Goal: Information Seeking & Learning: Learn about a topic

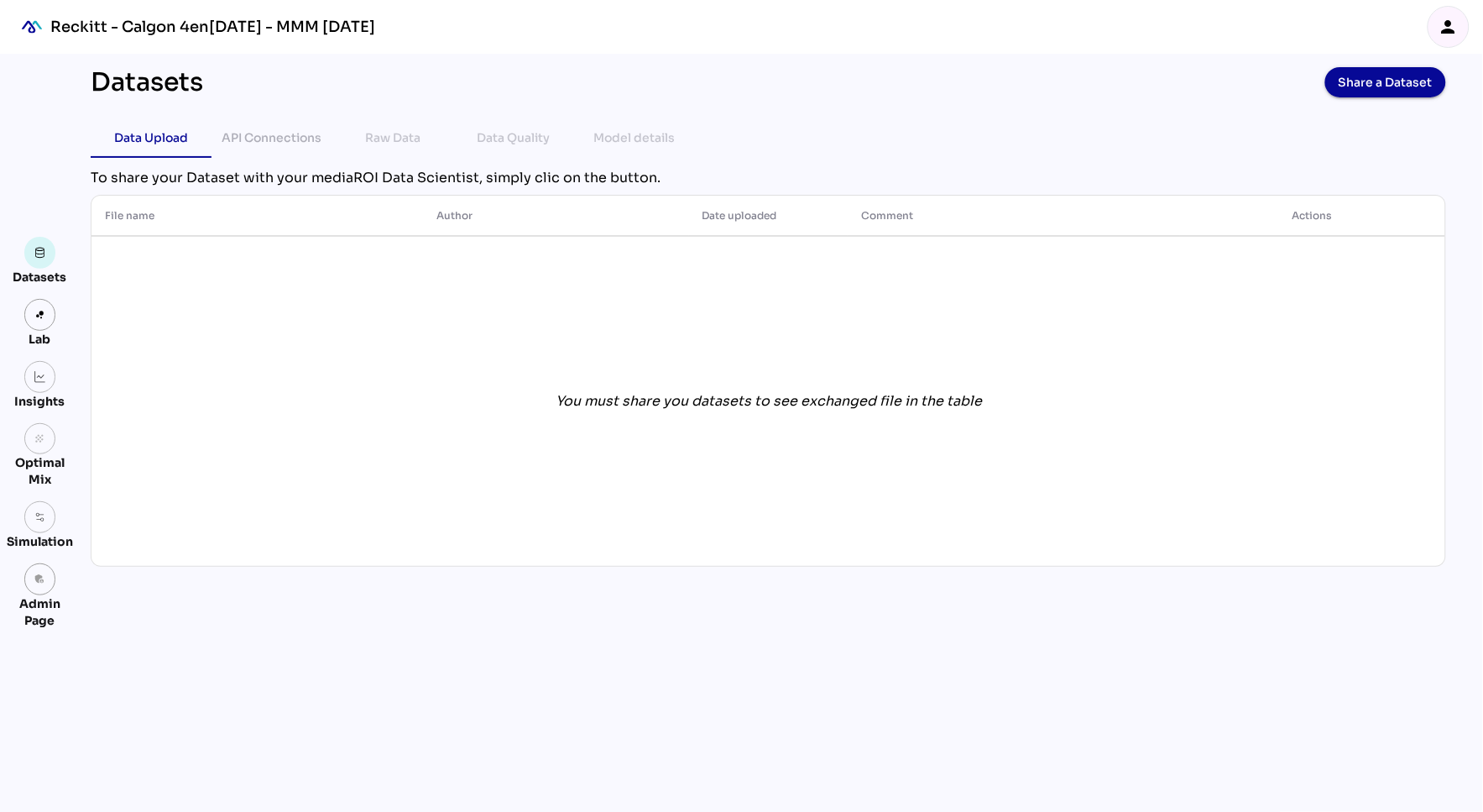
click at [1450, 27] on icon "person" at bounding box center [1448, 26] width 20 height 20
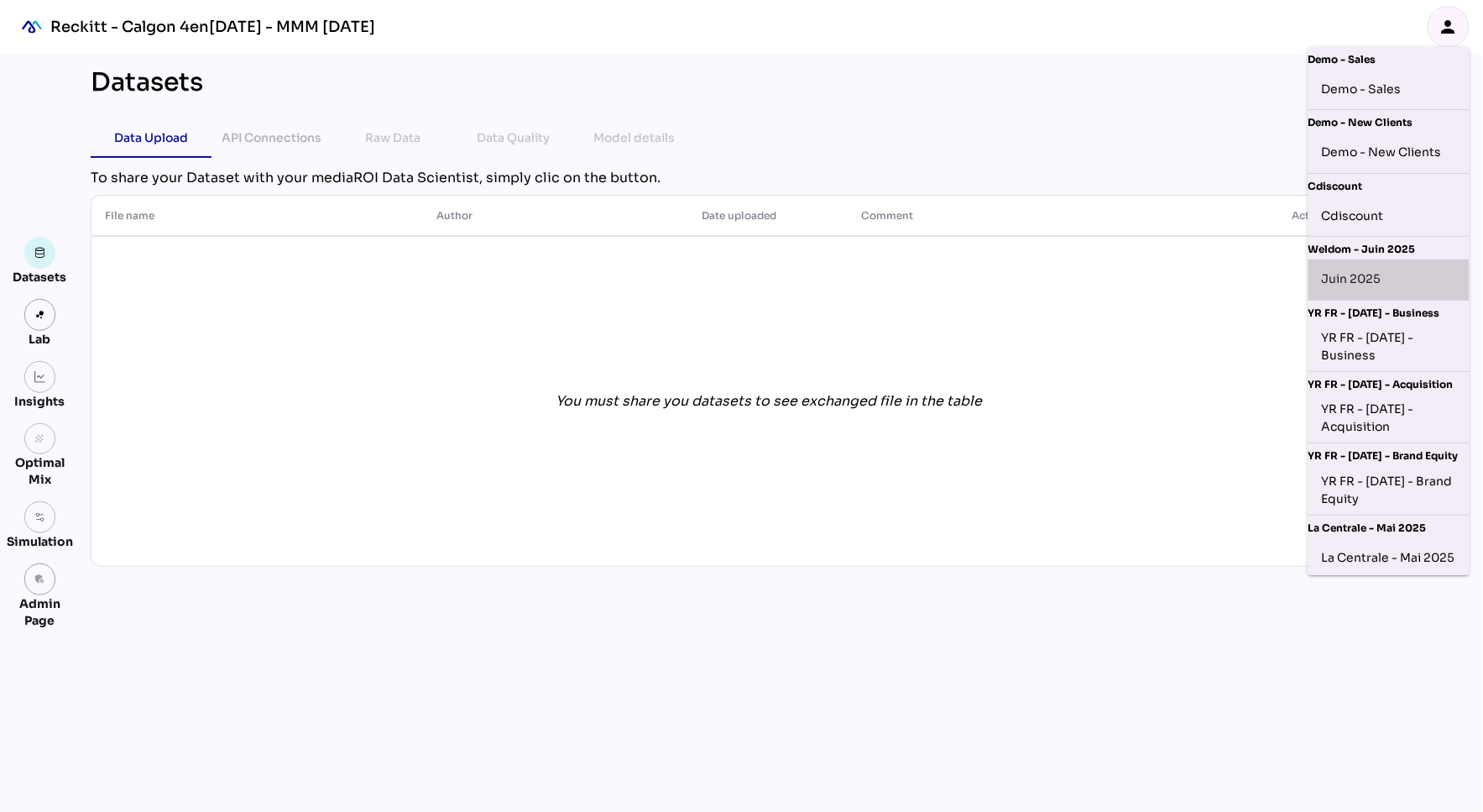
click at [1369, 283] on div "Juin 2025" at bounding box center [1389, 279] width 134 height 27
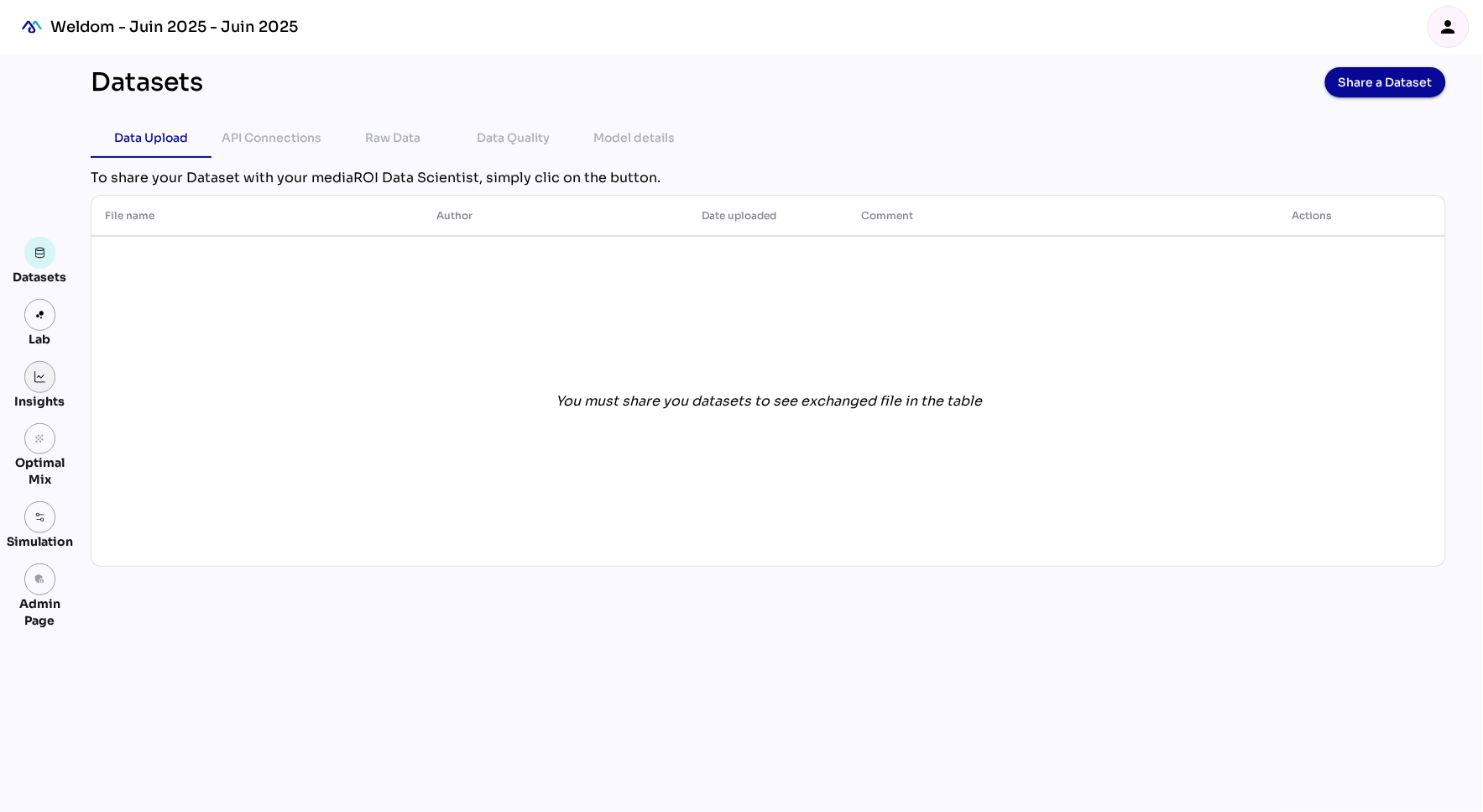
click at [36, 374] on img at bounding box center [41, 377] width 12 height 12
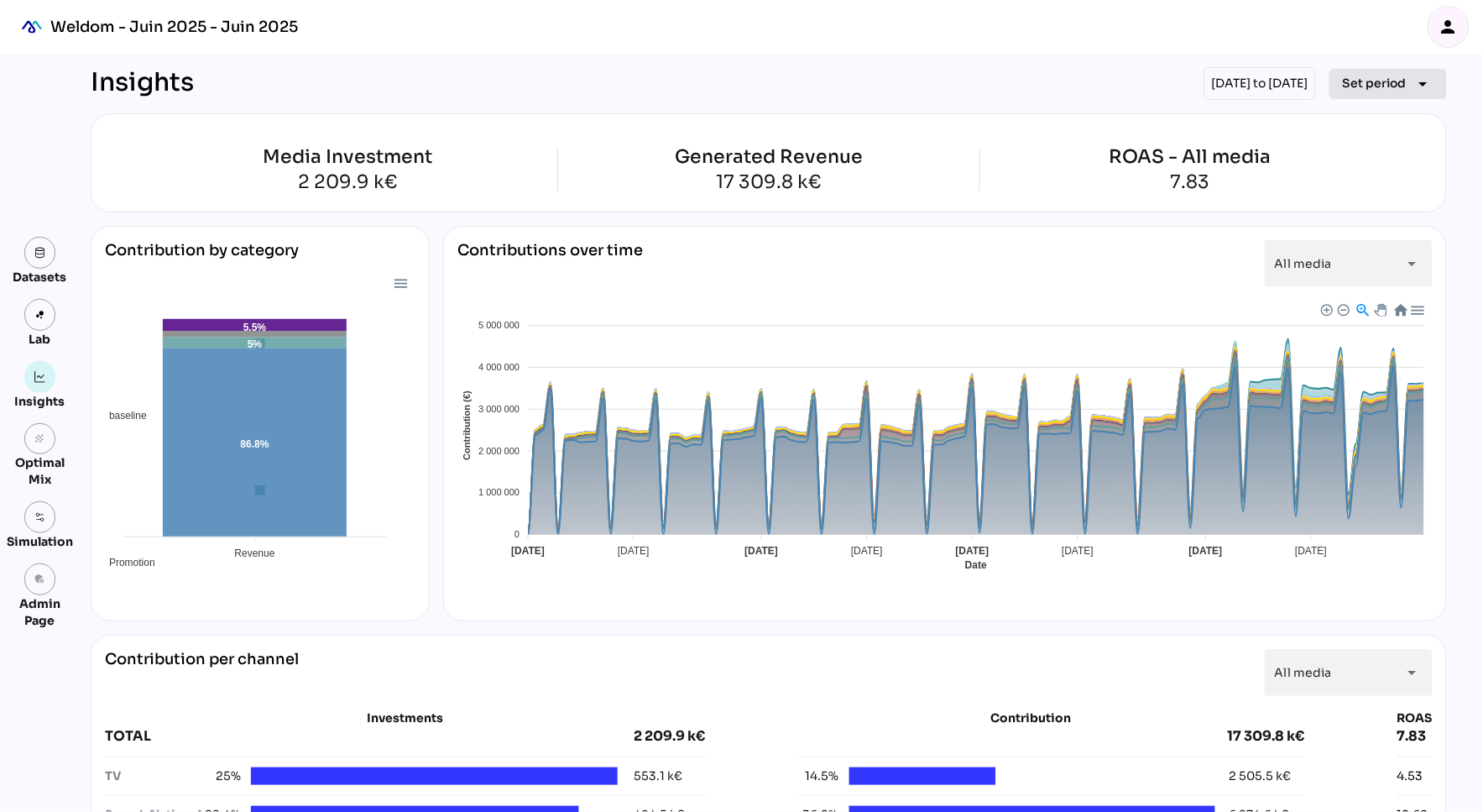
click at [1384, 87] on span "Set period" at bounding box center [1375, 83] width 64 height 20
click at [479, 93] on div "Insights [DATE] to [DATE] Set period arrow_drop_down" at bounding box center [769, 83] width 1356 height 33
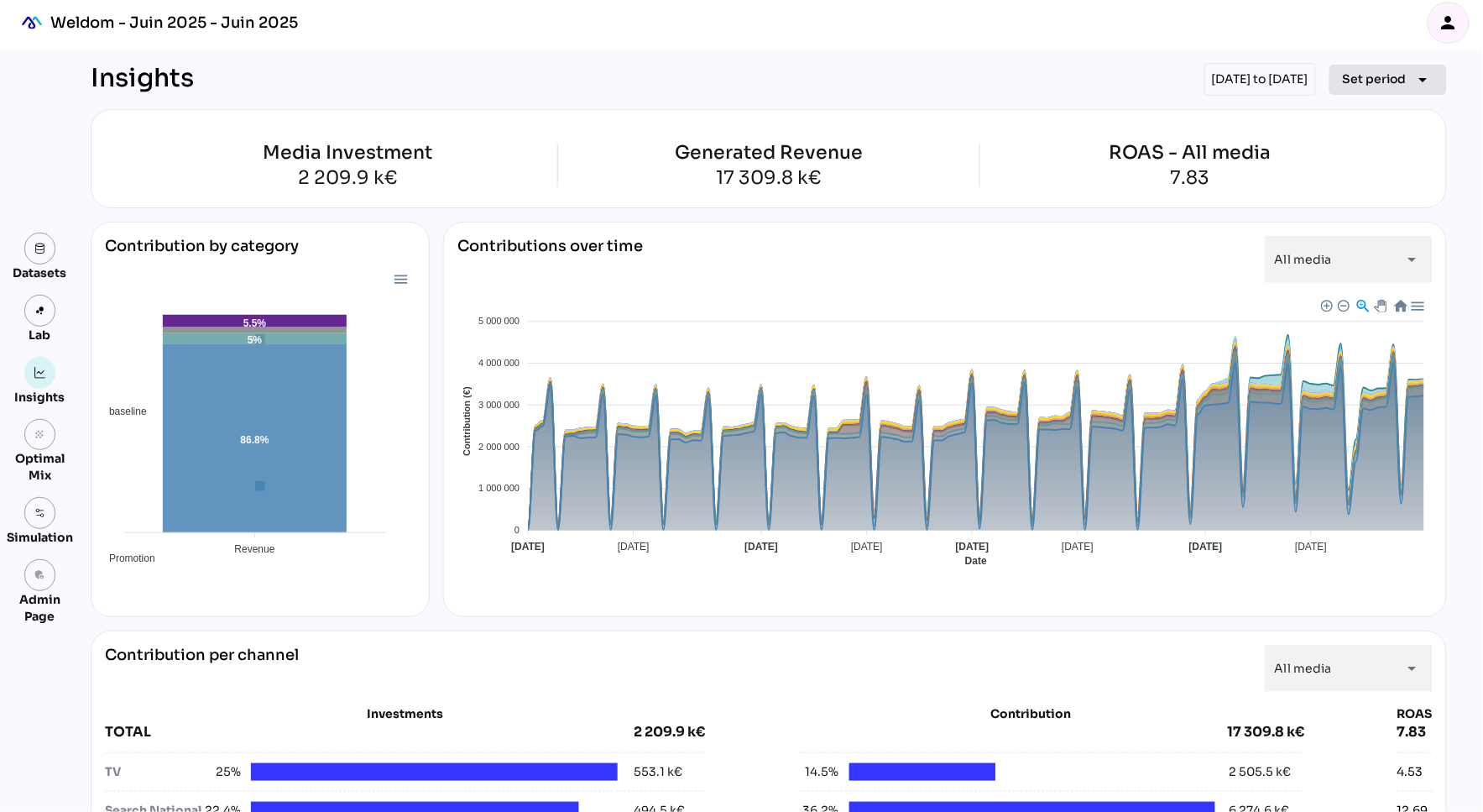
click at [1385, 77] on span "Set period" at bounding box center [1375, 78] width 64 height 20
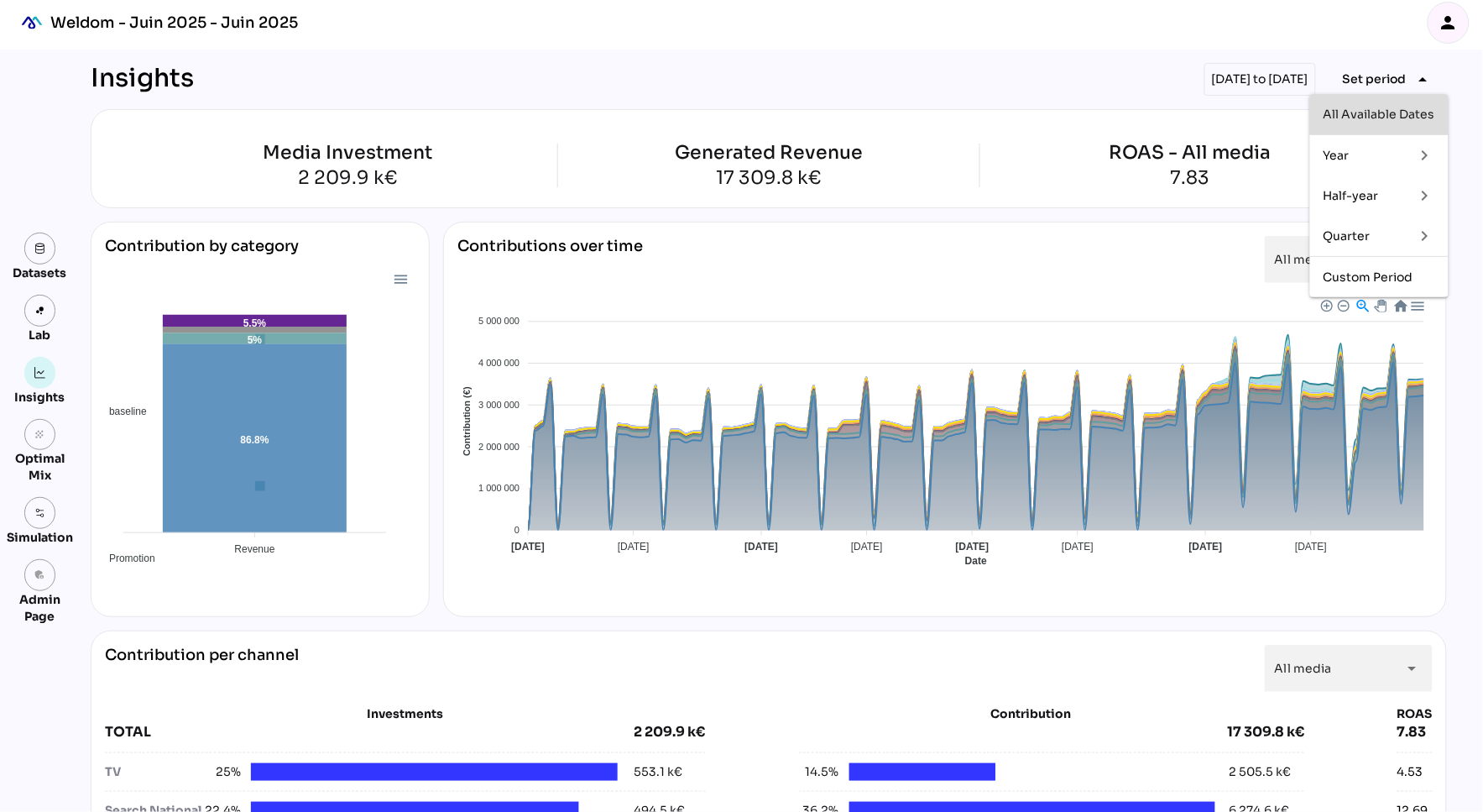
click at [1375, 104] on div "All Available Dates" at bounding box center [1379, 114] width 111 height 27
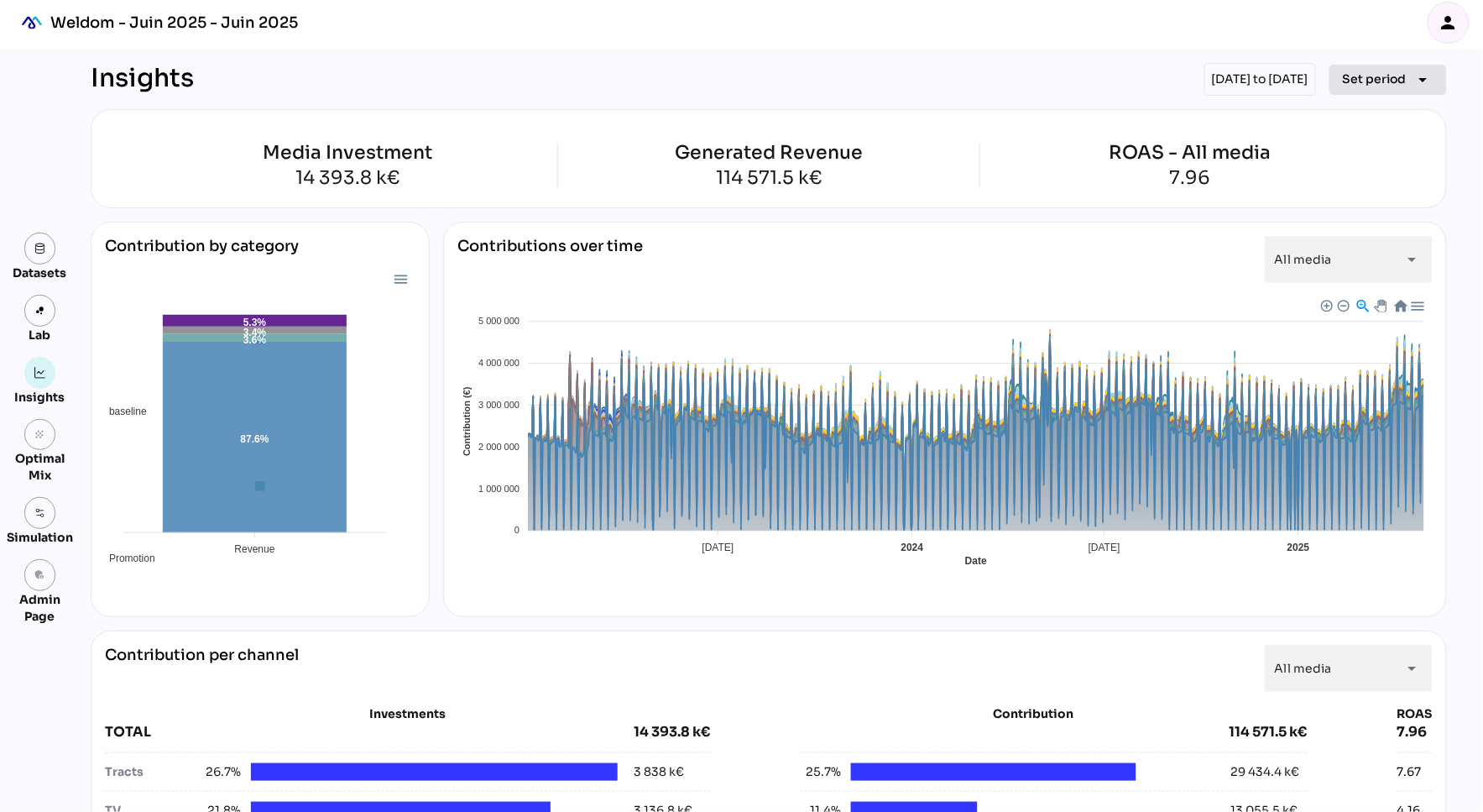
click at [1384, 76] on span "Set period" at bounding box center [1375, 78] width 64 height 20
click at [1349, 153] on div "Year" at bounding box center [1362, 156] width 78 height 14
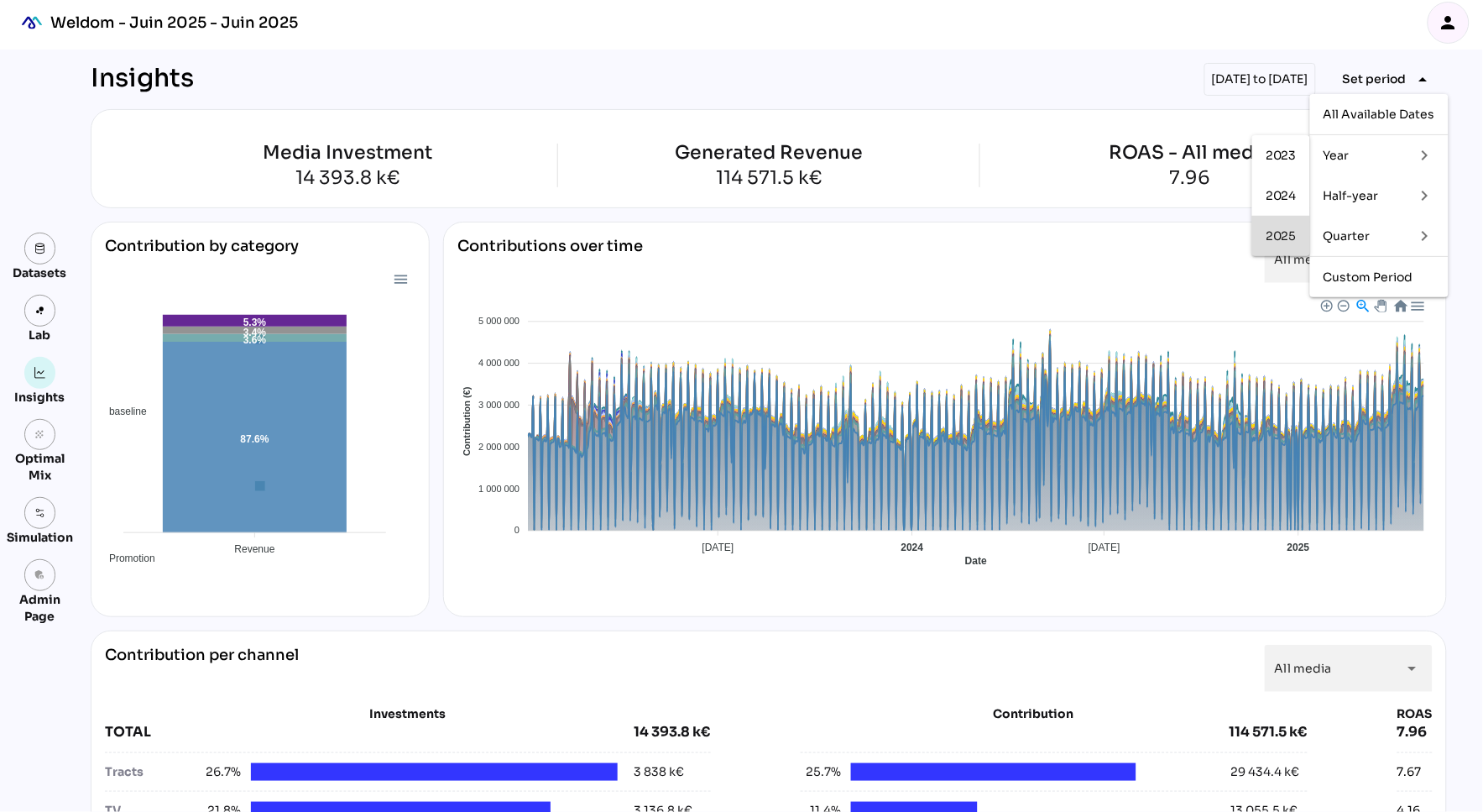
click at [1278, 231] on div "2025" at bounding box center [1282, 236] width 31 height 14
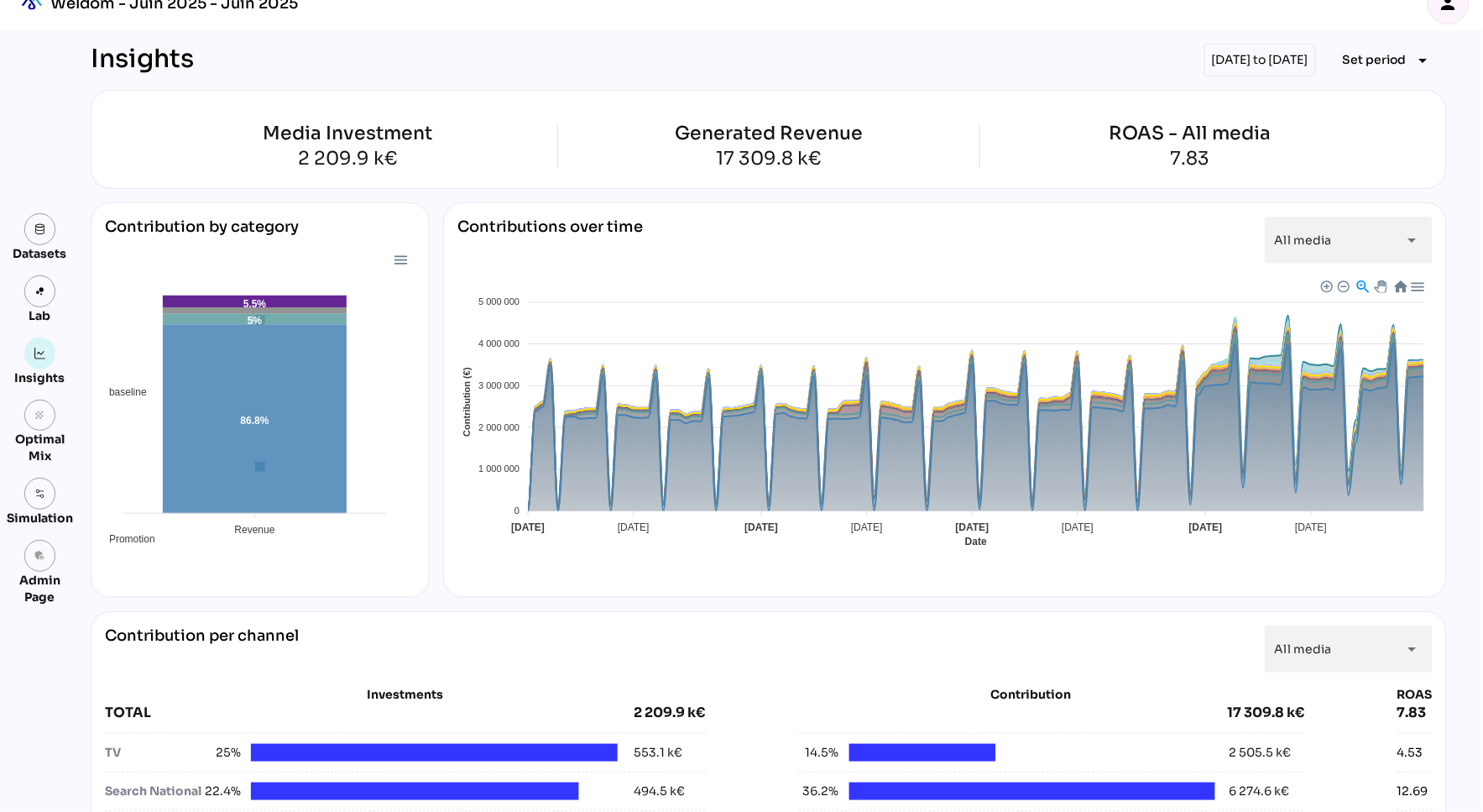
scroll to position [0, 0]
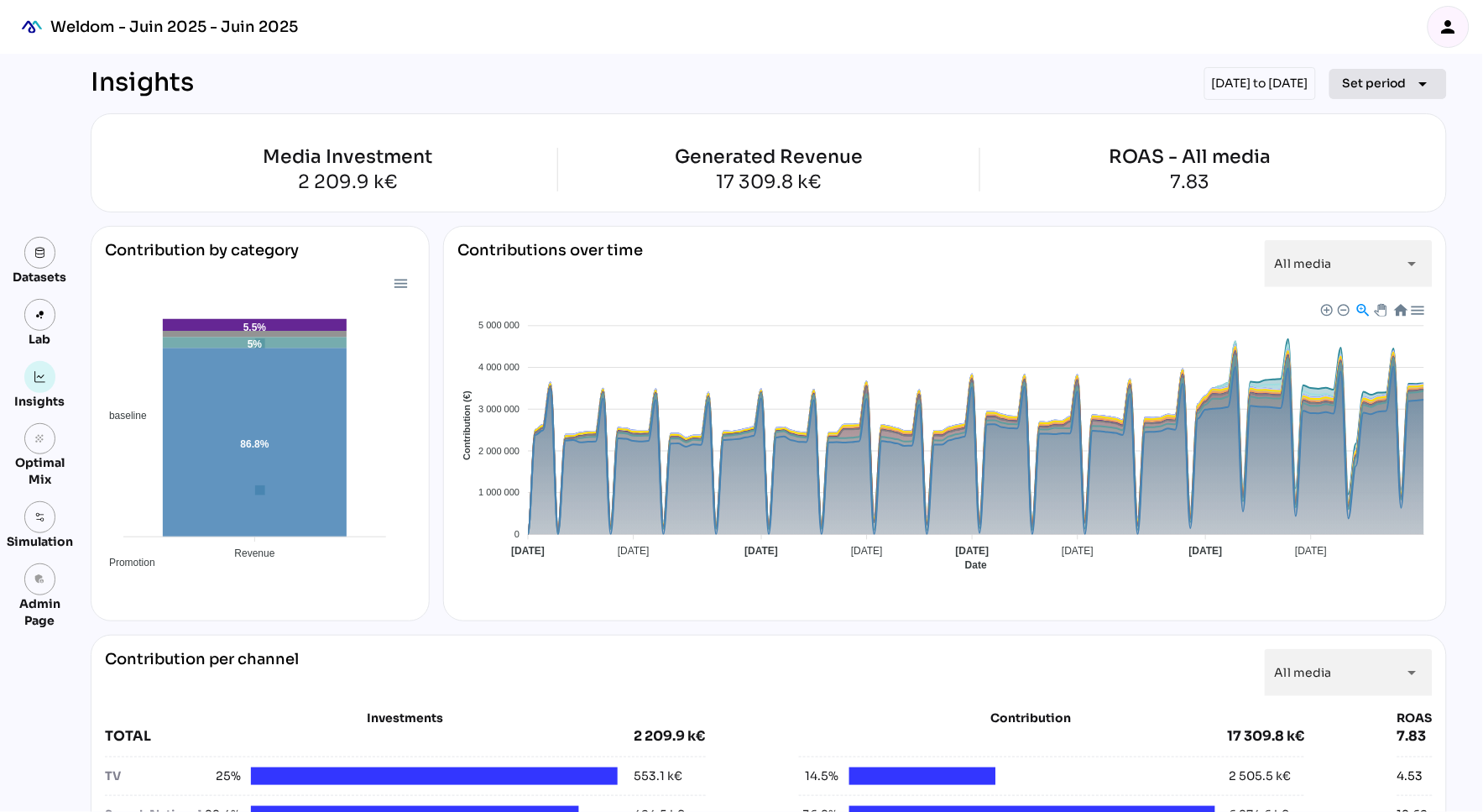
click at [1373, 94] on span "Set period arrow_drop_down" at bounding box center [1388, 84] width 91 height 23
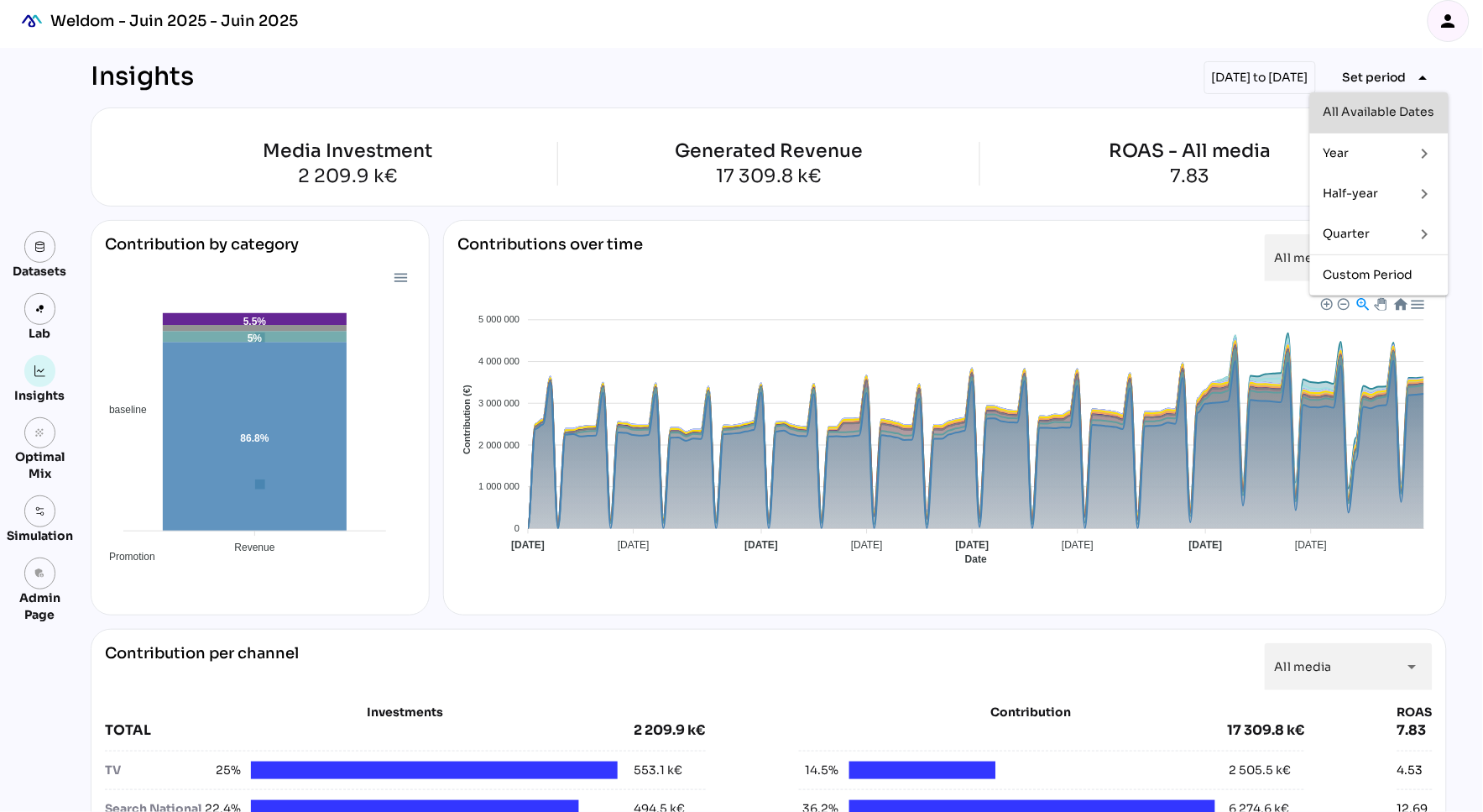
click at [1364, 125] on div "All Available Dates" at bounding box center [1379, 112] width 111 height 27
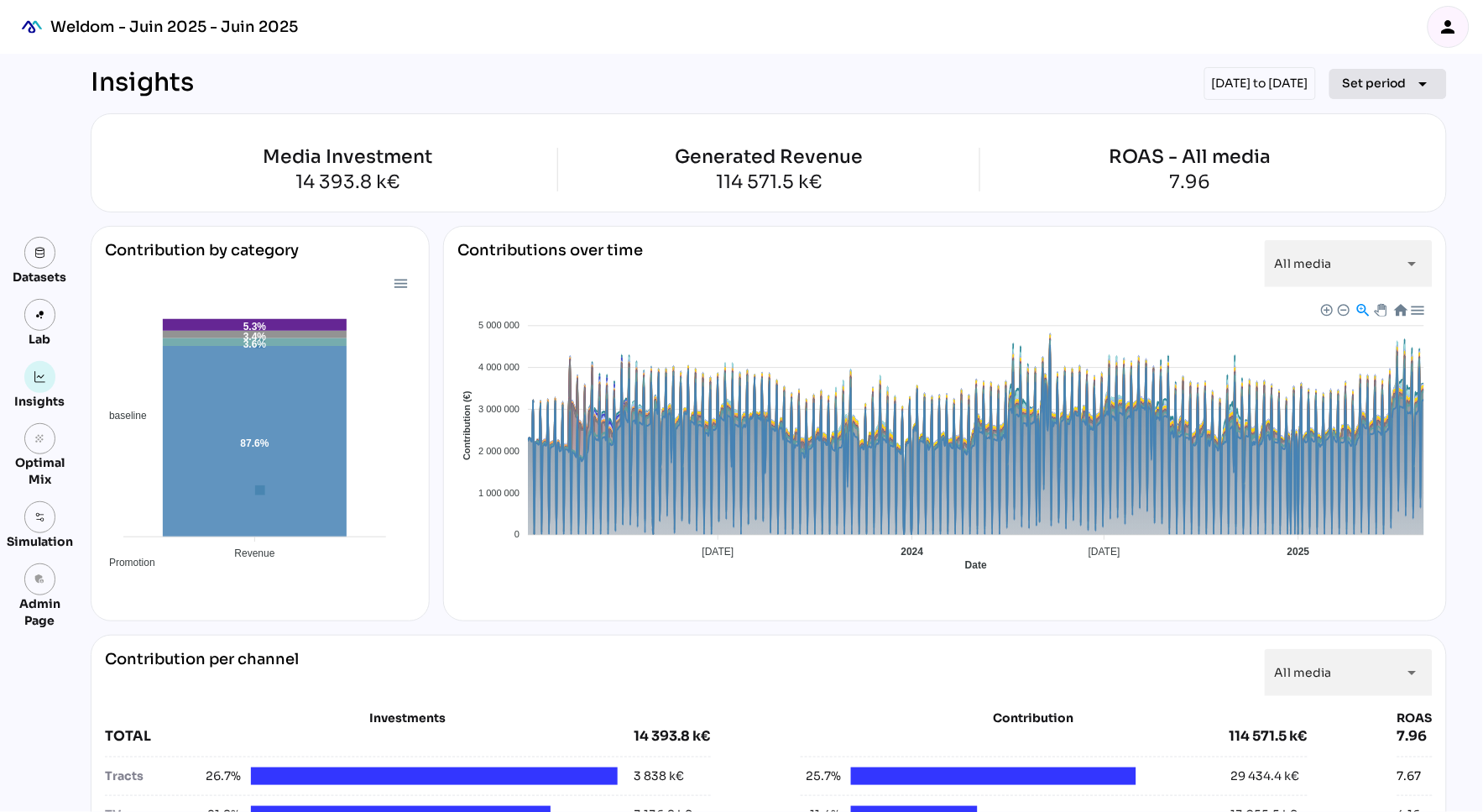
click at [1378, 81] on span "Set period" at bounding box center [1375, 83] width 64 height 20
click at [1385, 156] on div "Year" at bounding box center [1362, 160] width 78 height 14
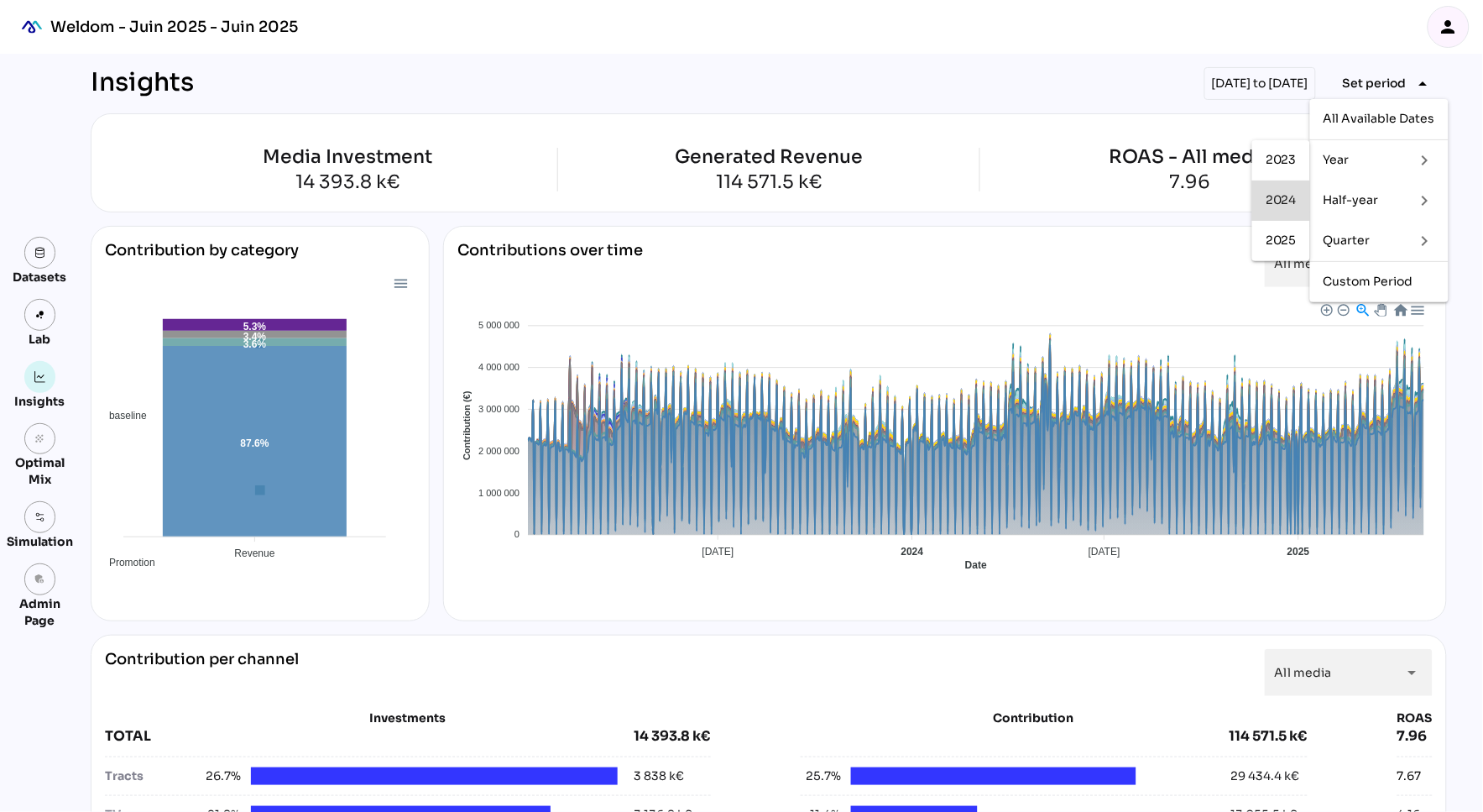
click at [1295, 199] on div "2024" at bounding box center [1282, 200] width 31 height 14
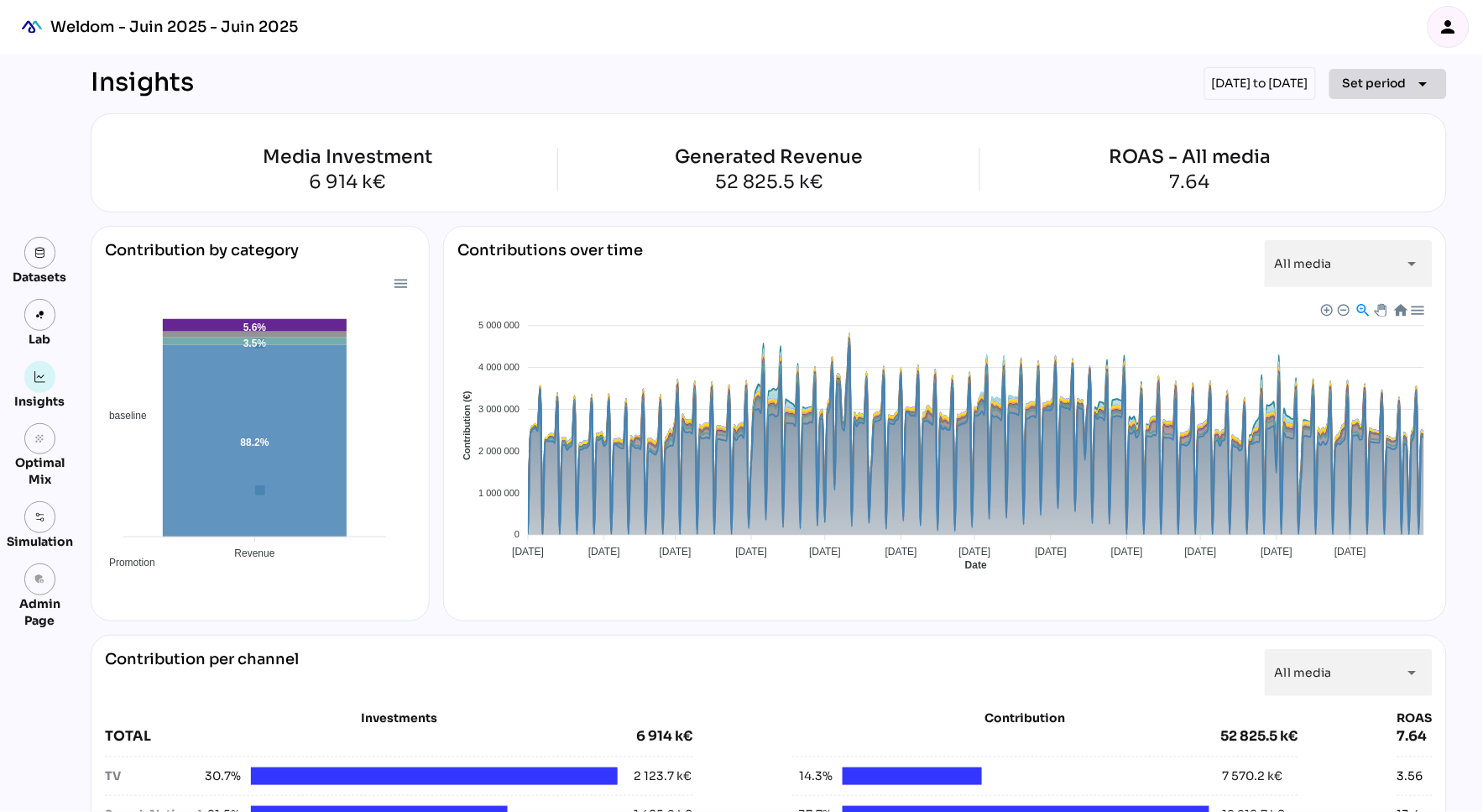
click at [1403, 89] on span "Set period" at bounding box center [1375, 83] width 64 height 20
click at [1404, 120] on div "All Available Dates" at bounding box center [1379, 118] width 111 height 14
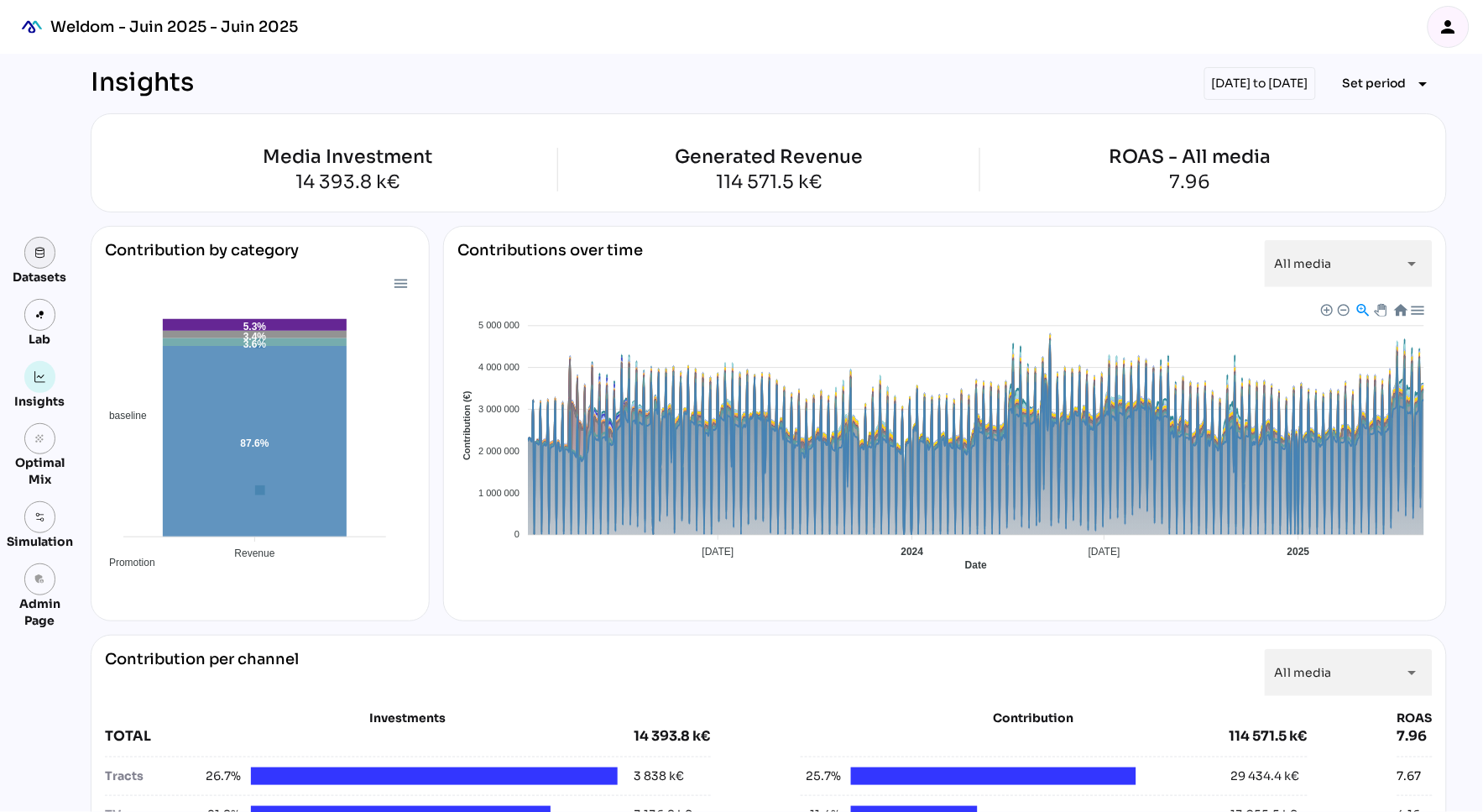
click at [32, 248] on link at bounding box center [40, 252] width 32 height 32
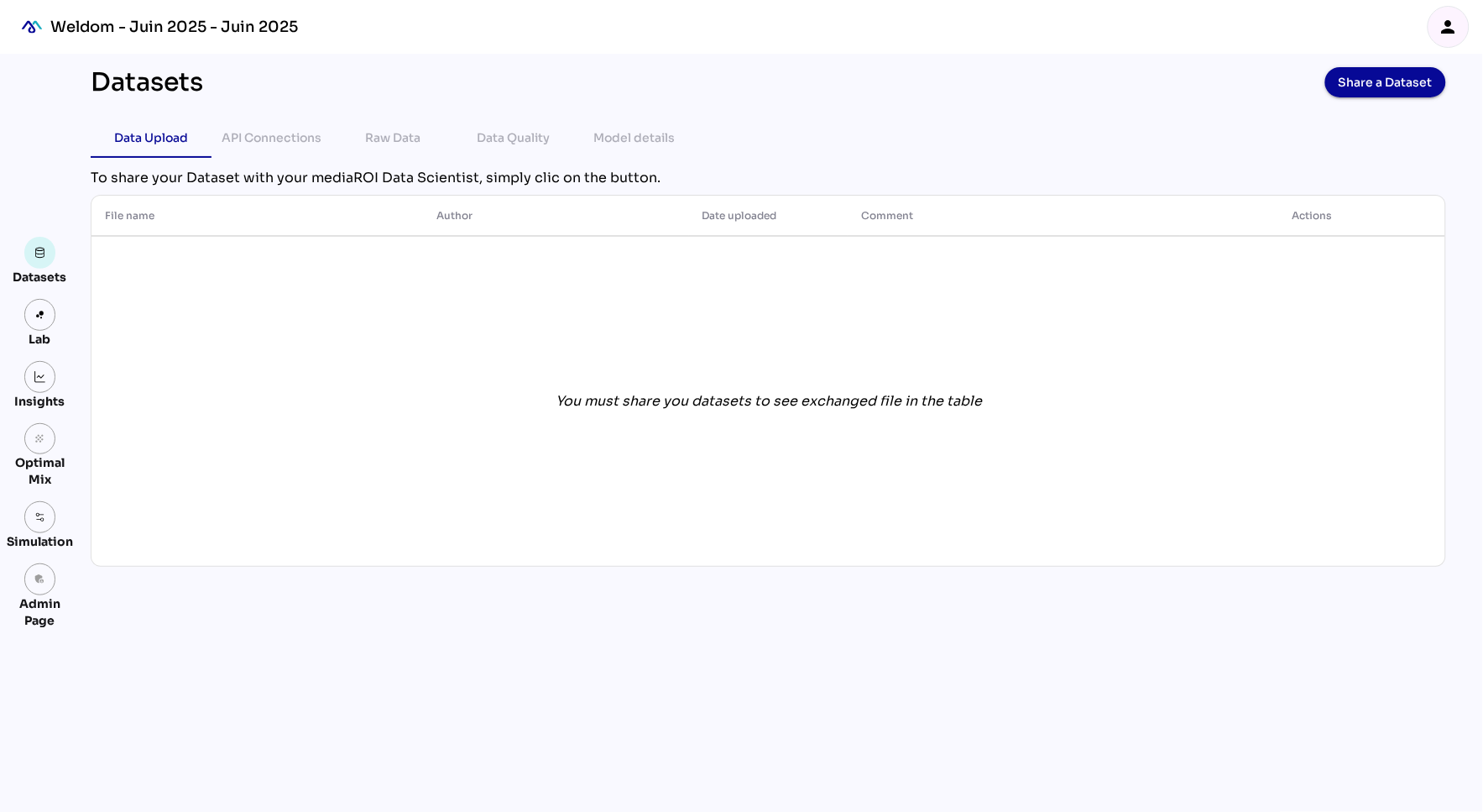
click at [1451, 24] on icon "person" at bounding box center [1448, 26] width 20 height 20
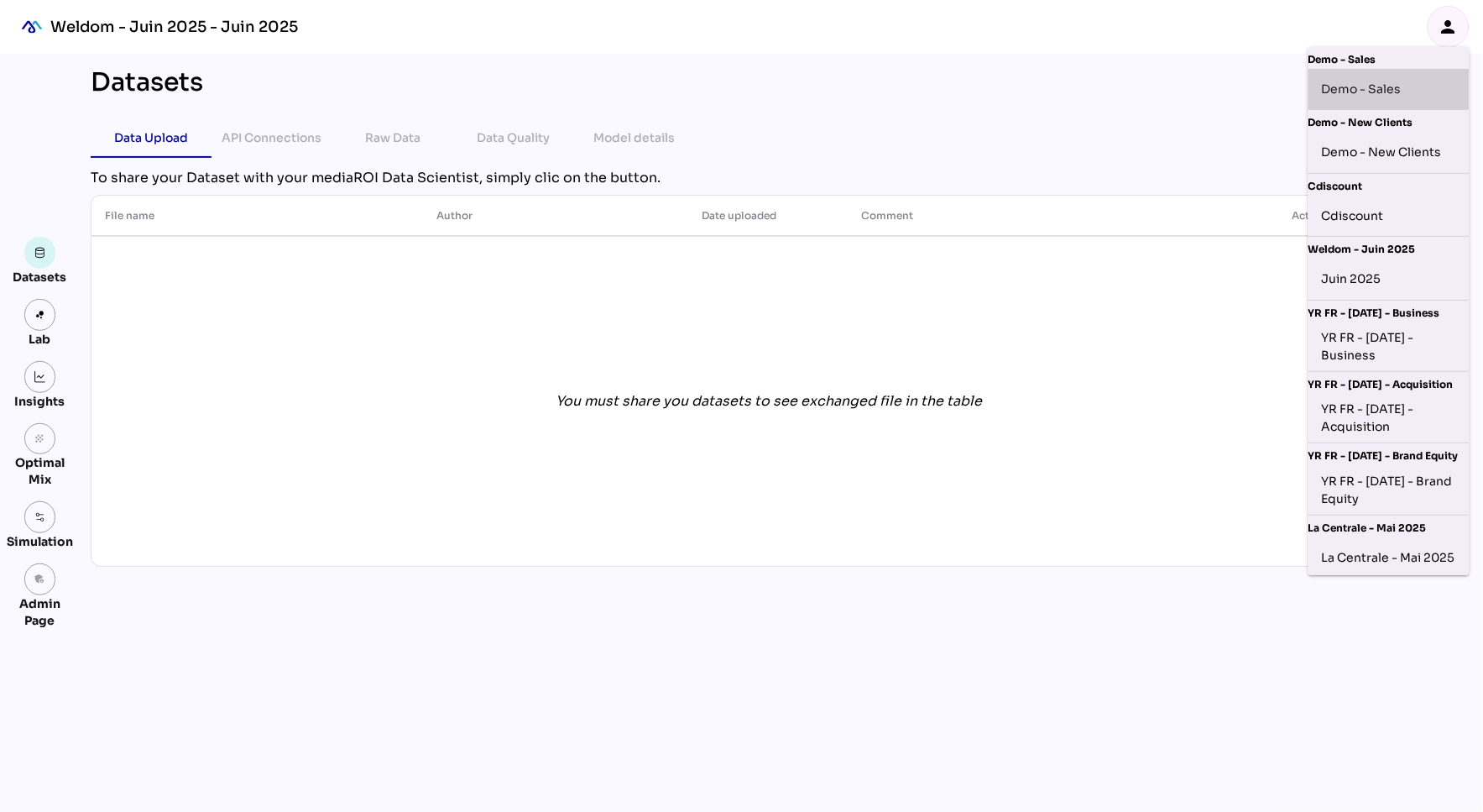
click at [1366, 95] on div "Demo - Sales" at bounding box center [1389, 89] width 134 height 27
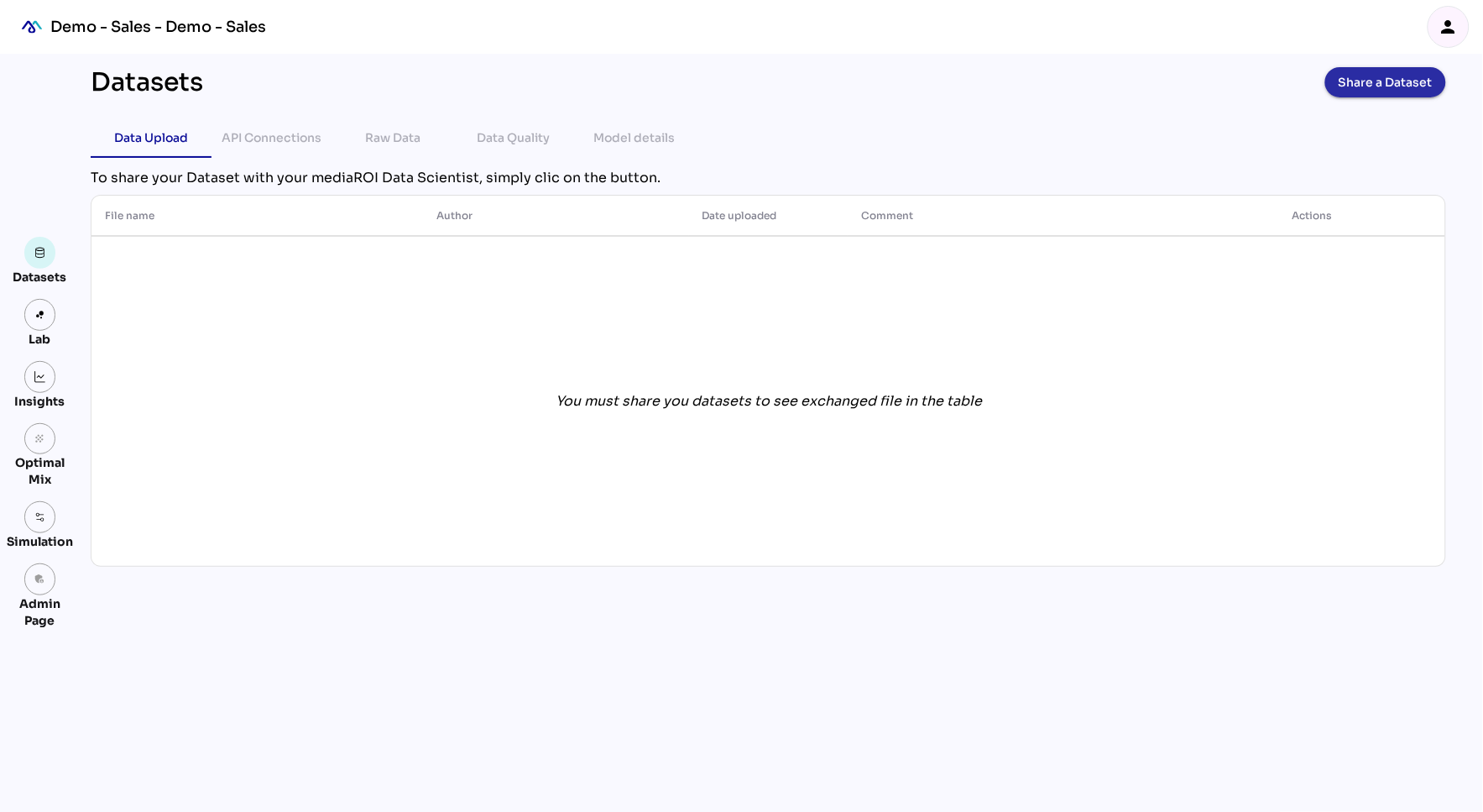
click at [1346, 85] on span "Share a Dataset" at bounding box center [1385, 82] width 94 height 23
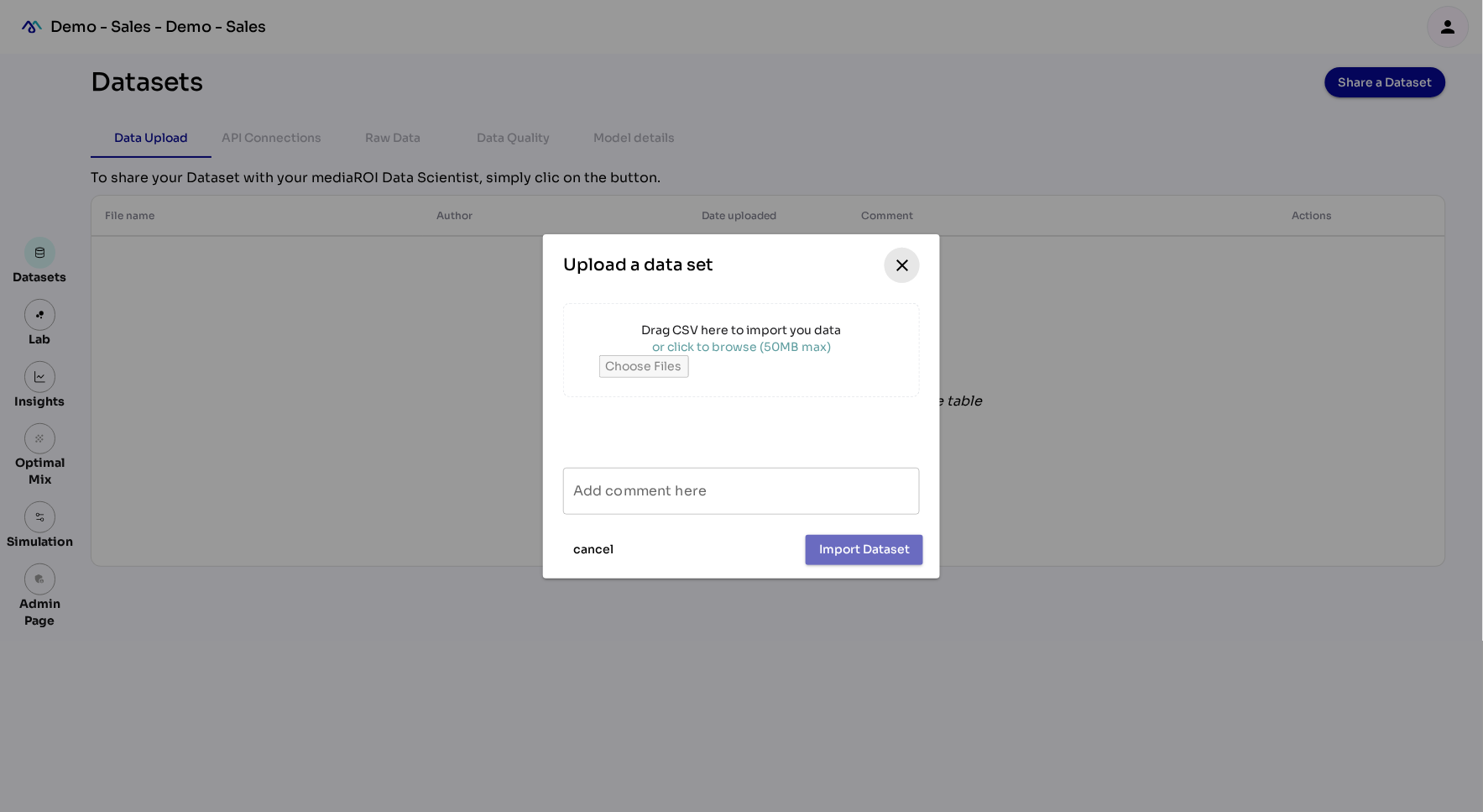
click at [915, 258] on span "close" at bounding box center [902, 265] width 35 height 35
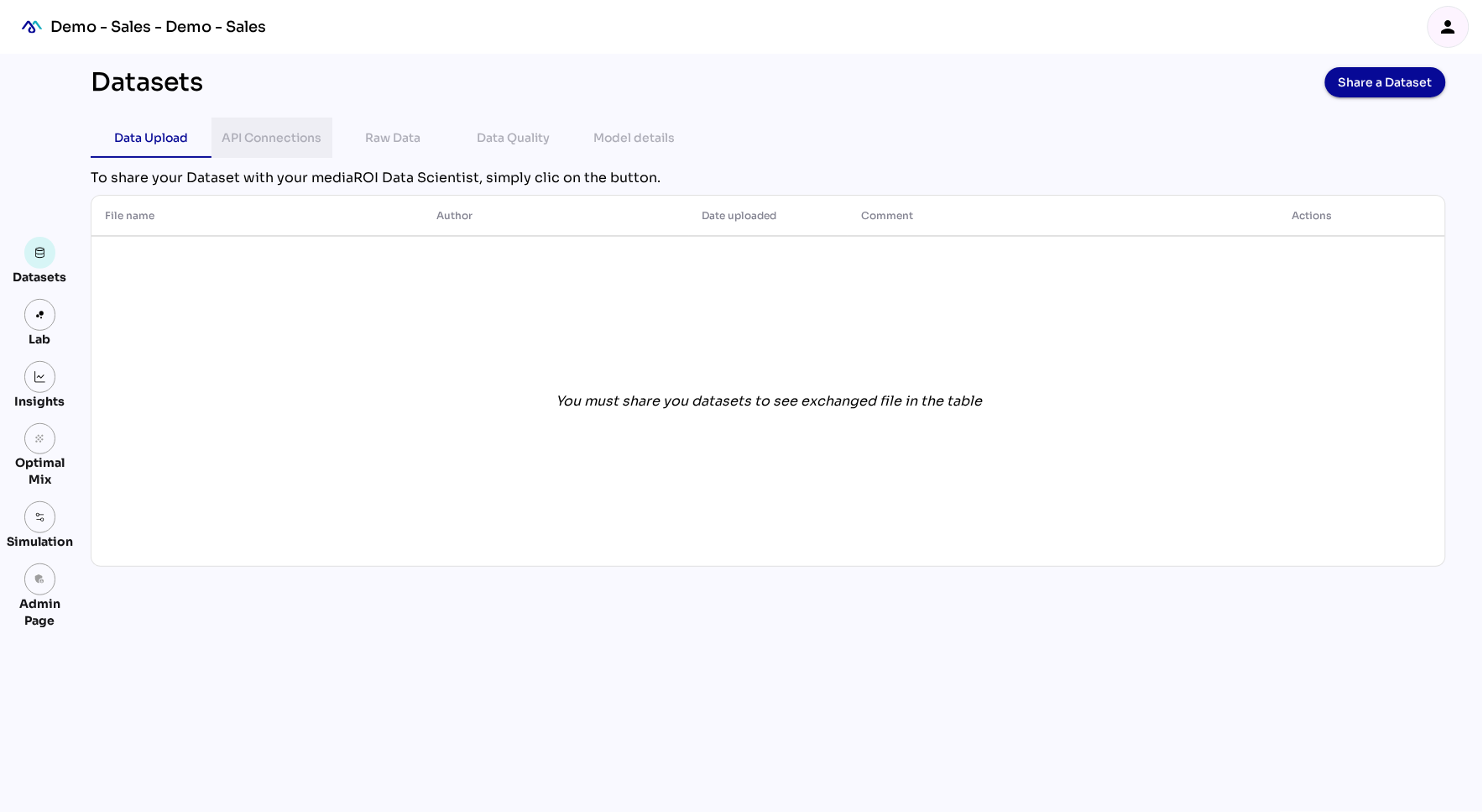
click at [266, 142] on div "API Connections" at bounding box center [272, 137] width 100 height 20
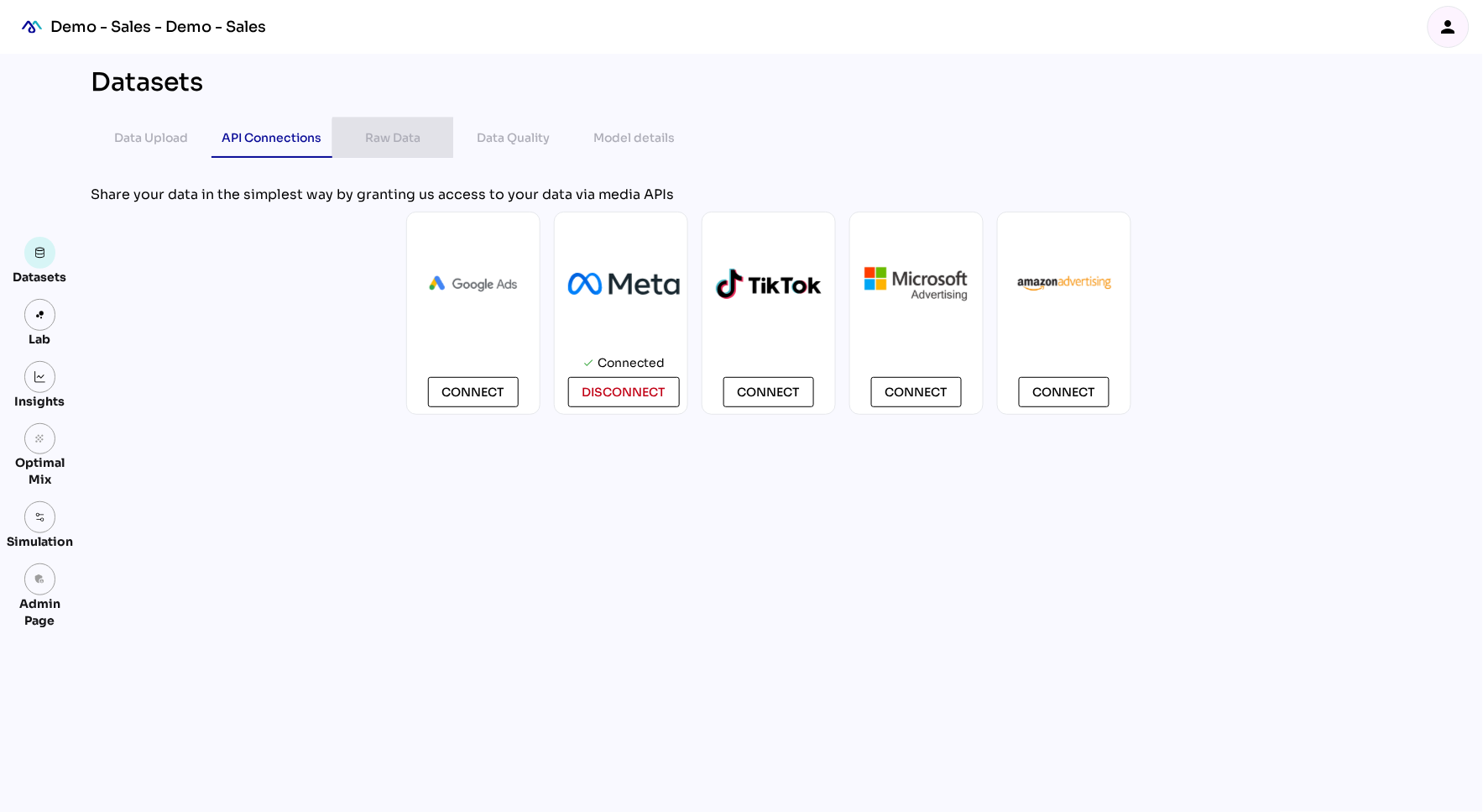
click at [393, 142] on div "Raw Data" at bounding box center [393, 137] width 55 height 20
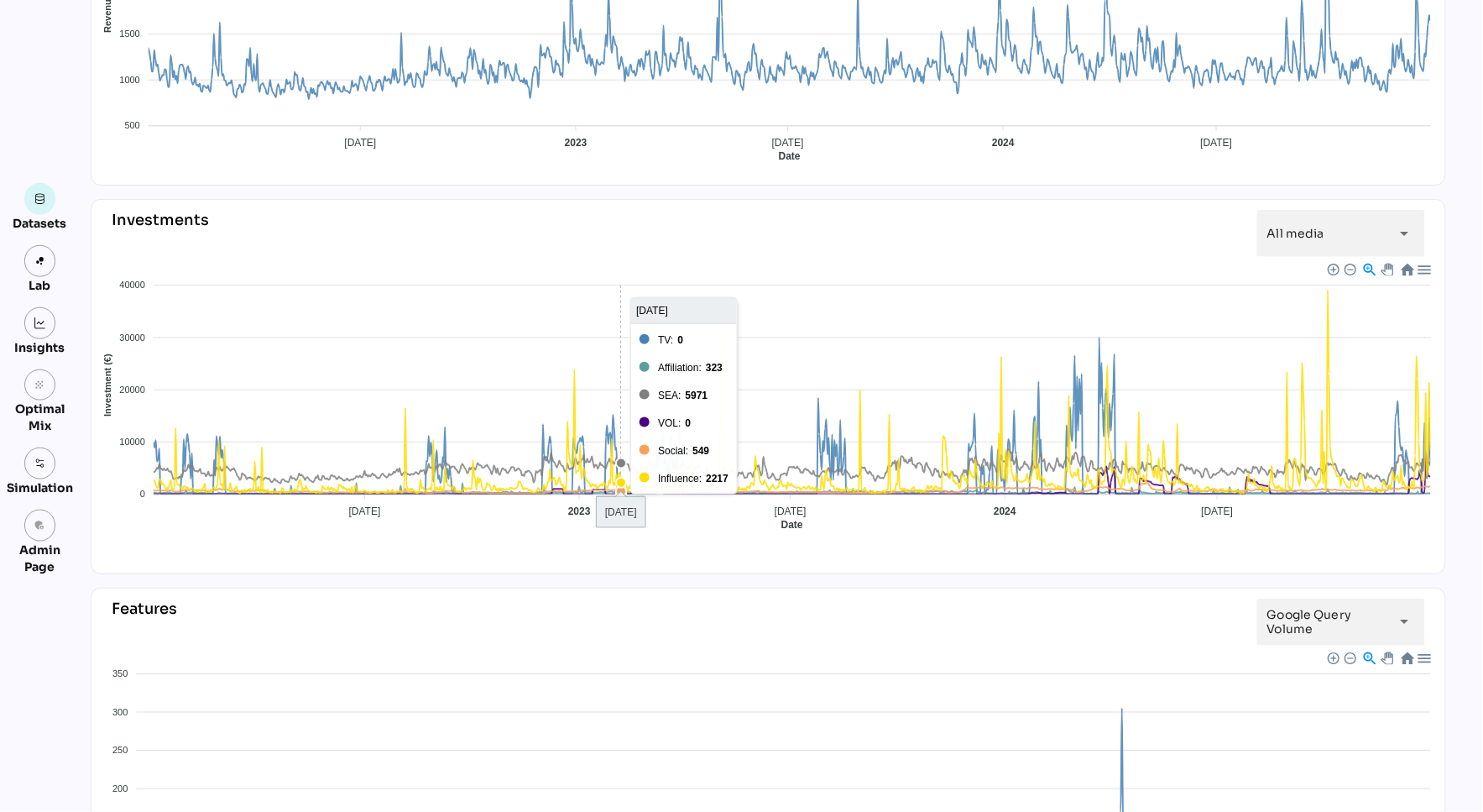
scroll to position [333, 0]
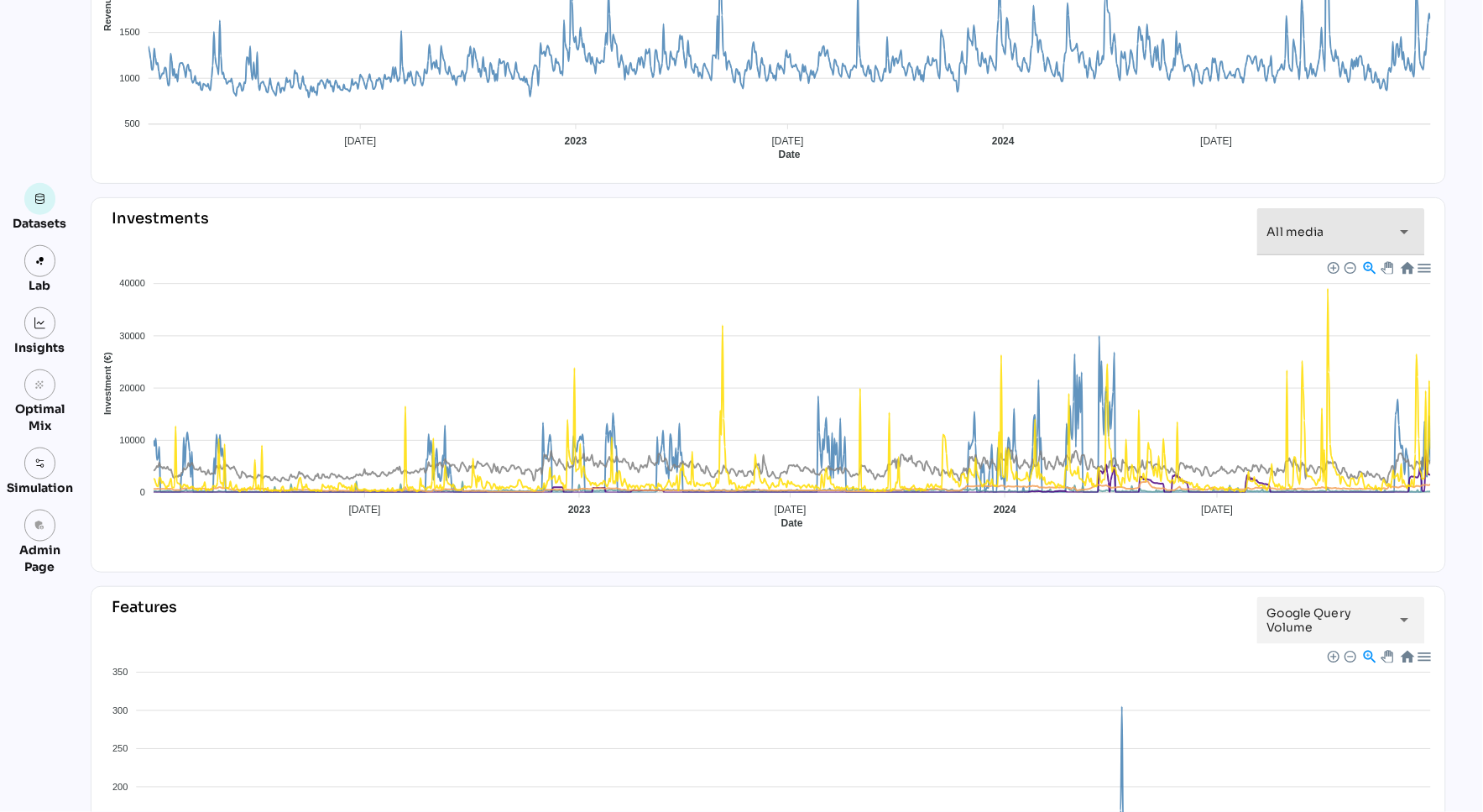
click at [1368, 224] on div "All media *********" at bounding box center [1326, 231] width 118 height 47
click at [903, 205] on div "Investments All media ********* arrow_drop_down" at bounding box center [769, 232] width 1341 height 54
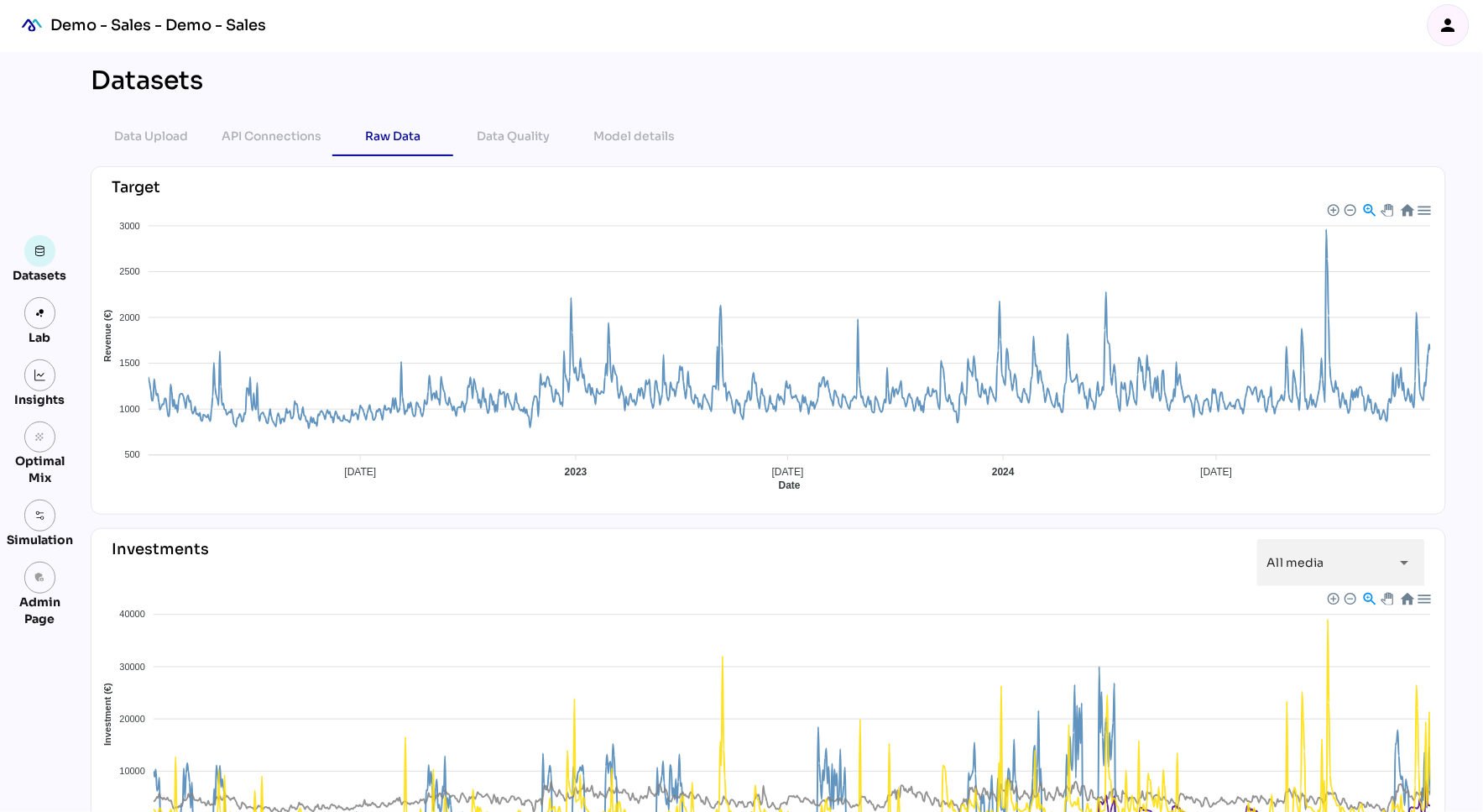
scroll to position [0, 0]
click at [504, 136] on div "Data Quality" at bounding box center [514, 137] width 73 height 20
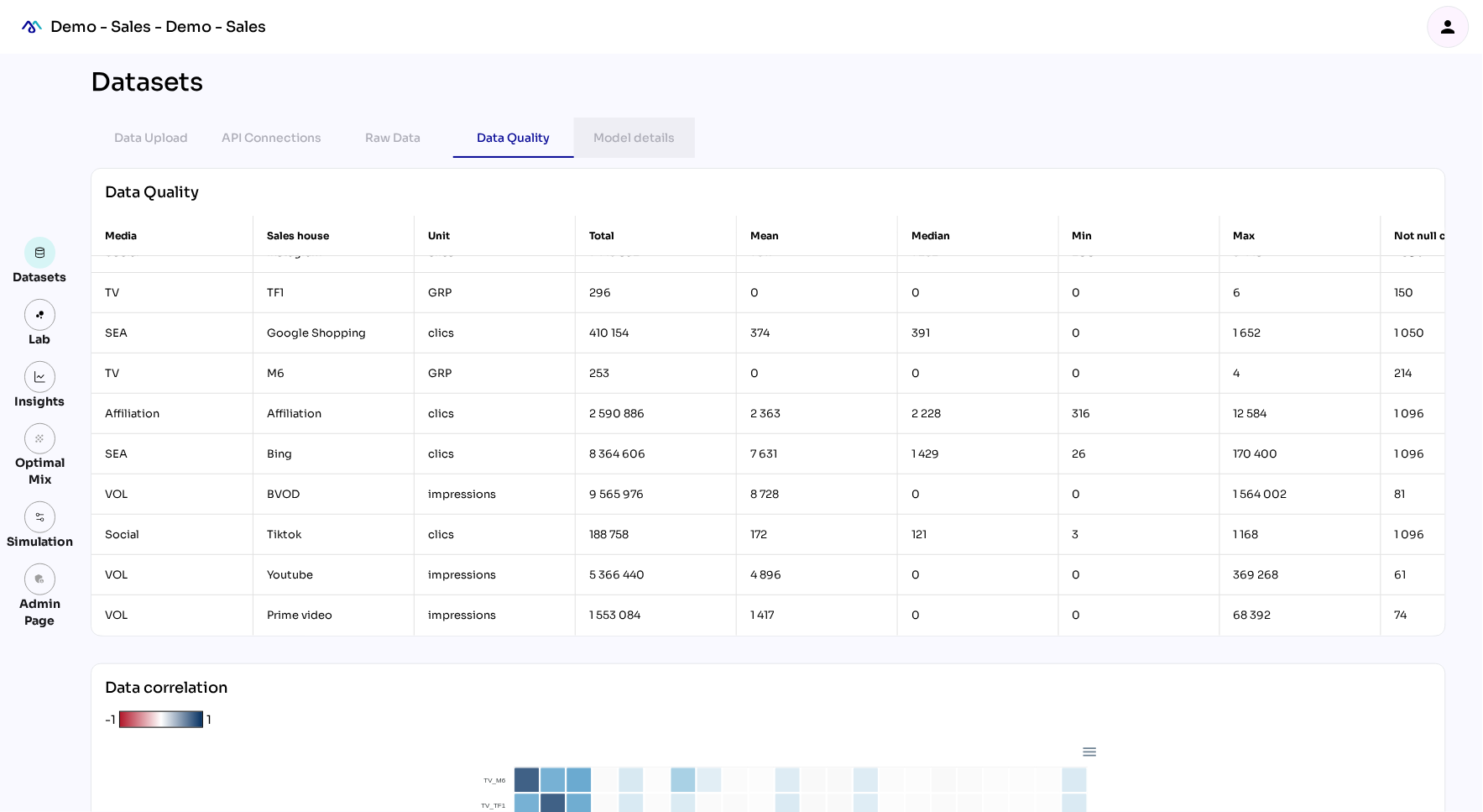
click at [609, 151] on div "Model details" at bounding box center [635, 138] width 81 height 41
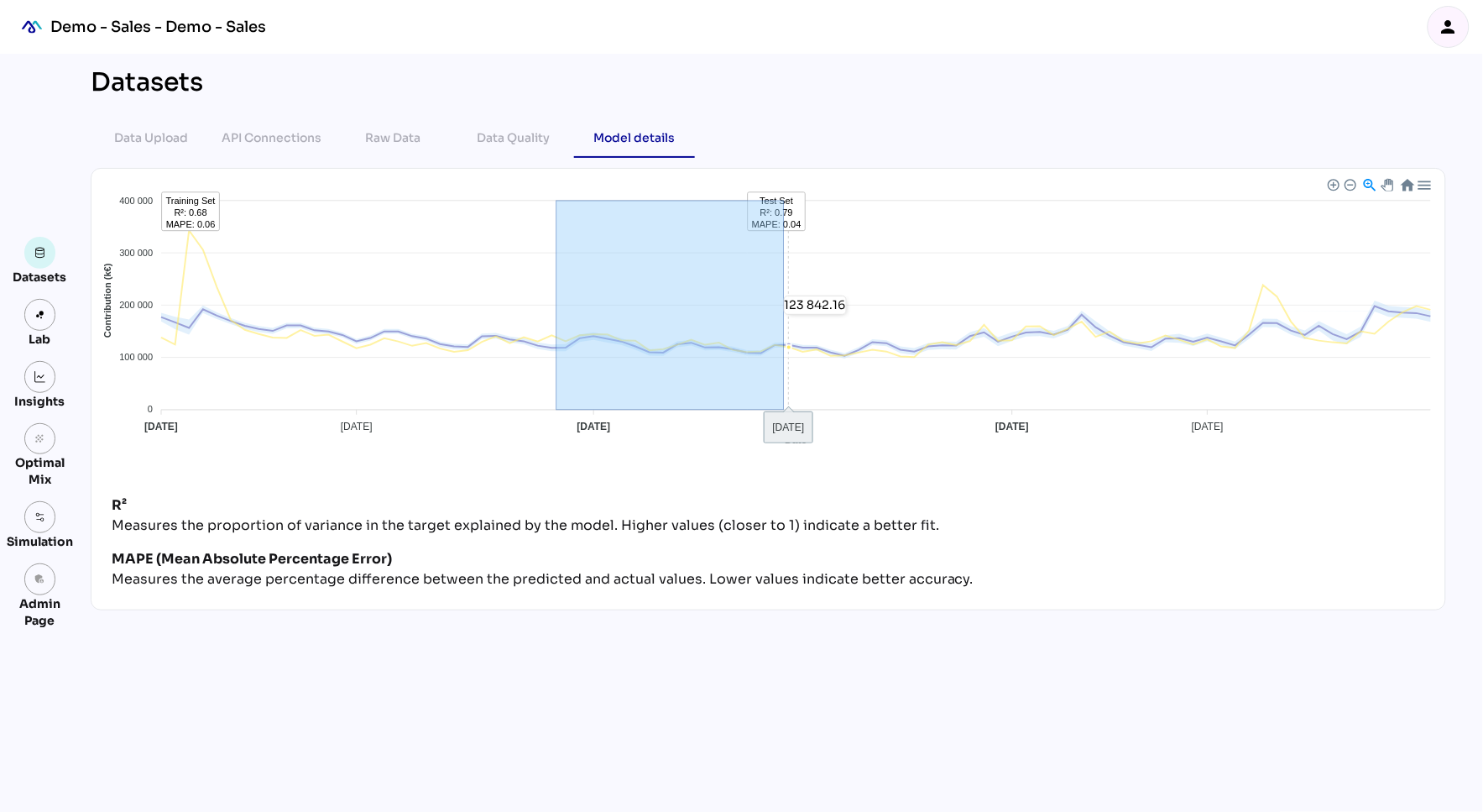
drag, startPoint x: 558, startPoint y: 301, endPoint x: 785, endPoint y: 316, distance: 227.5
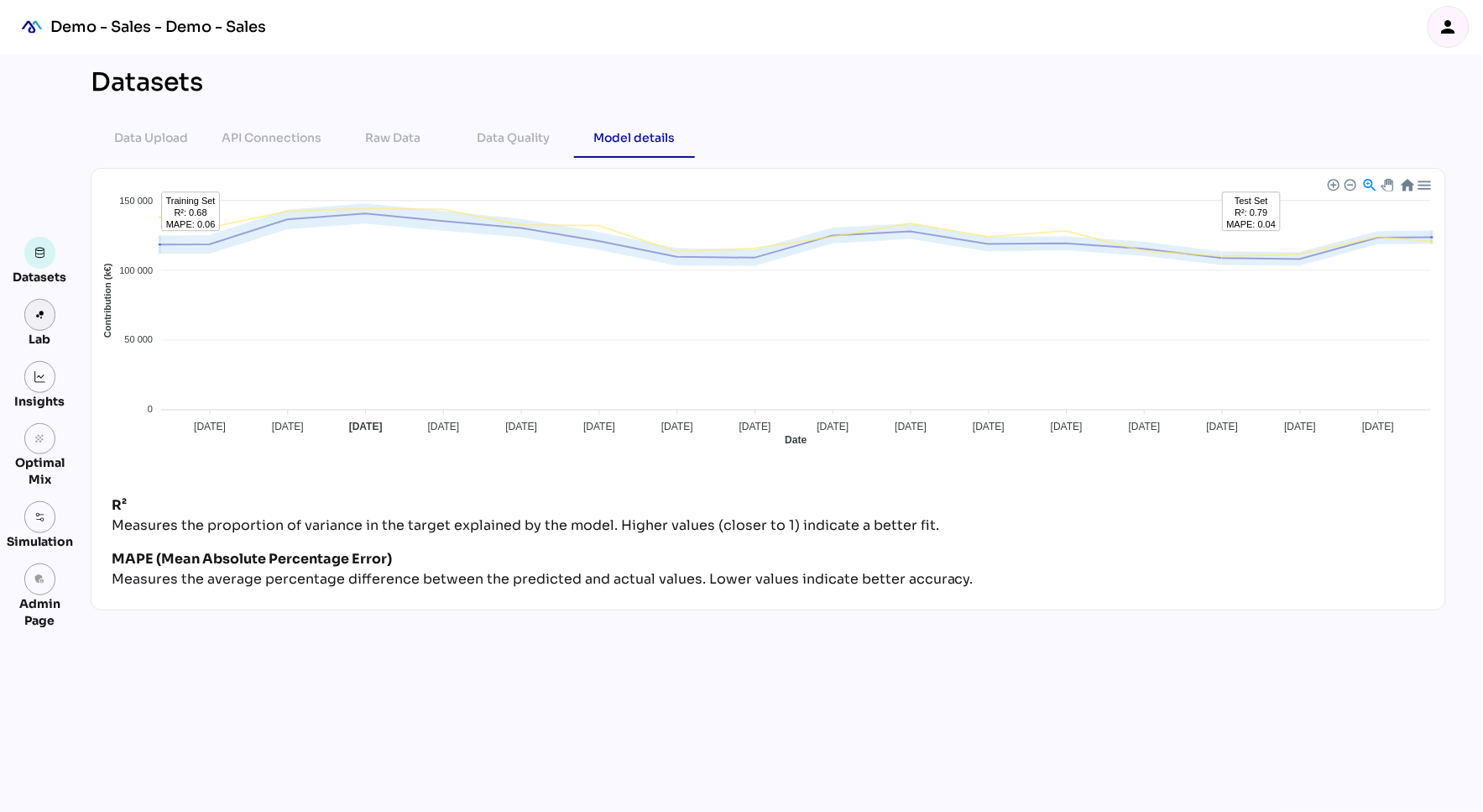
click at [42, 321] on link at bounding box center [40, 314] width 32 height 32
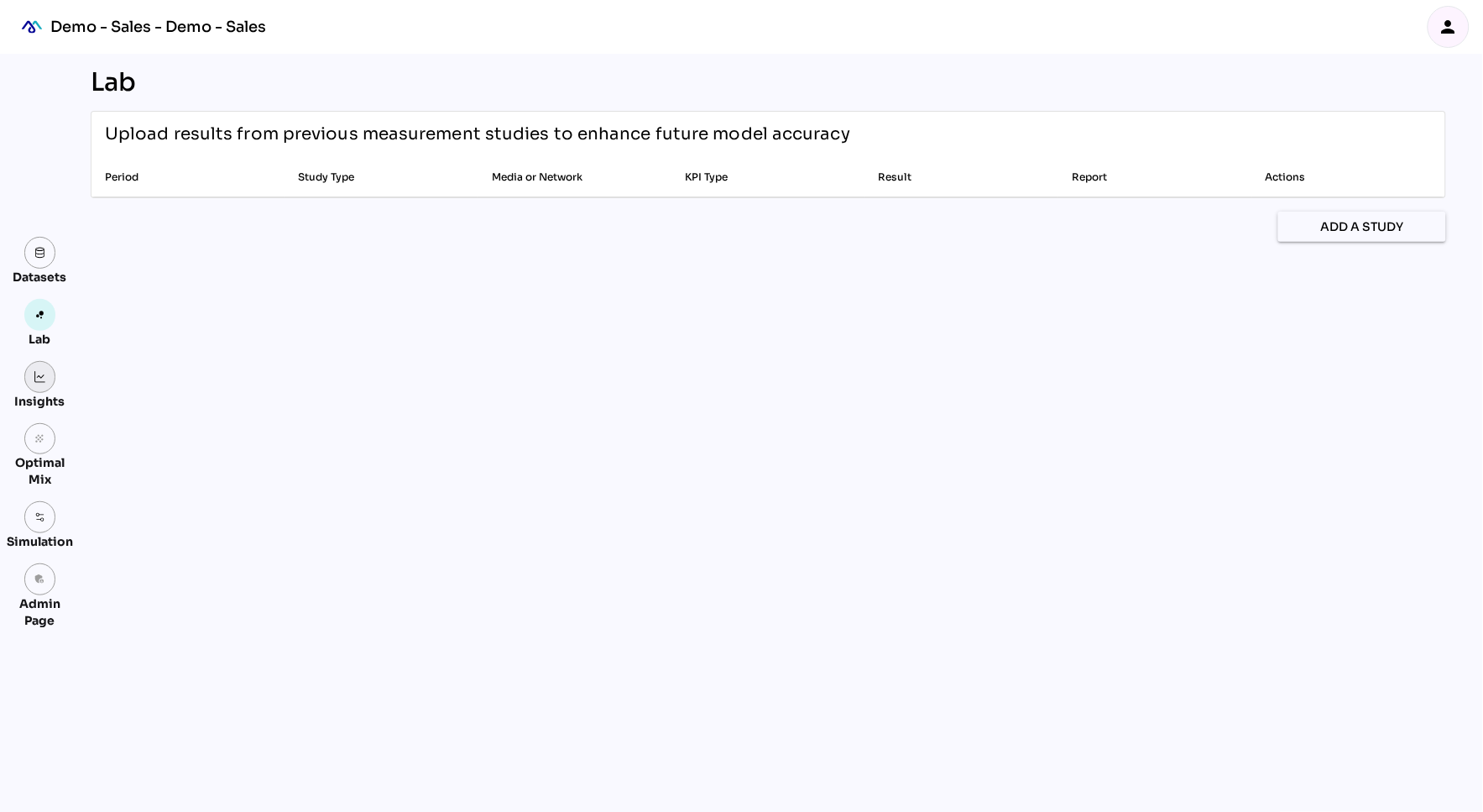
click at [27, 377] on link at bounding box center [40, 376] width 32 height 32
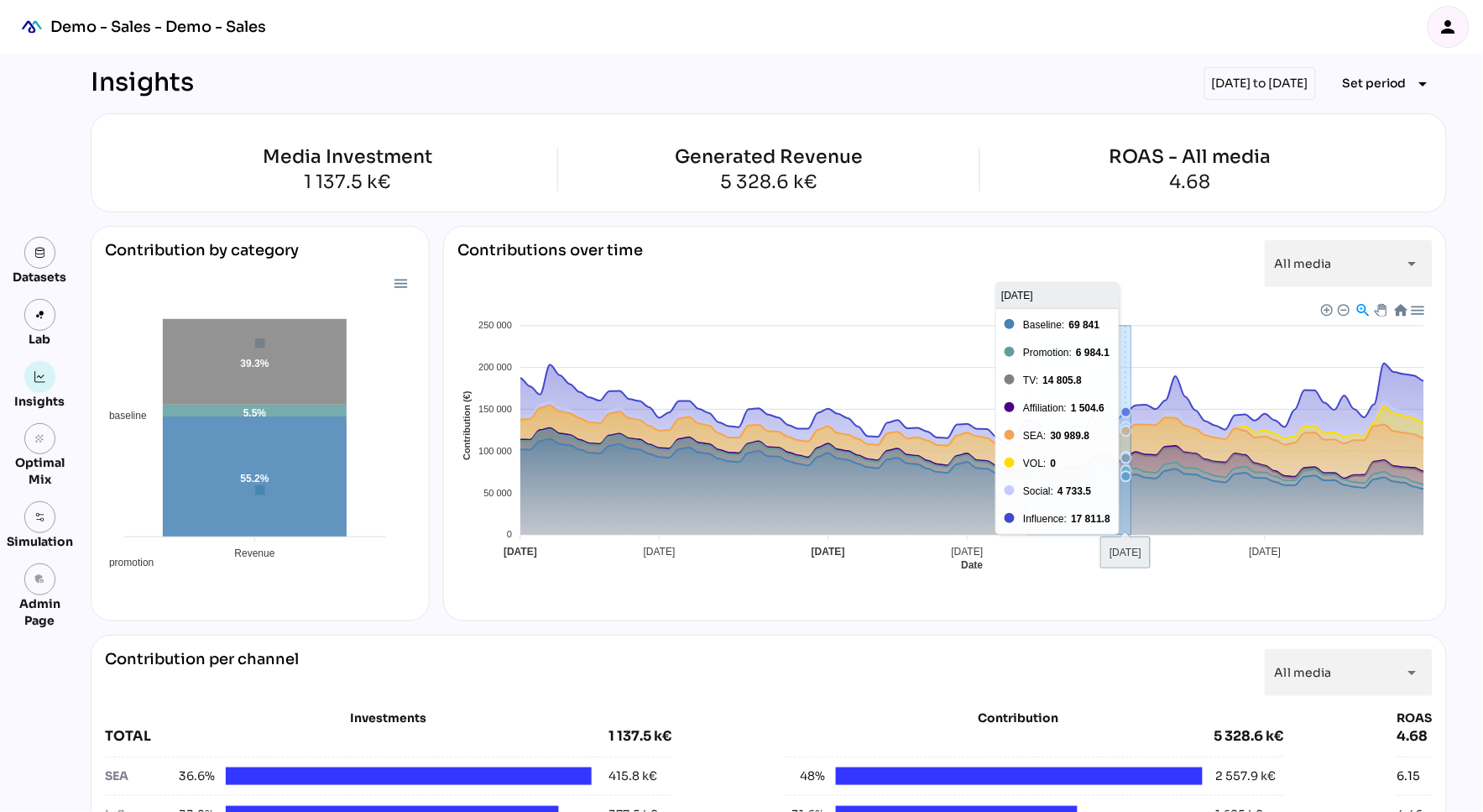
drag, startPoint x: 1029, startPoint y: 418, endPoint x: 1132, endPoint y: 417, distance: 103.0
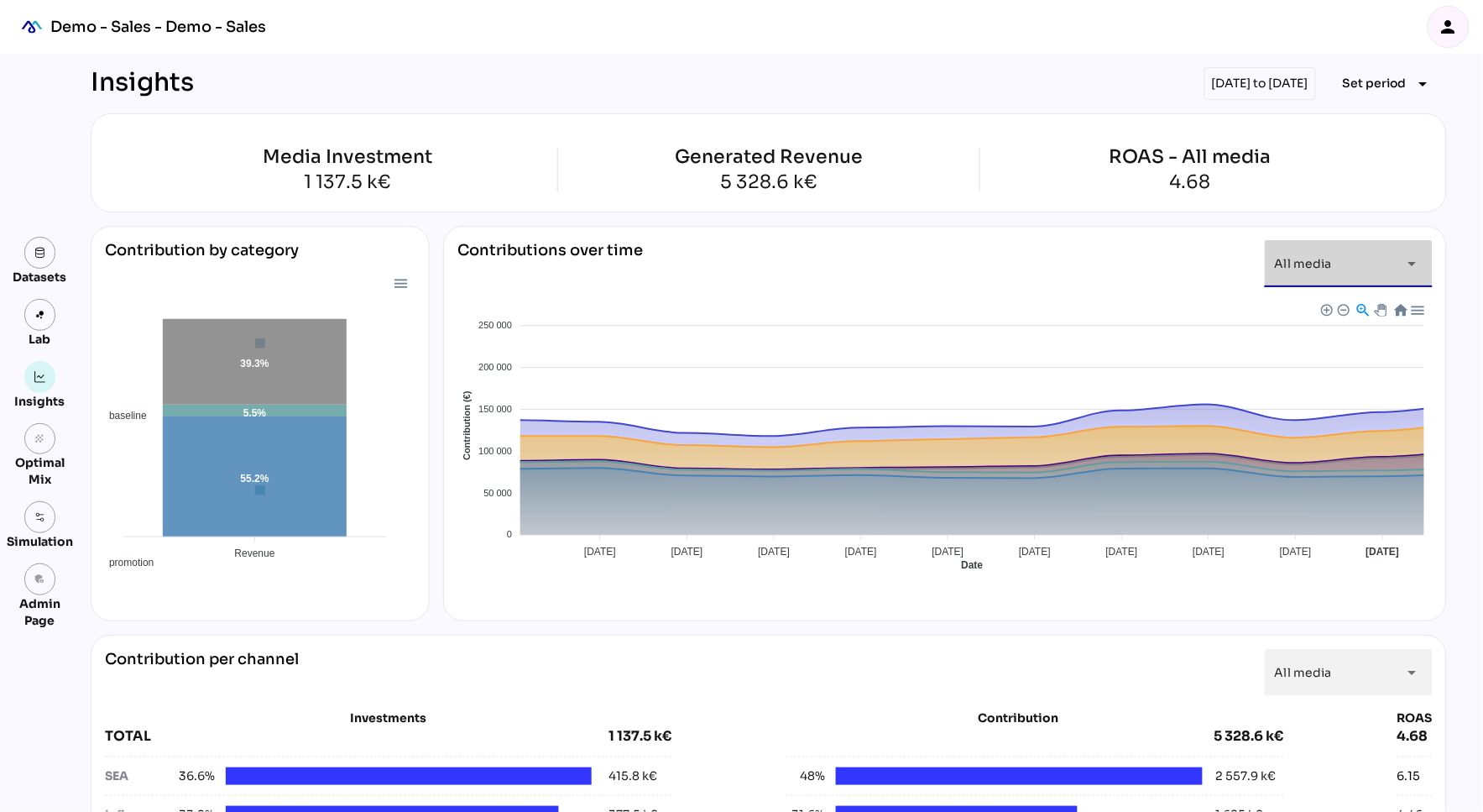
click at [1394, 258] on div "arrow_drop_down" at bounding box center [1408, 263] width 30 height 47
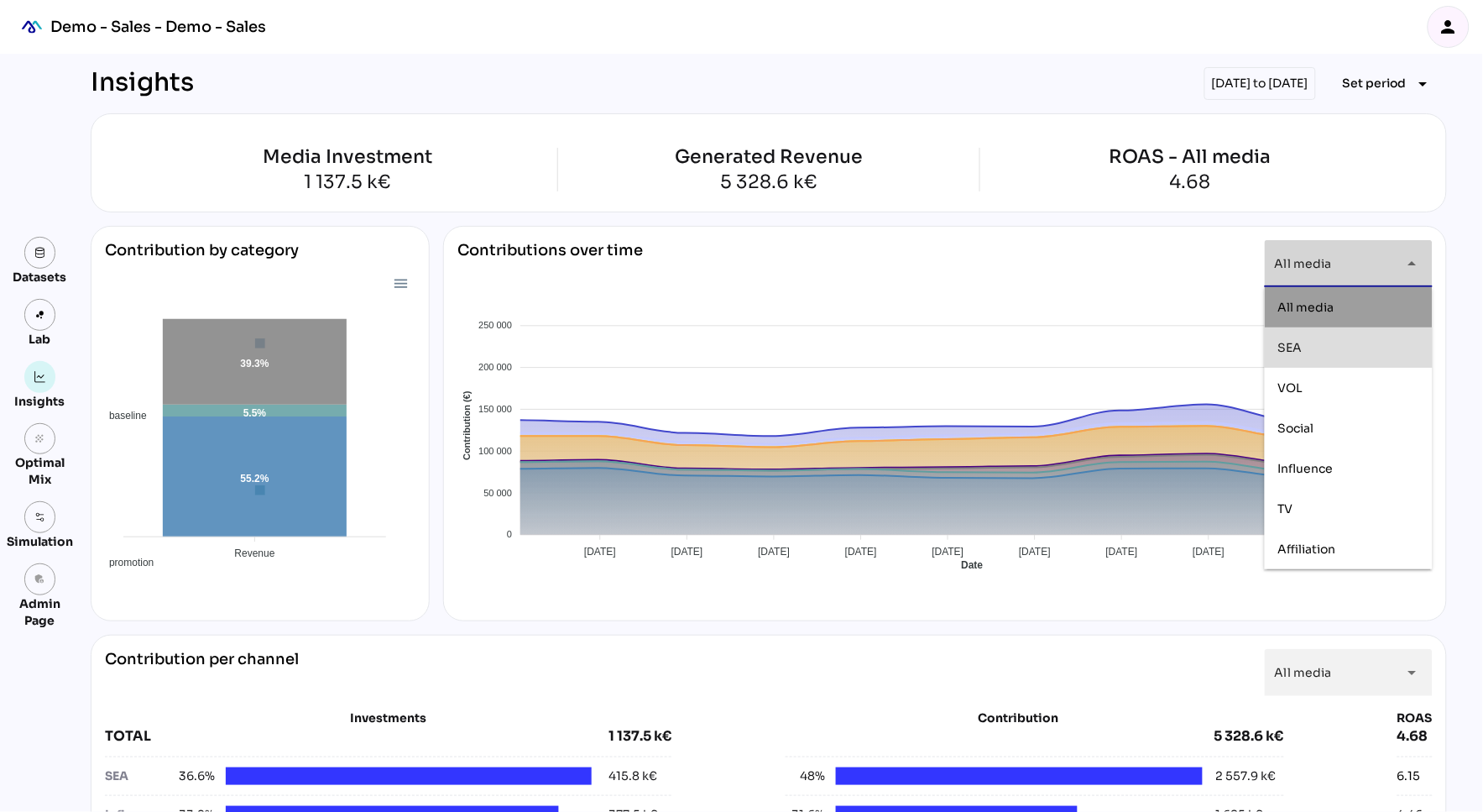
click at [1365, 361] on div "SEA" at bounding box center [1350, 348] width 168 height 41
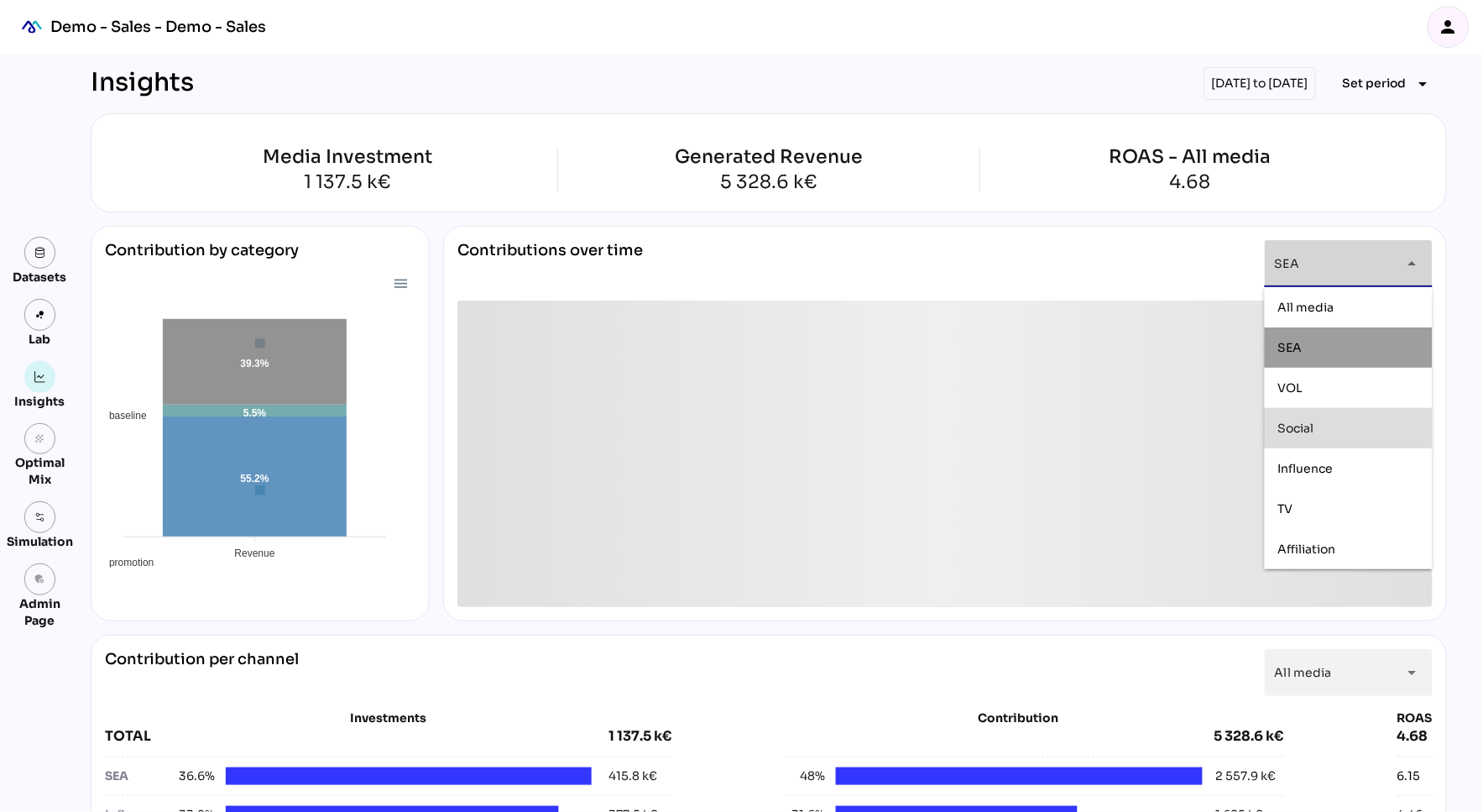
click at [1330, 431] on div "Social" at bounding box center [1350, 428] width 141 height 14
type input "**********"
click at [1036, 246] on div "**********" at bounding box center [945, 270] width 975 height 61
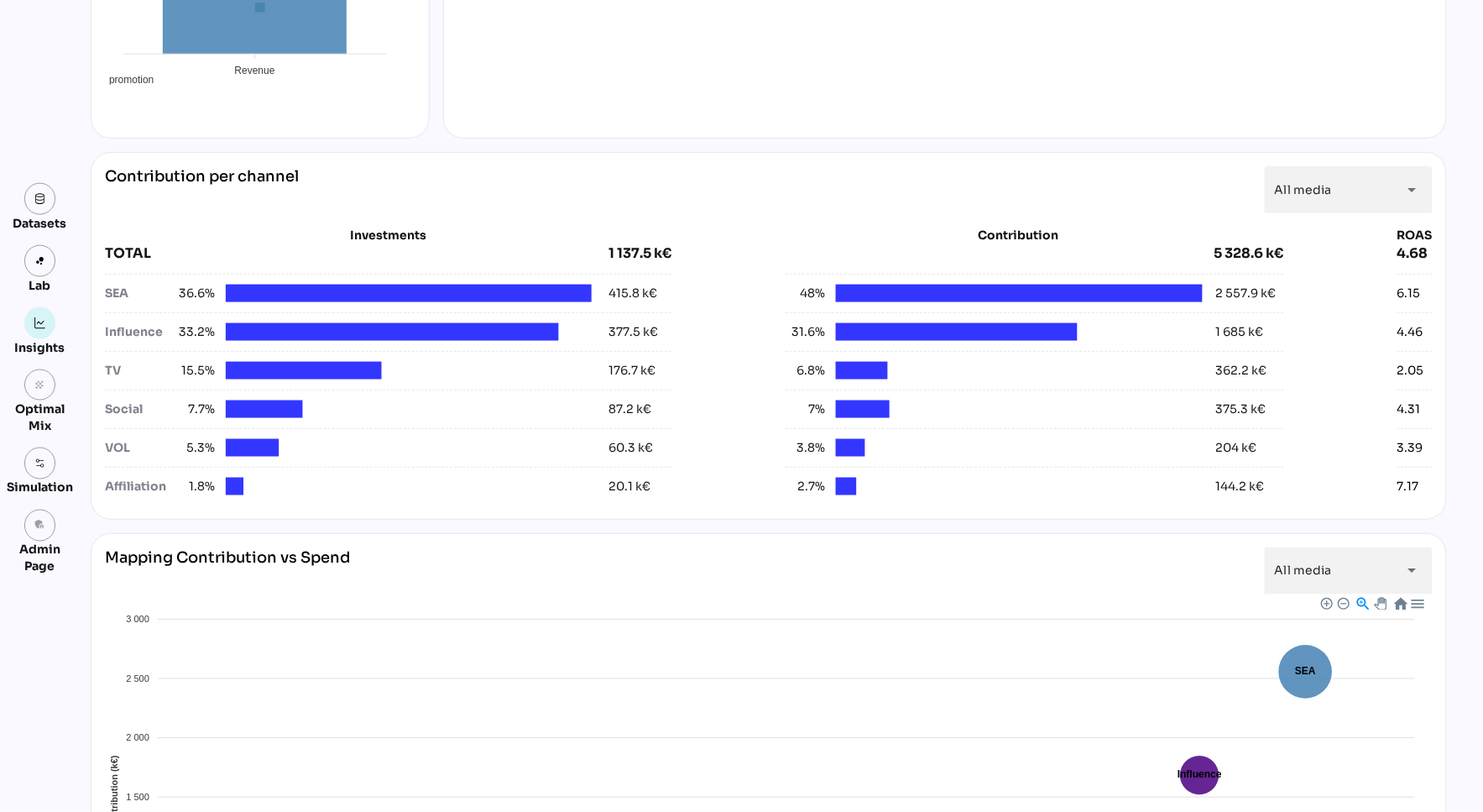
scroll to position [483, 0]
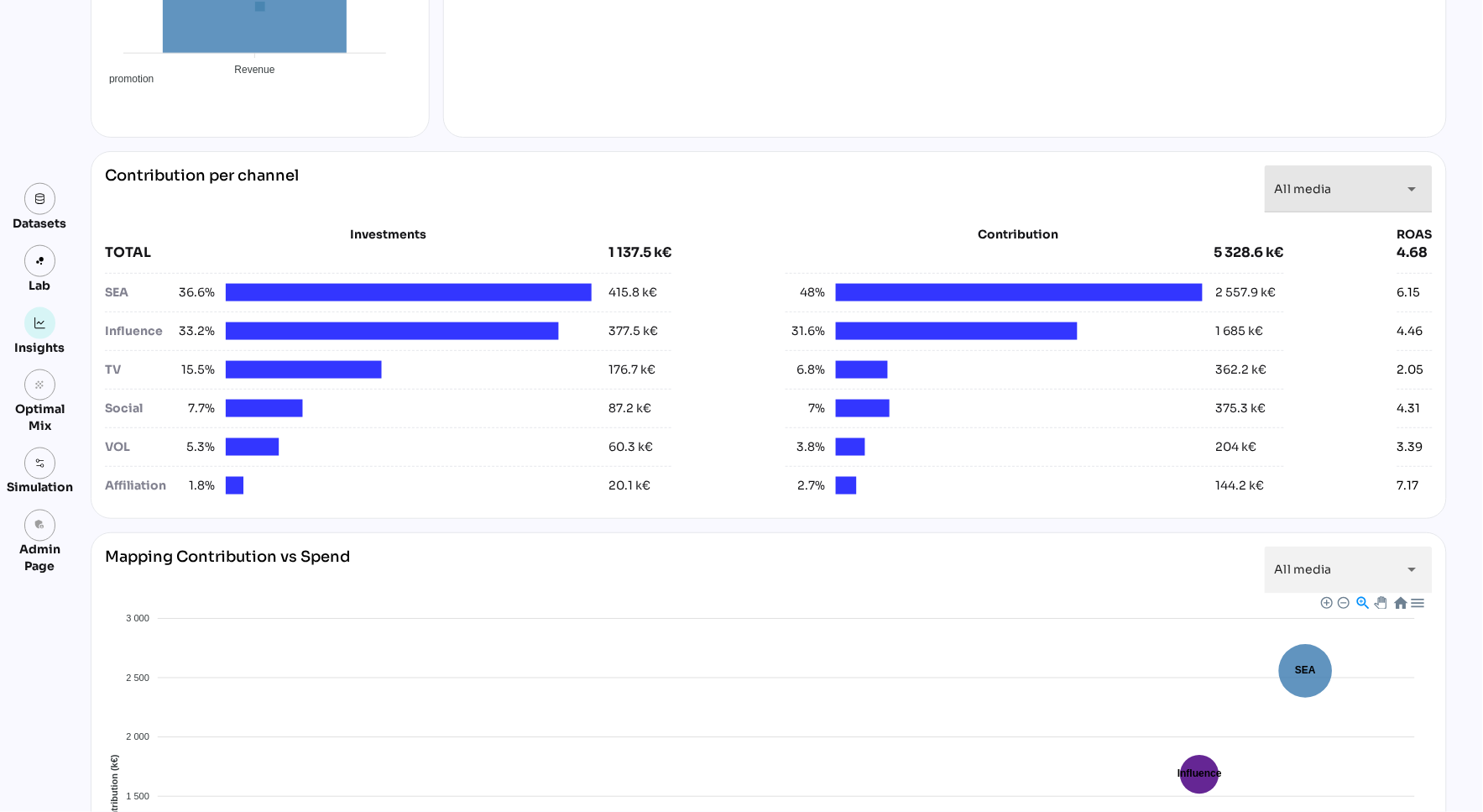
click at [1348, 198] on div "All media *********" at bounding box center [1334, 188] width 118 height 47
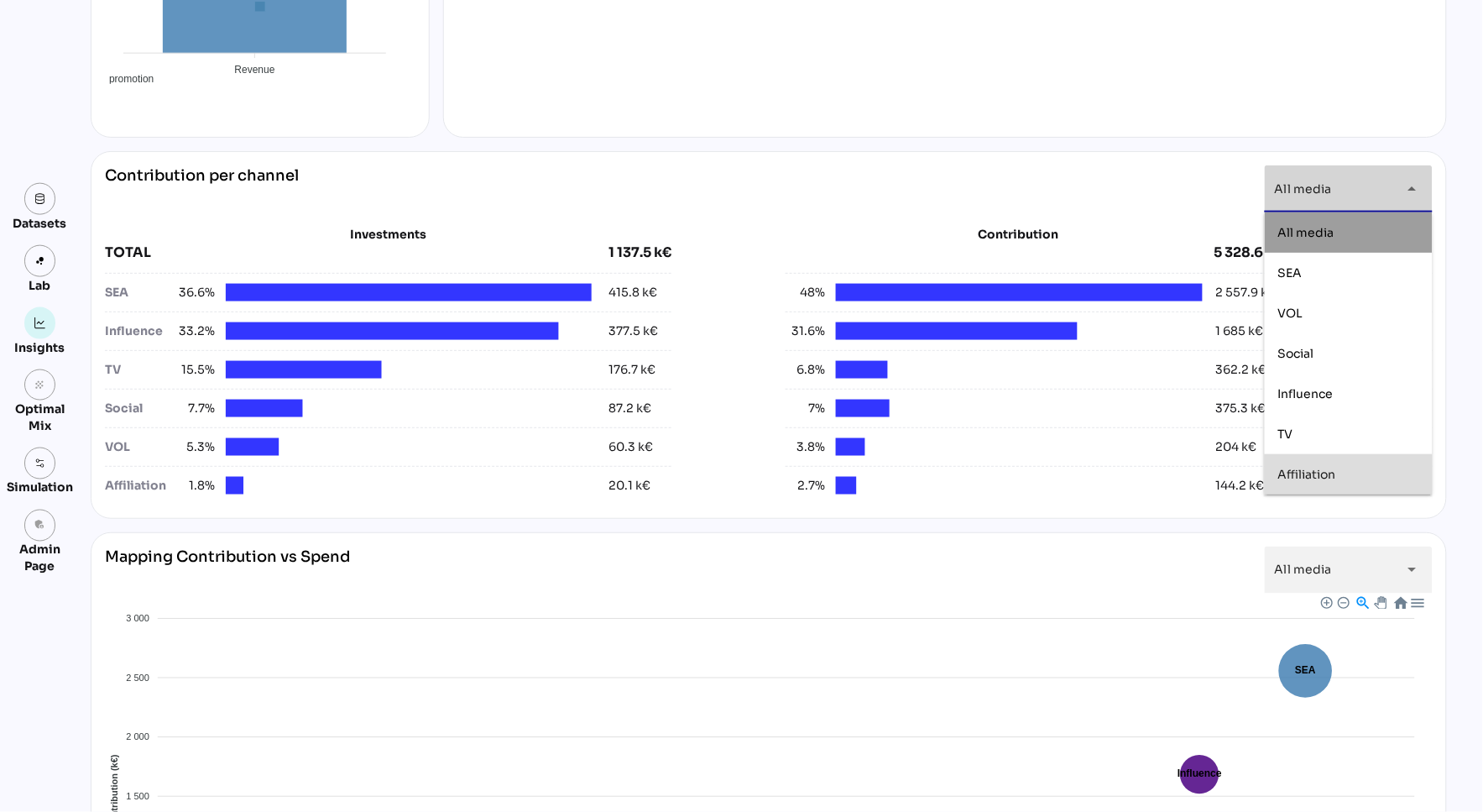
click at [1348, 479] on div "Affiliation" at bounding box center [1350, 475] width 141 height 14
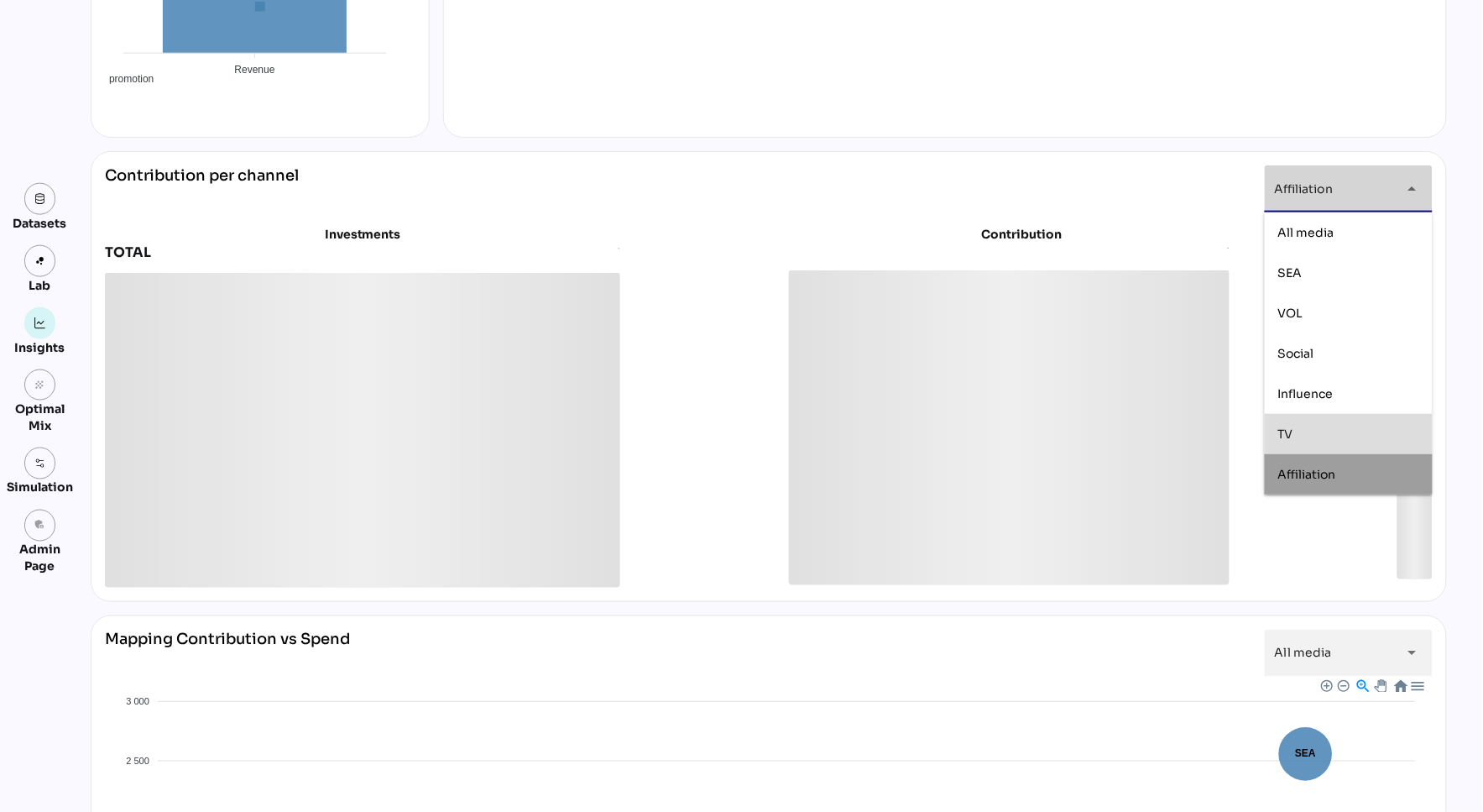
click at [1348, 429] on div "TV" at bounding box center [1350, 434] width 141 height 14
click at [1350, 390] on div "Influence" at bounding box center [1350, 393] width 141 height 14
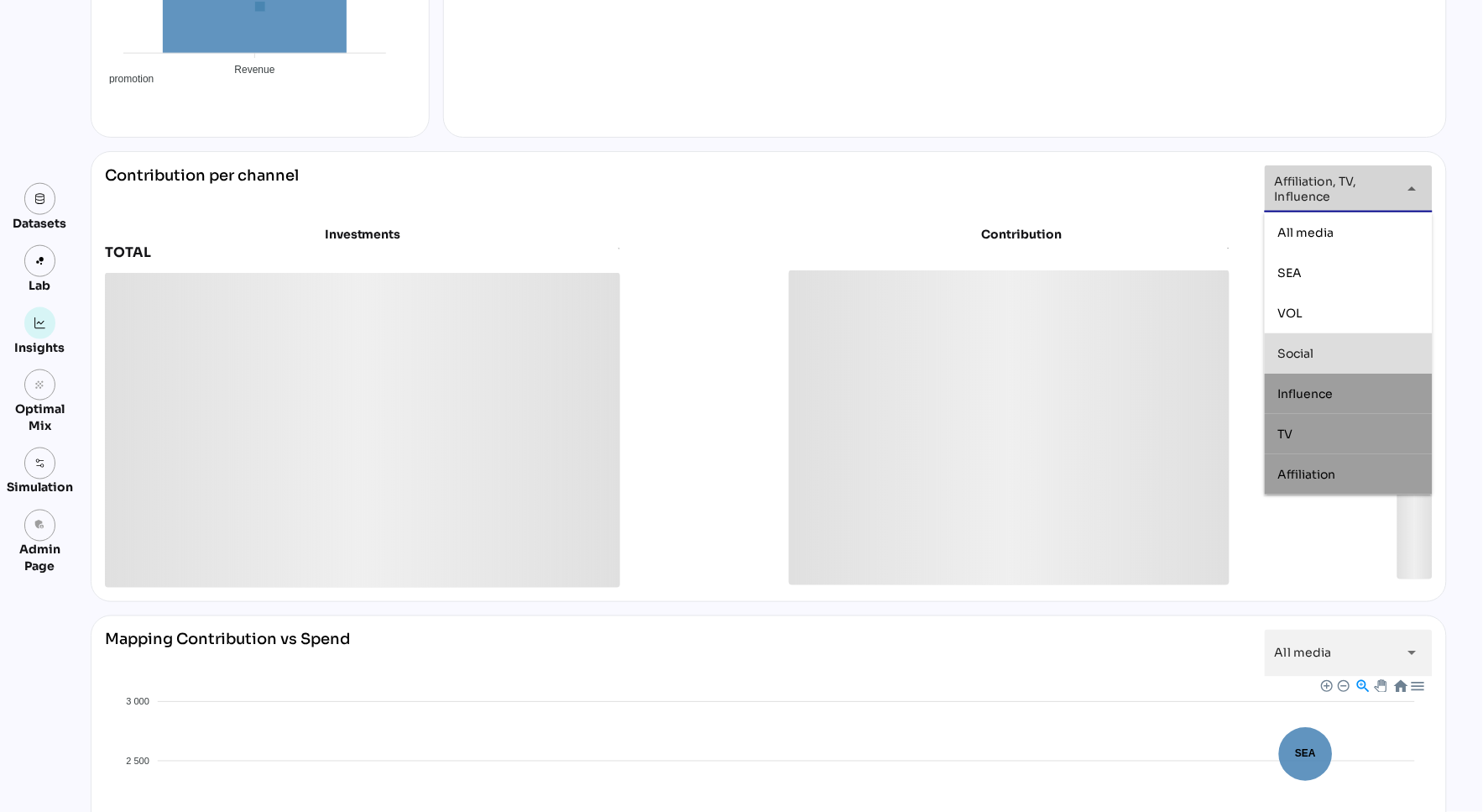
drag, startPoint x: 1328, startPoint y: 341, endPoint x: 1236, endPoint y: 296, distance: 102.4
click at [1328, 341] on div "Social" at bounding box center [1350, 354] width 141 height 27
type input "**********"
click at [1041, 193] on div "**********" at bounding box center [770, 188] width 1328 height 47
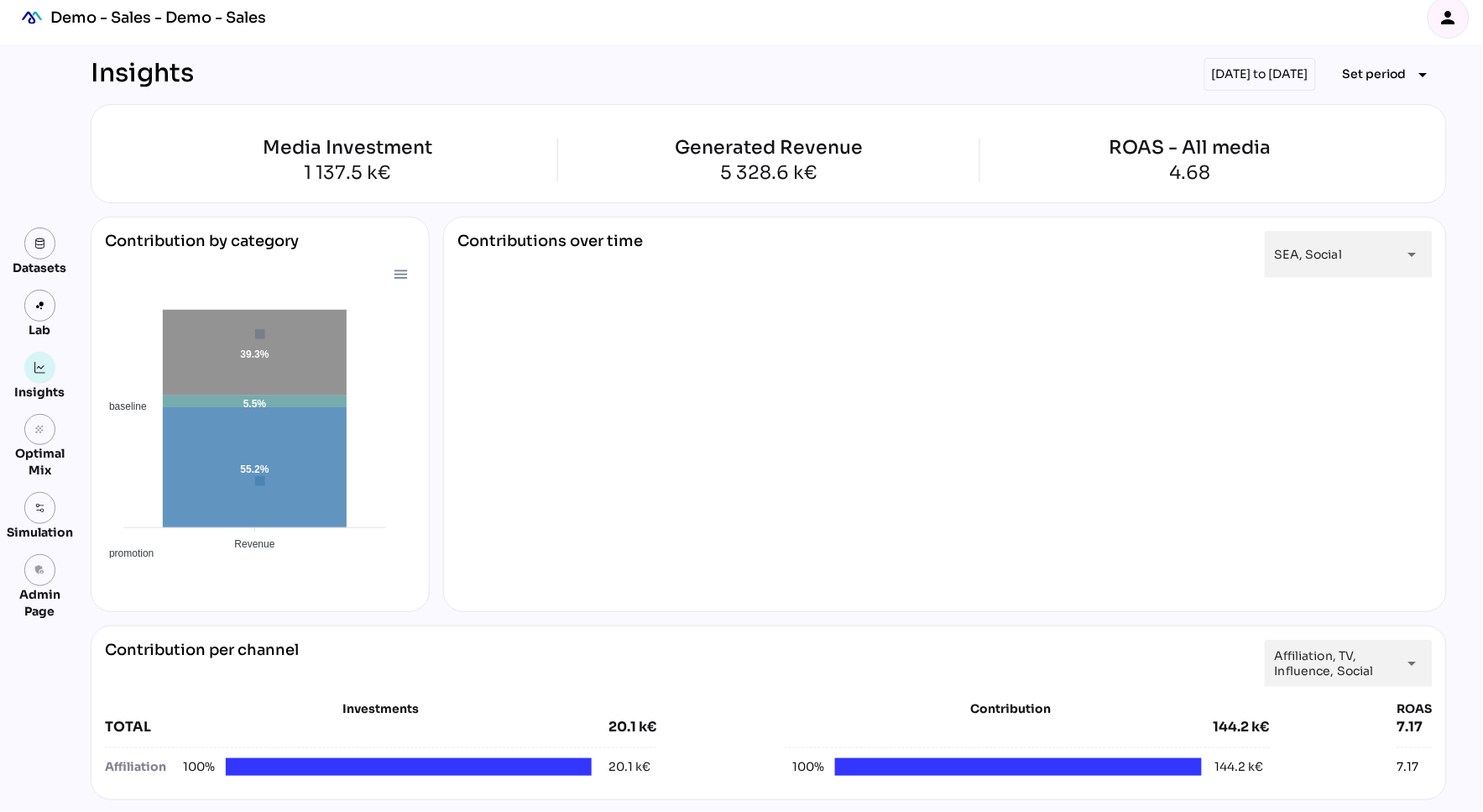
scroll to position [0, 0]
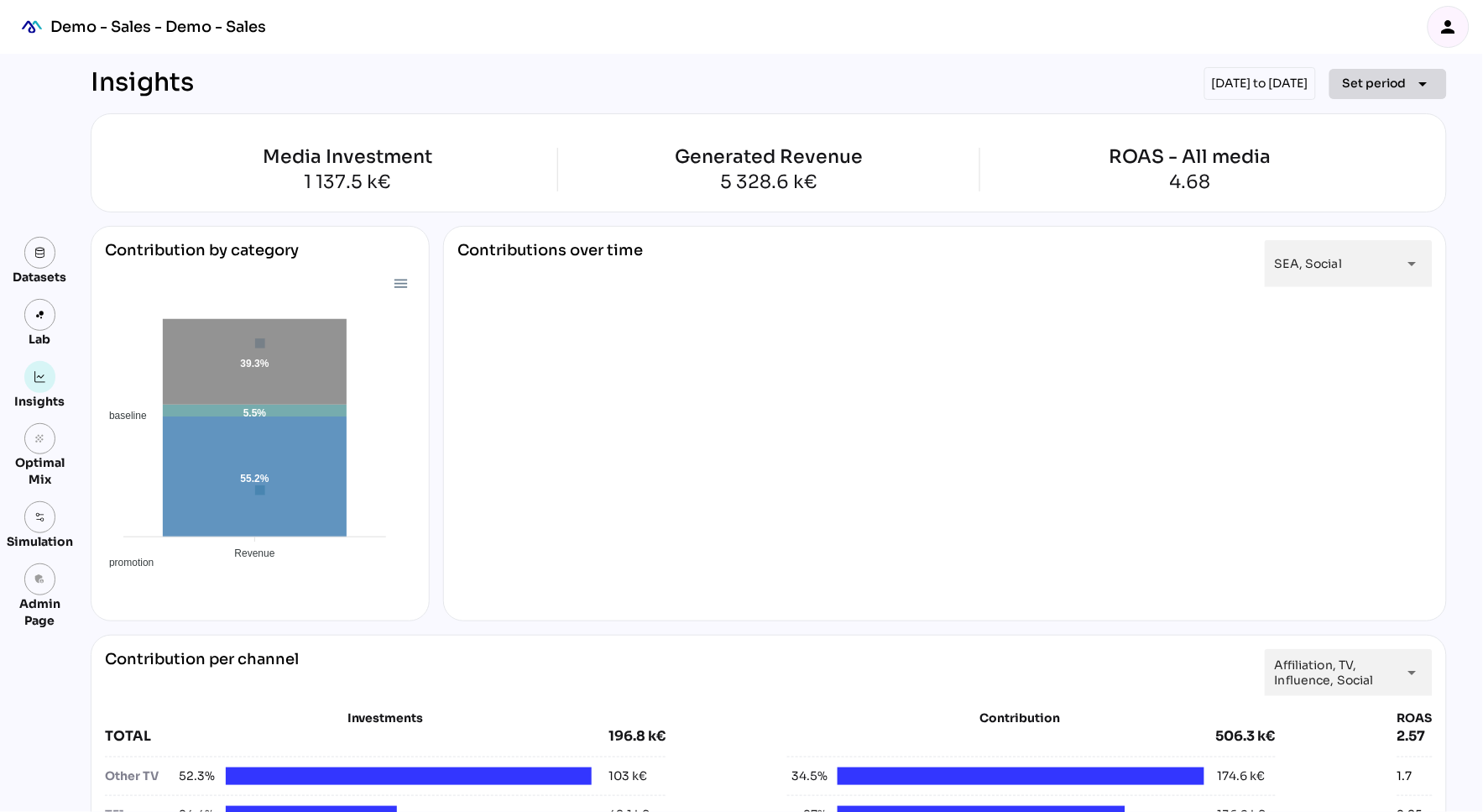
click at [1368, 82] on span "Set period" at bounding box center [1375, 83] width 64 height 20
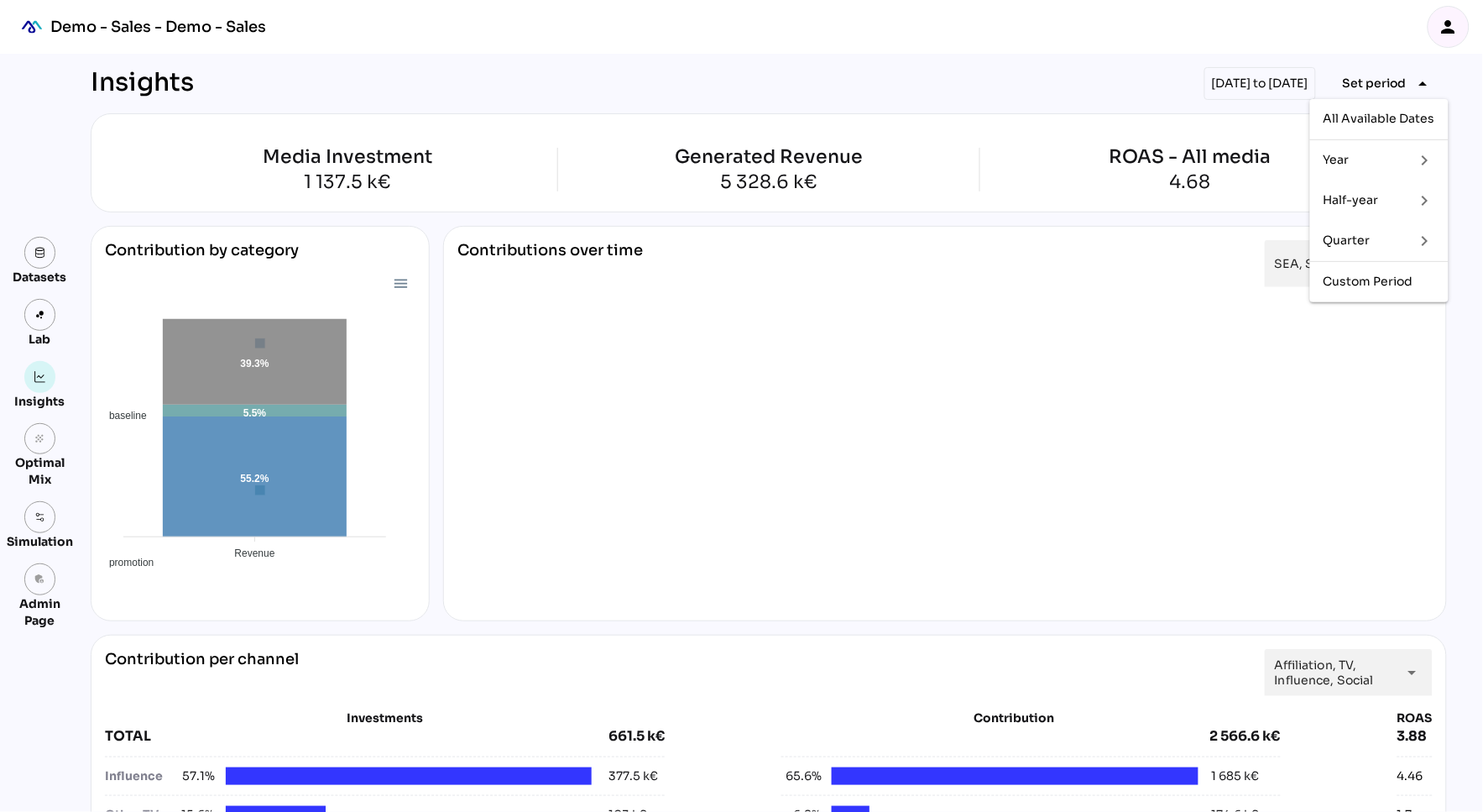
click at [1371, 242] on div "Quarter" at bounding box center [1362, 240] width 78 height 14
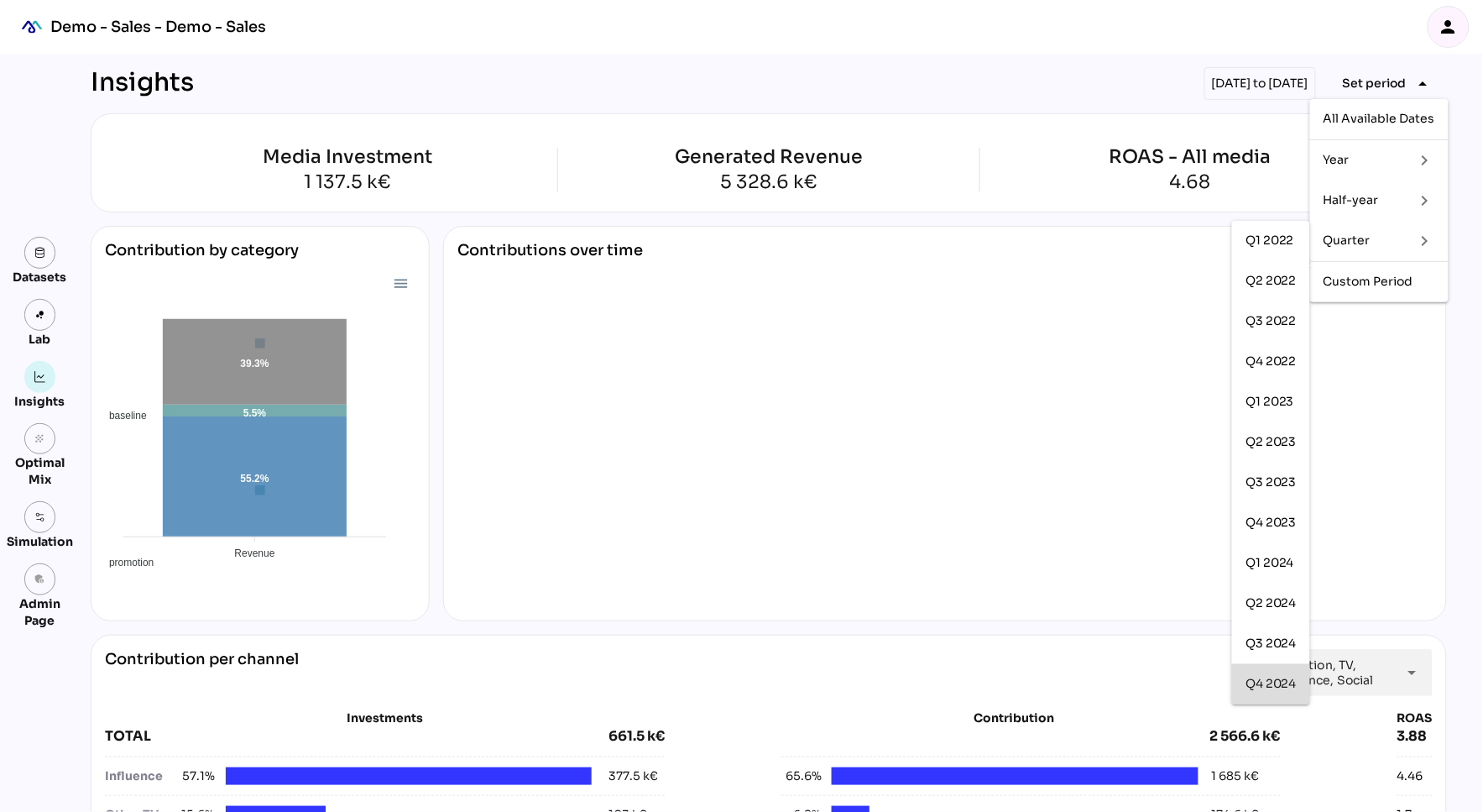
click at [1295, 687] on div "Q4 2024" at bounding box center [1271, 683] width 51 height 14
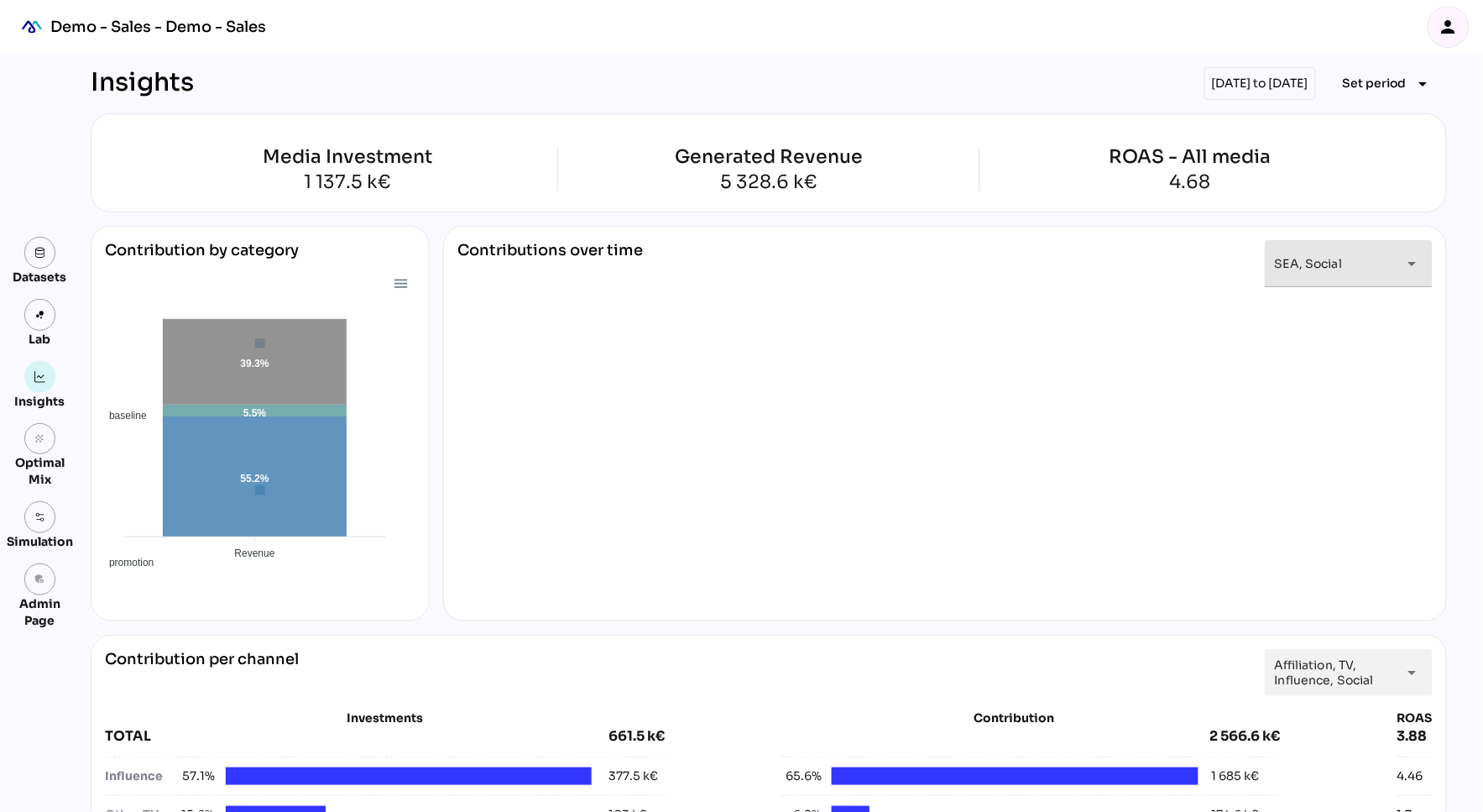
click at [1298, 271] on div "**********" at bounding box center [1334, 263] width 118 height 47
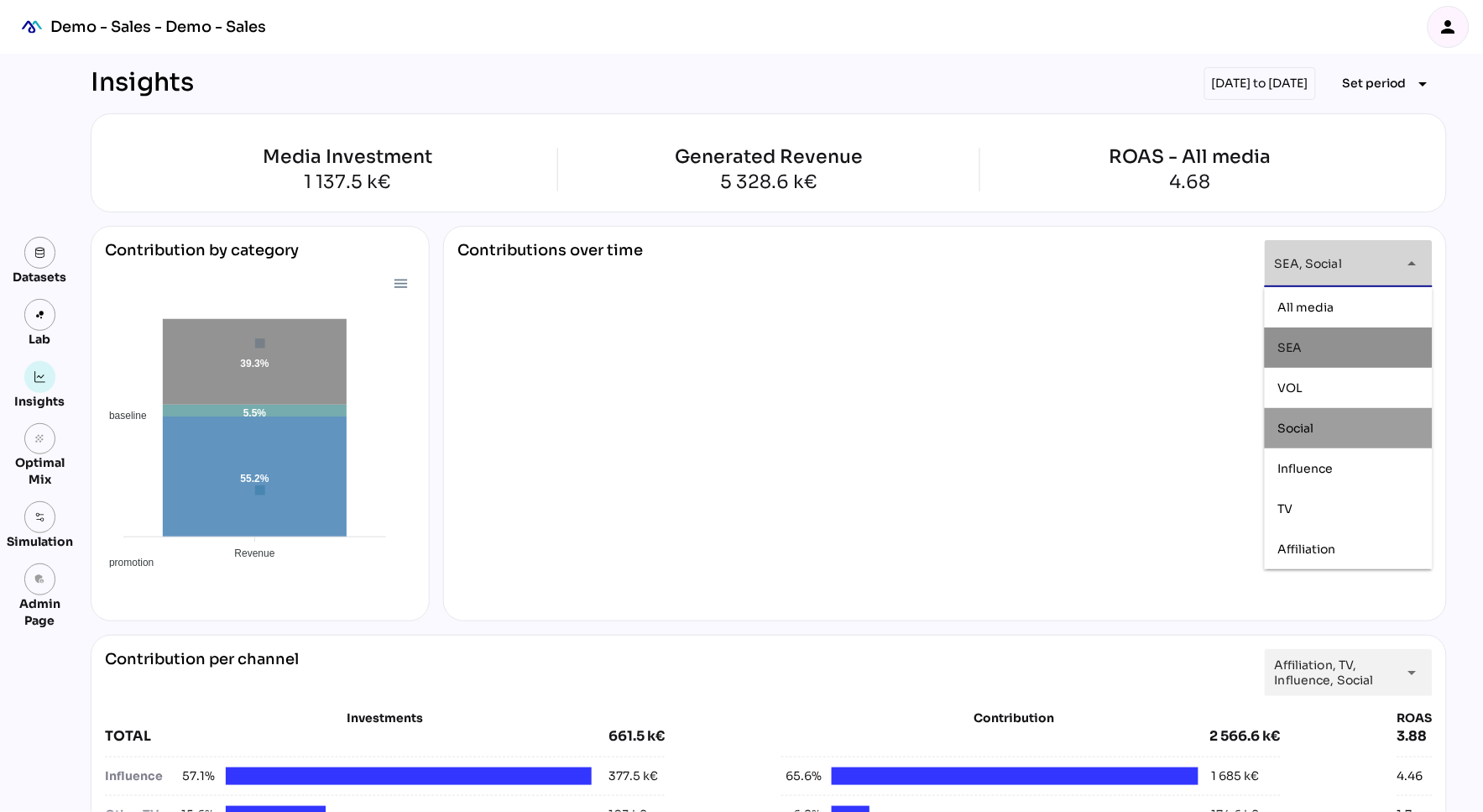
click at [1297, 271] on span "SEA, Social" at bounding box center [1308, 264] width 67 height 15
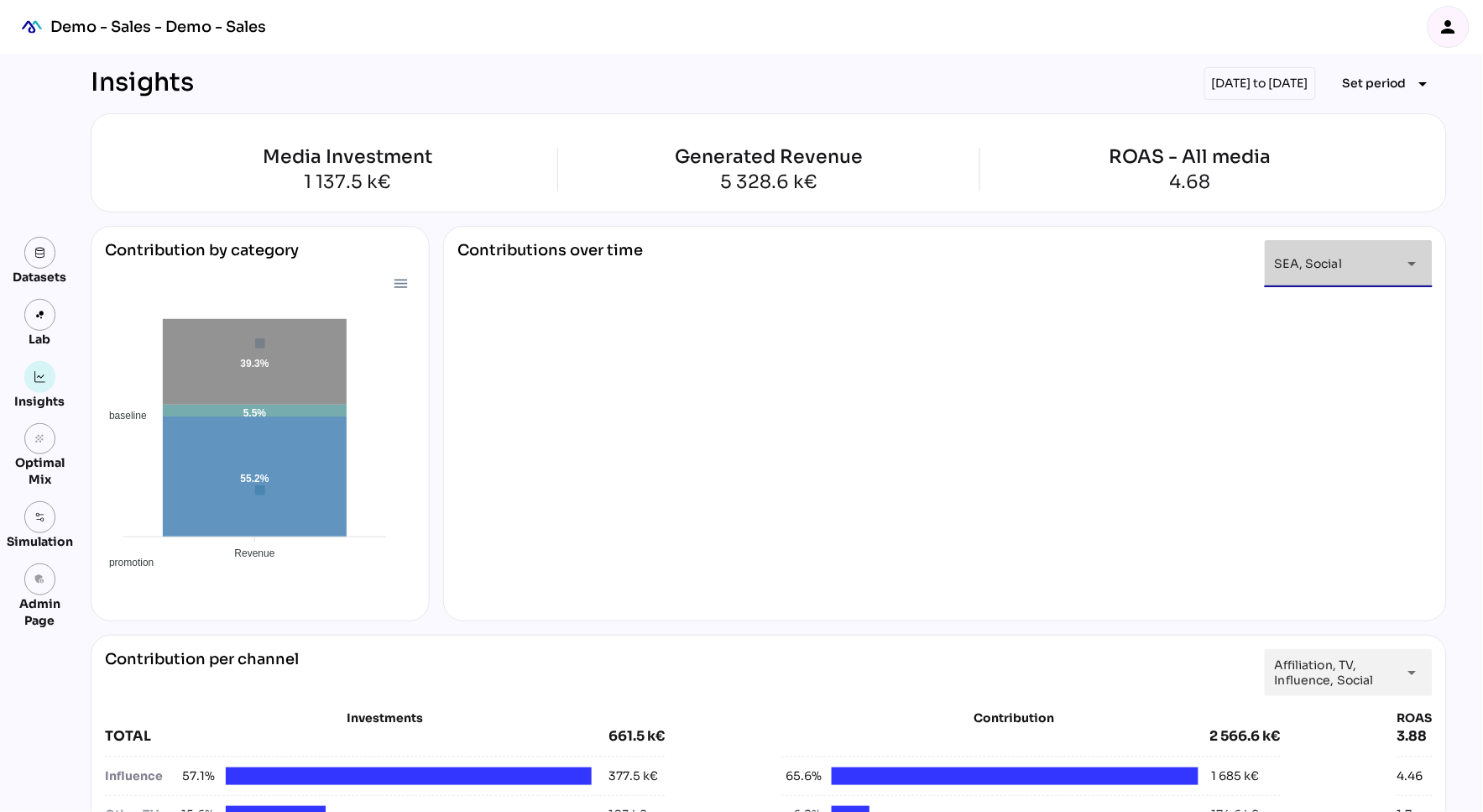
click at [1247, 232] on div "**********" at bounding box center [945, 423] width 1004 height 395
click at [1335, 275] on div "**********" at bounding box center [1334, 263] width 118 height 47
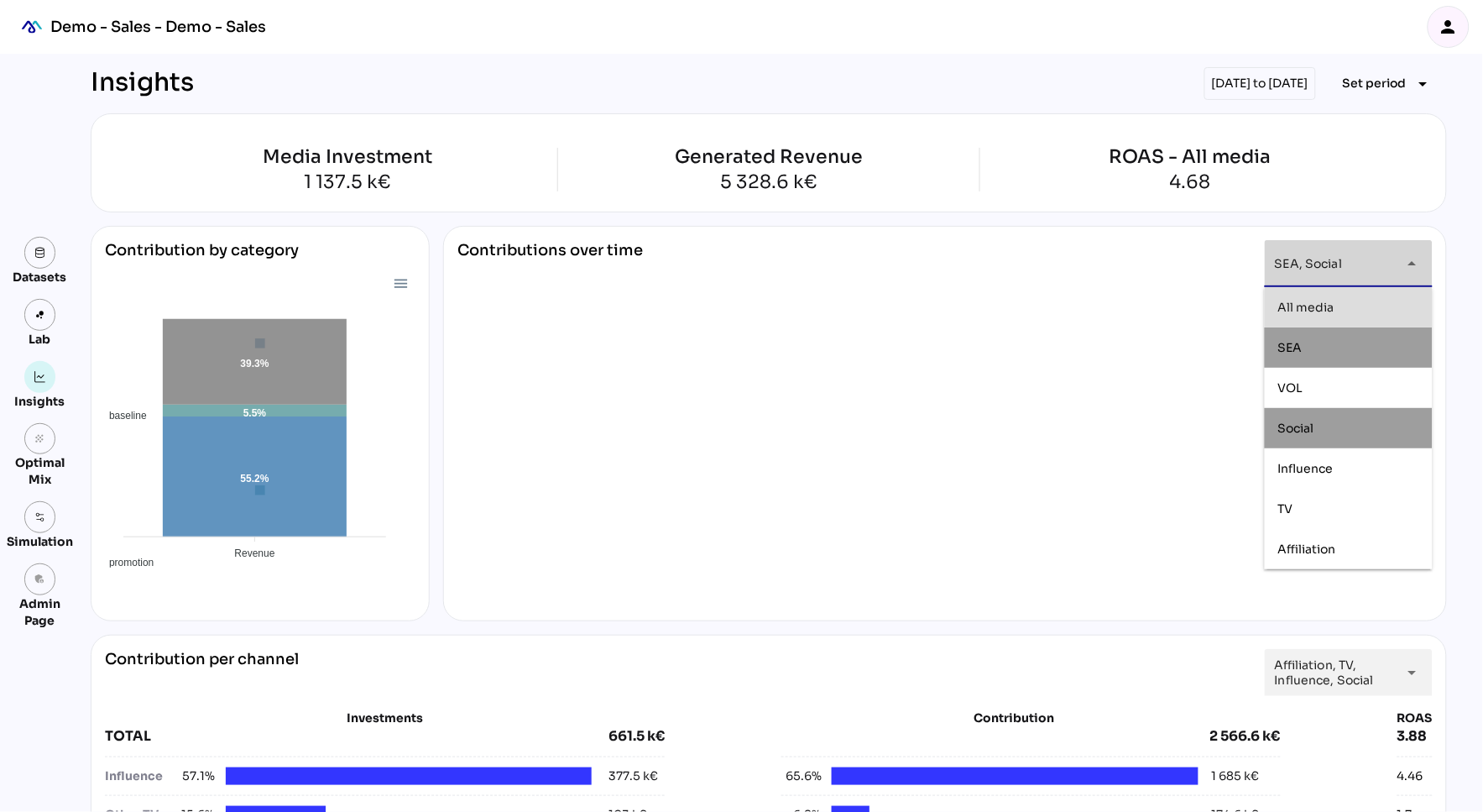
click at [1334, 305] on div "All media" at bounding box center [1350, 307] width 141 height 14
type input "*********"
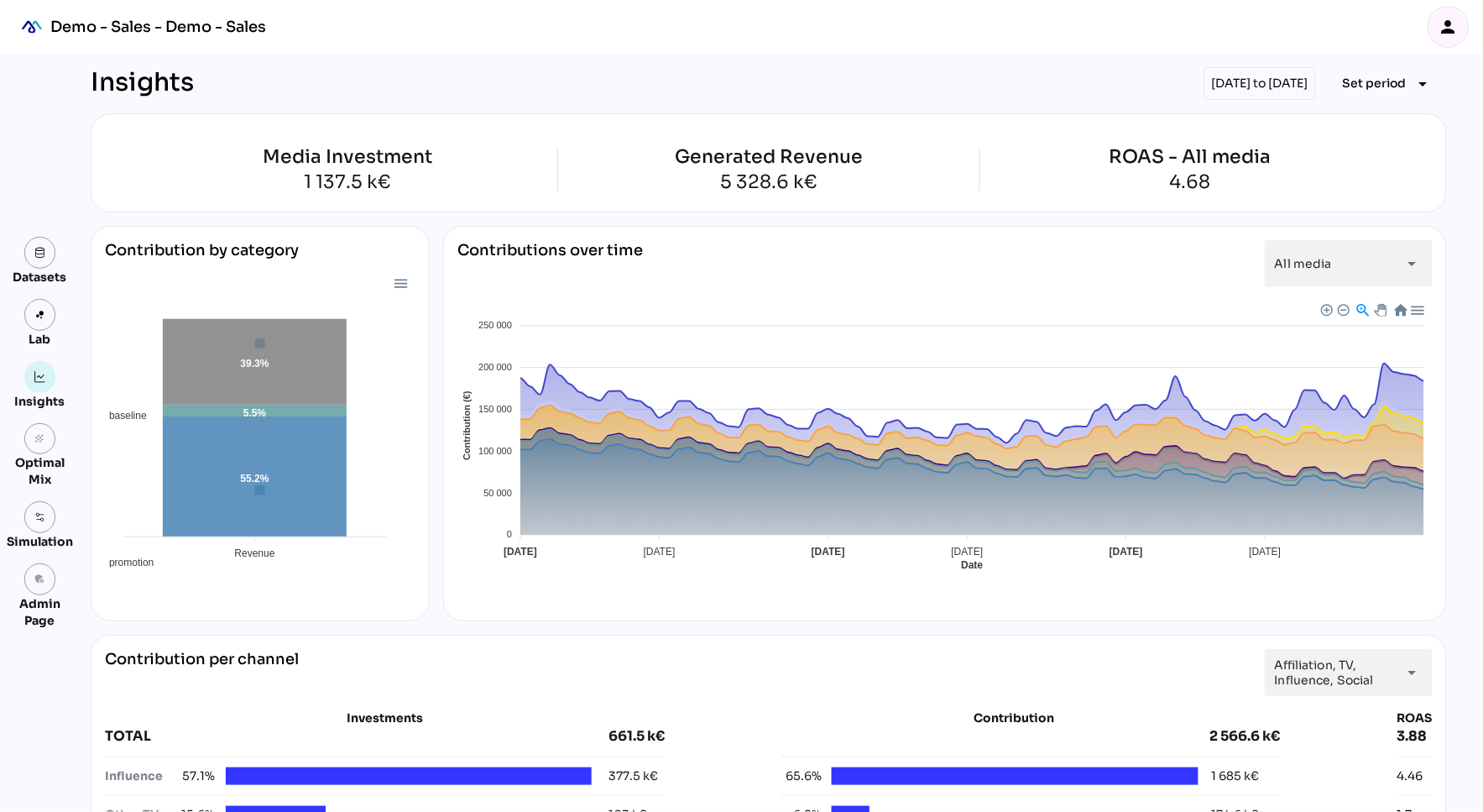
click at [800, 213] on div "Media Investment 1 137.5 k€ Generated Revenue 5 328.6 k€ ROAS - All media 4.68" at bounding box center [769, 162] width 1356 height 99
click at [44, 439] on icon "grain" at bounding box center [41, 439] width 12 height 12
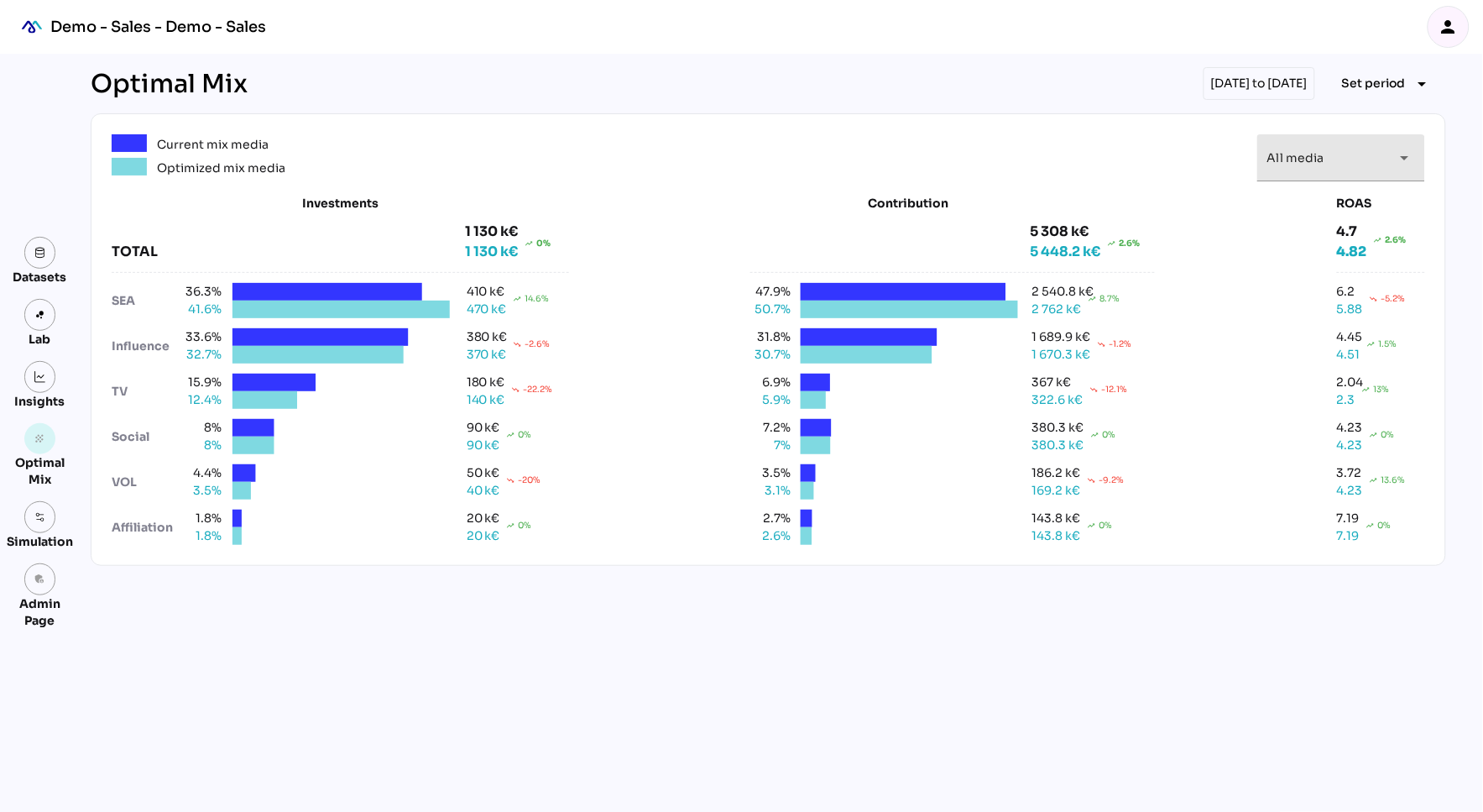
click at [1380, 162] on div "All media *********" at bounding box center [1326, 158] width 118 height 47
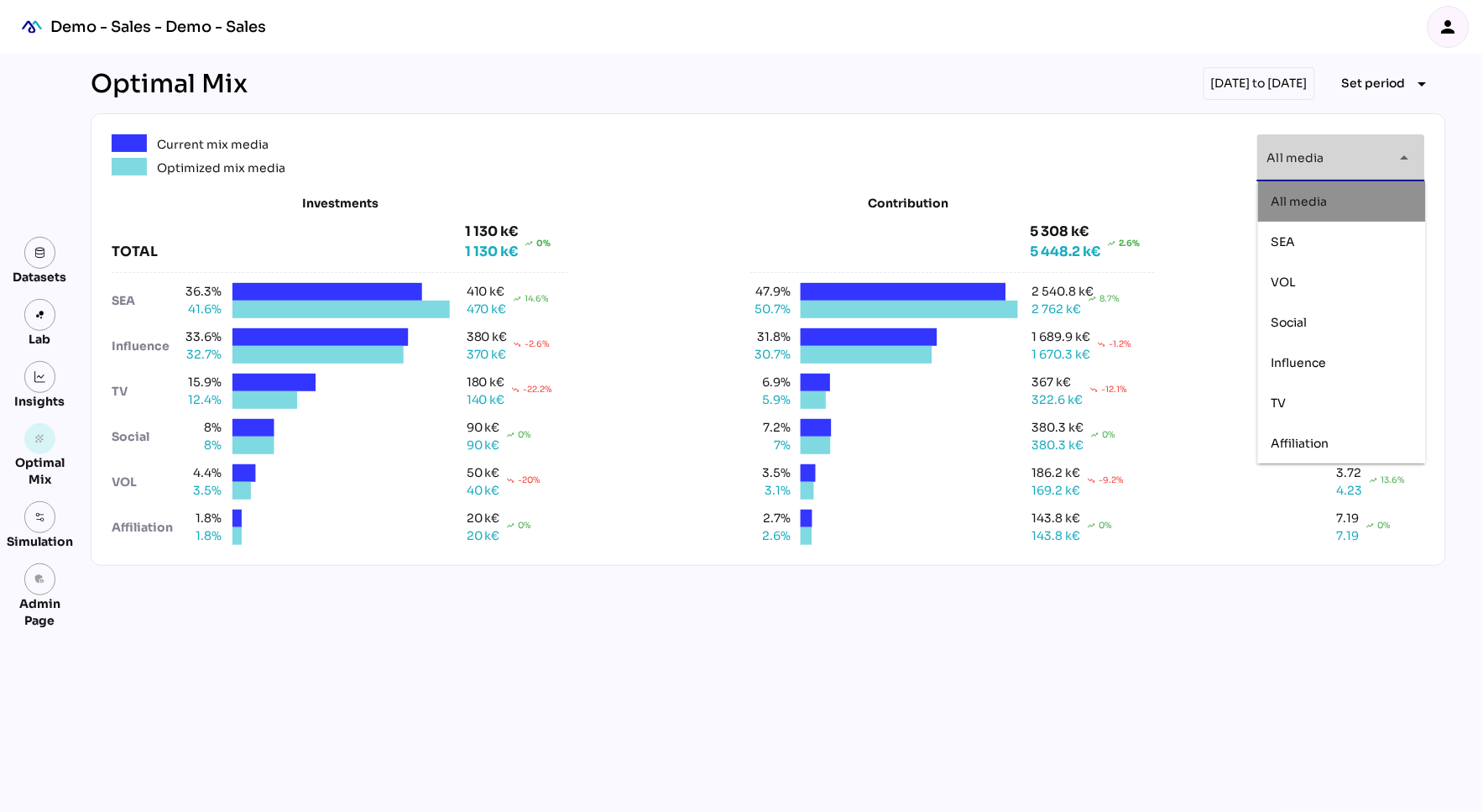
drag, startPoint x: 1129, startPoint y: 183, endPoint x: 1263, endPoint y: 111, distance: 152.1
click at [1132, 178] on div "Current mix media Optimized mix media All media ********* arrow_drop_down Inves…" at bounding box center [769, 339] width 1355 height 452
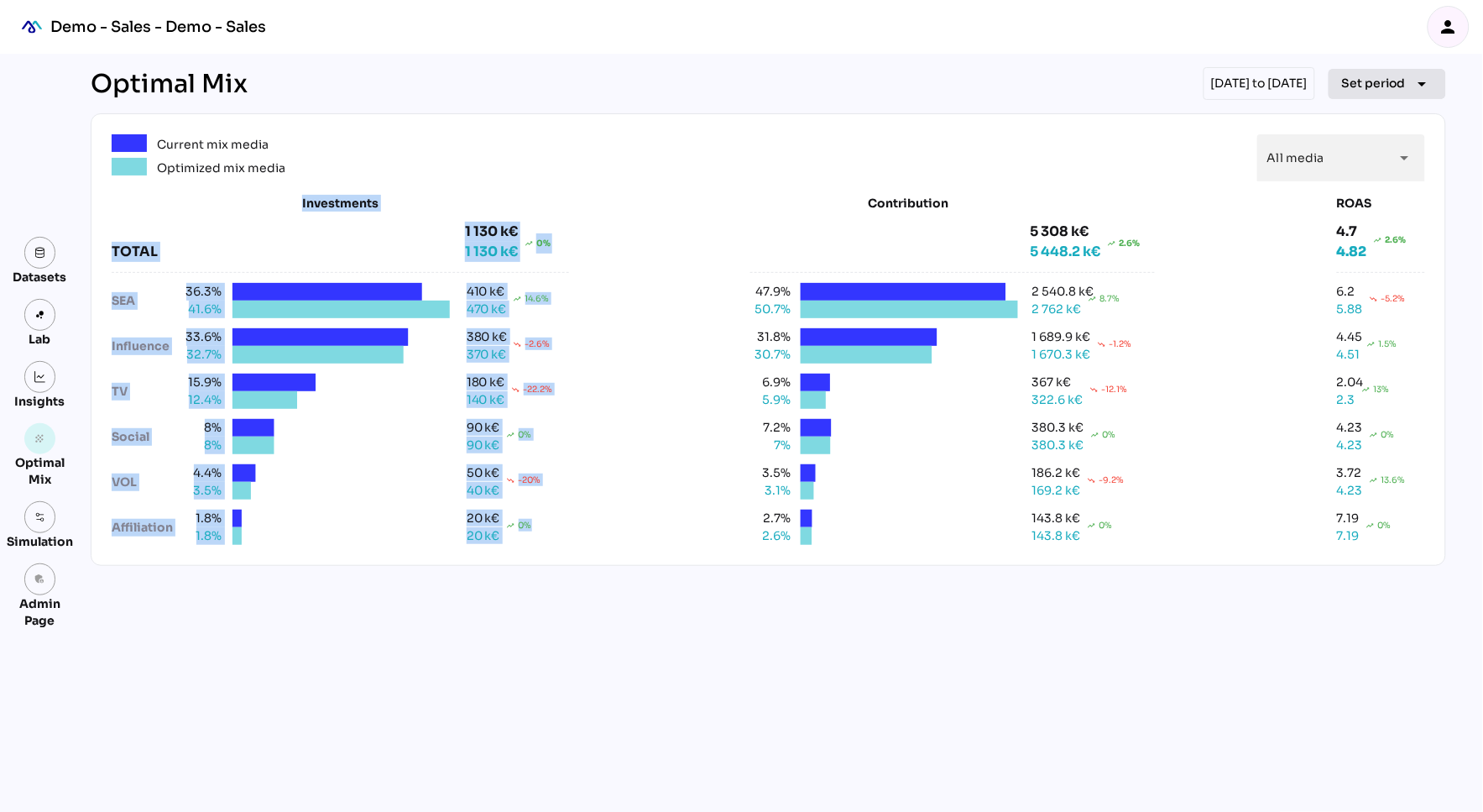
click at [1373, 78] on span "Set period" at bounding box center [1375, 83] width 64 height 20
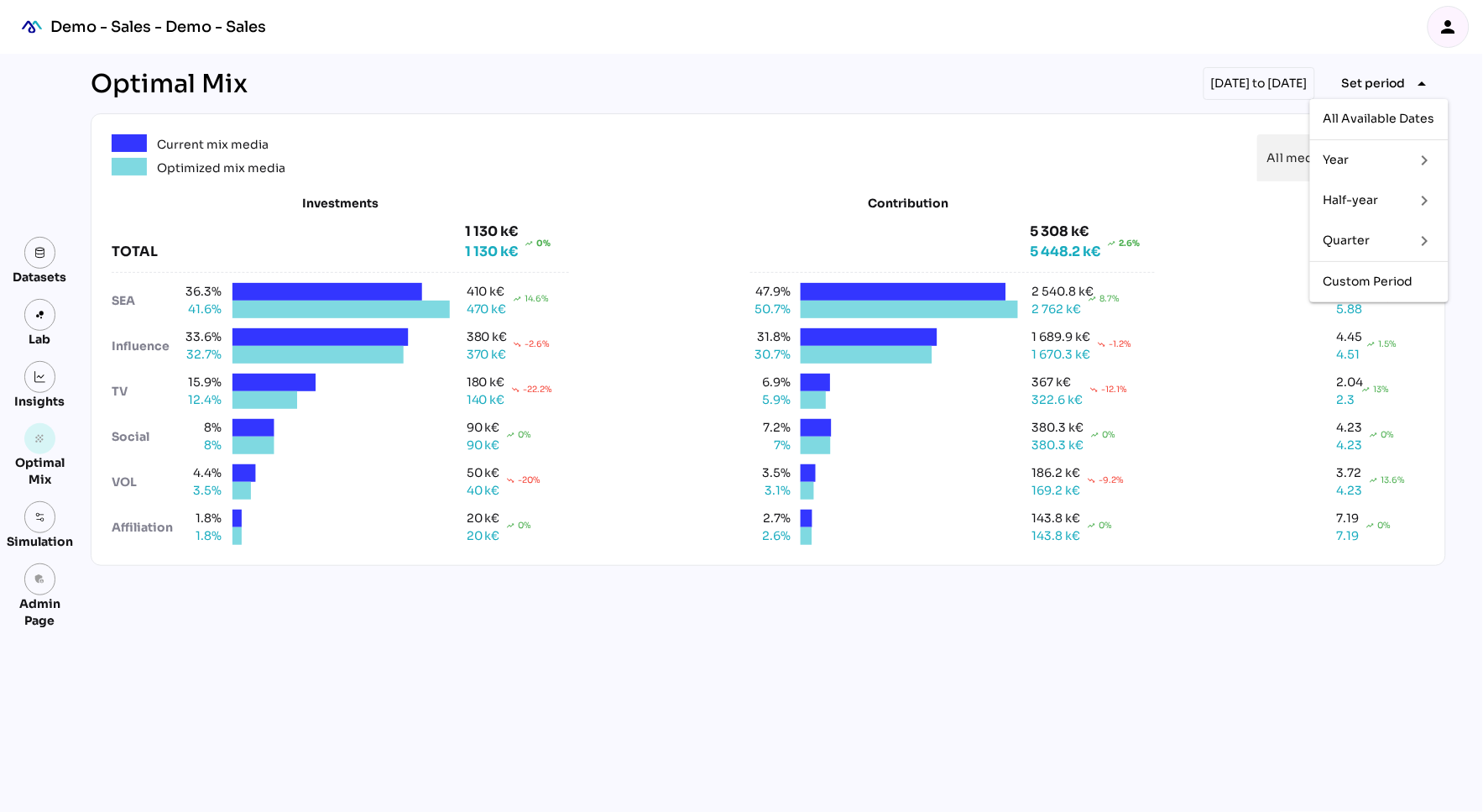
click at [1384, 156] on div "Year" at bounding box center [1362, 160] width 78 height 14
click at [1343, 236] on div "Quarter" at bounding box center [1362, 240] width 78 height 14
click at [1352, 196] on div "Half-year" at bounding box center [1362, 200] width 78 height 14
click at [1360, 248] on div "Quarter" at bounding box center [1362, 241] width 78 height 27
click at [1339, 184] on div "Half-year keyboard_arrow_right" at bounding box center [1380, 201] width 138 height 41
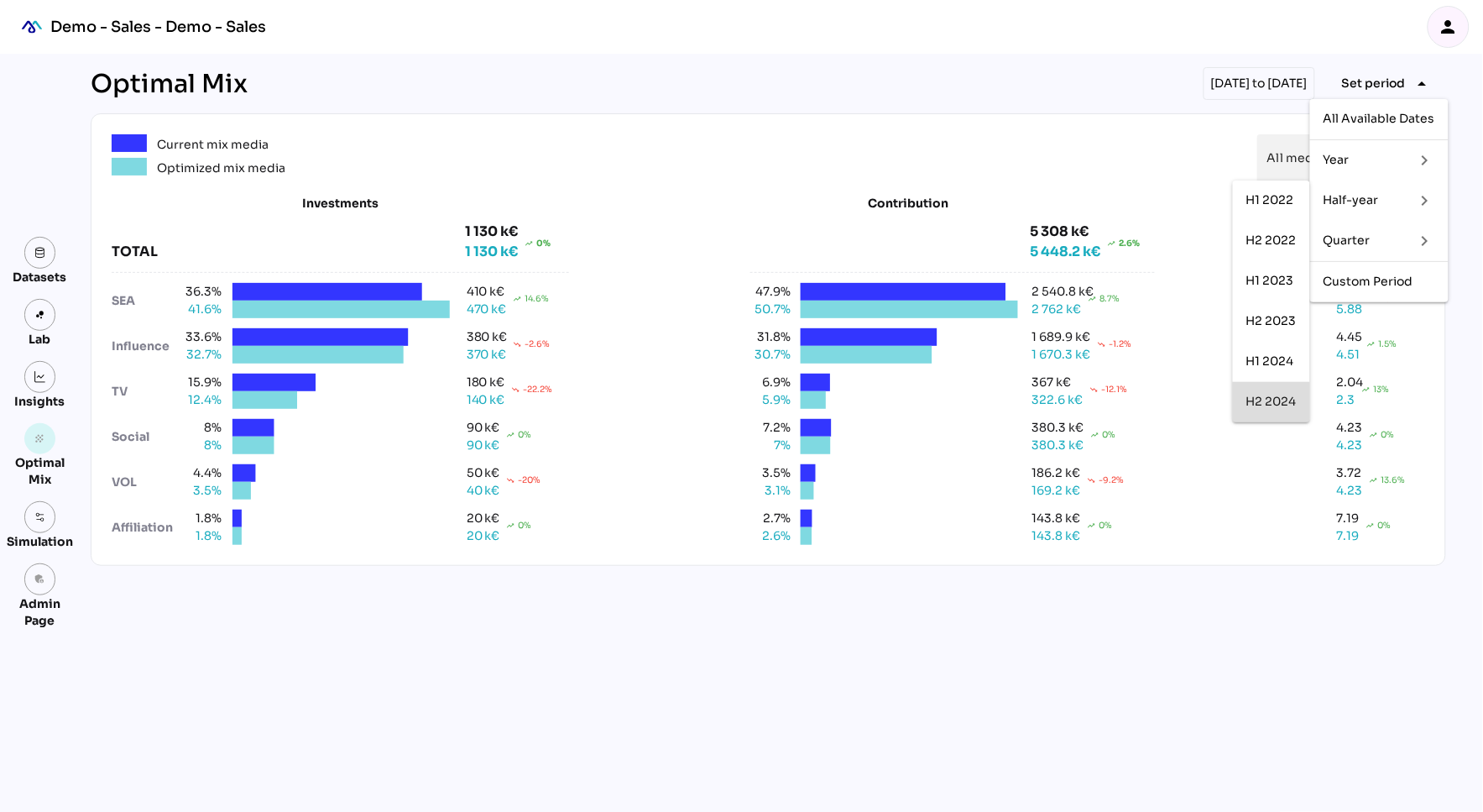
click at [1273, 403] on div "H2 2024" at bounding box center [1272, 401] width 50 height 14
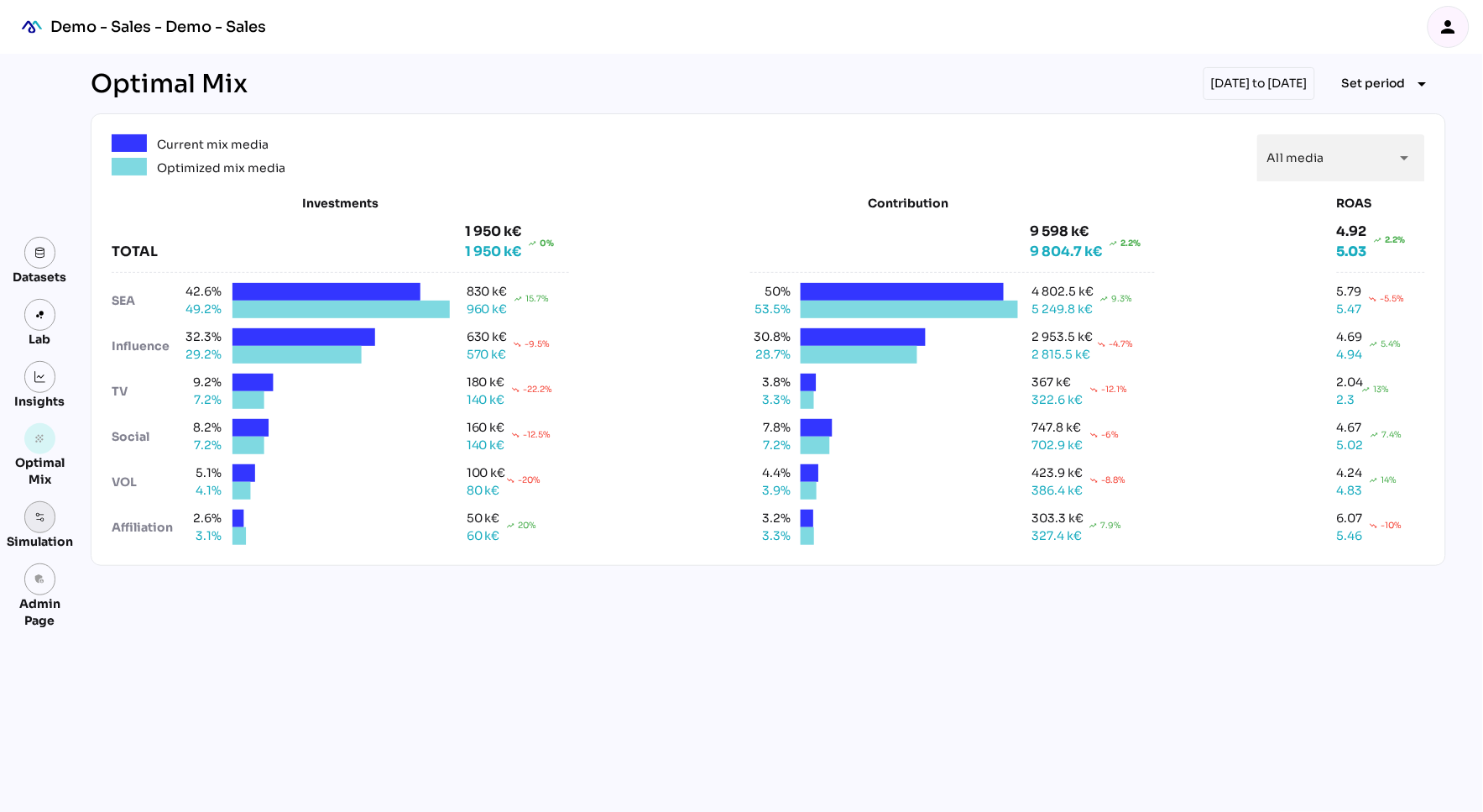
click at [42, 523] on img at bounding box center [41, 517] width 12 height 12
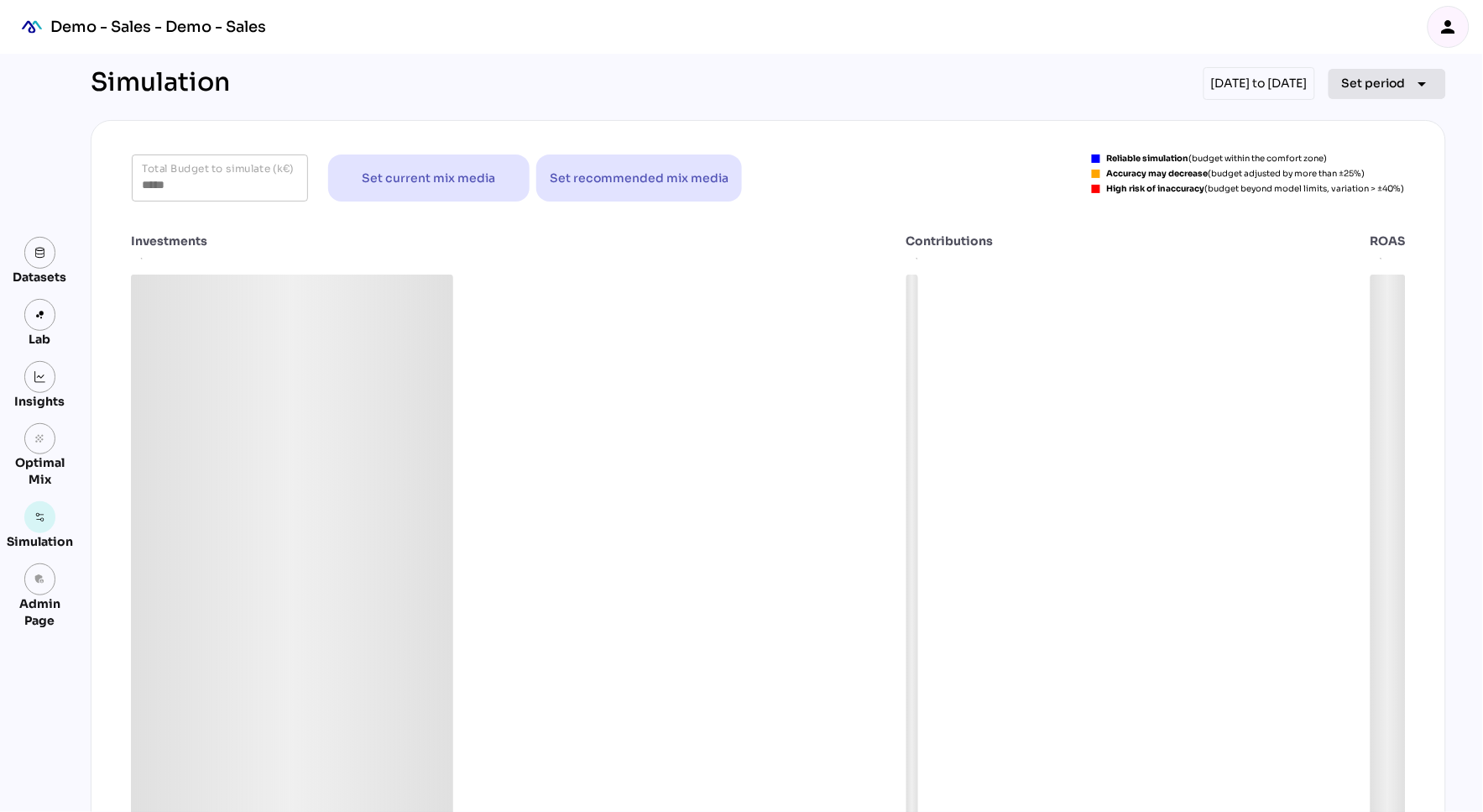
click at [1374, 78] on span "Set period" at bounding box center [1375, 83] width 64 height 20
click at [1337, 252] on div "Quarter" at bounding box center [1362, 241] width 78 height 27
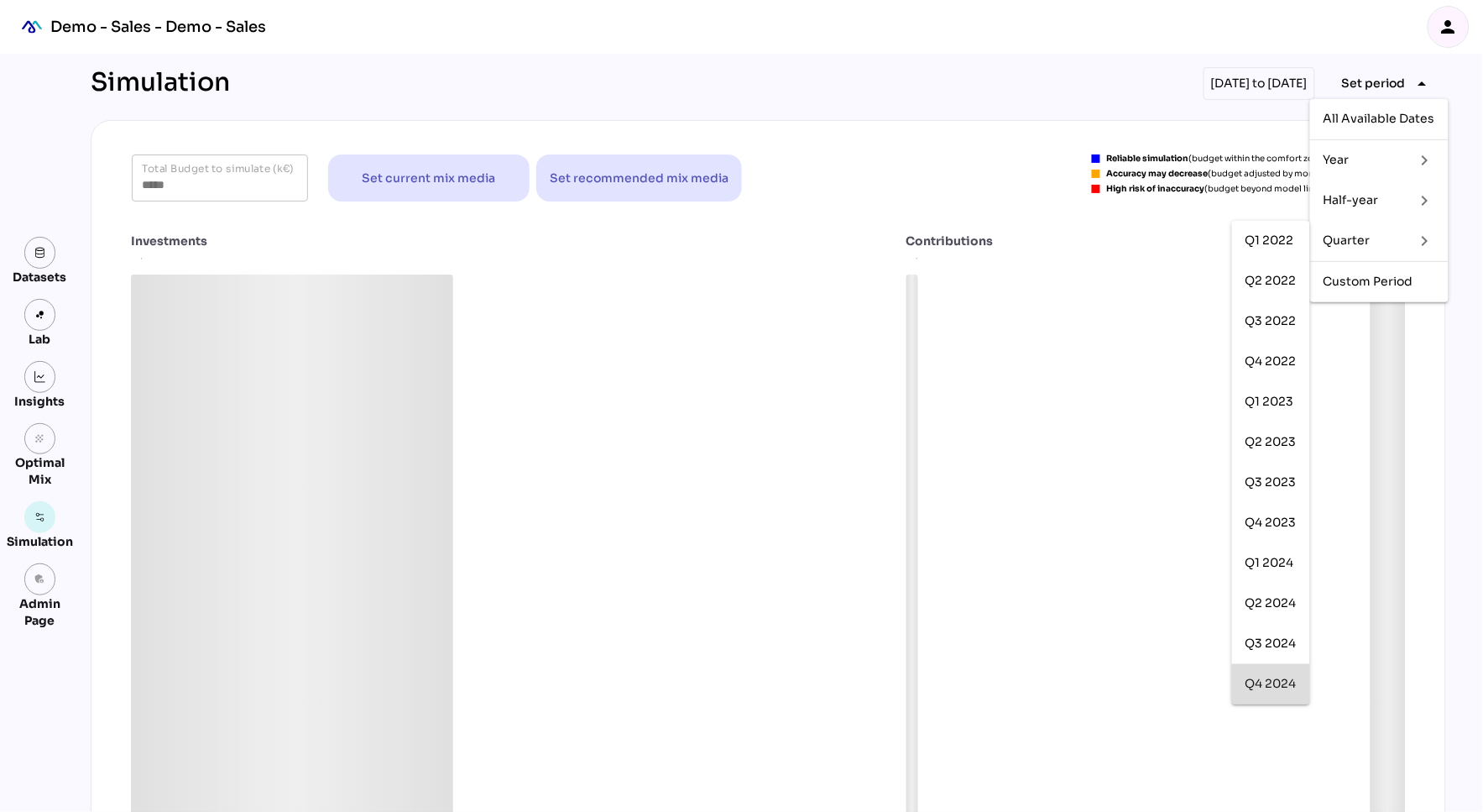
click at [1289, 682] on div "Q4 2024" at bounding box center [1271, 683] width 51 height 14
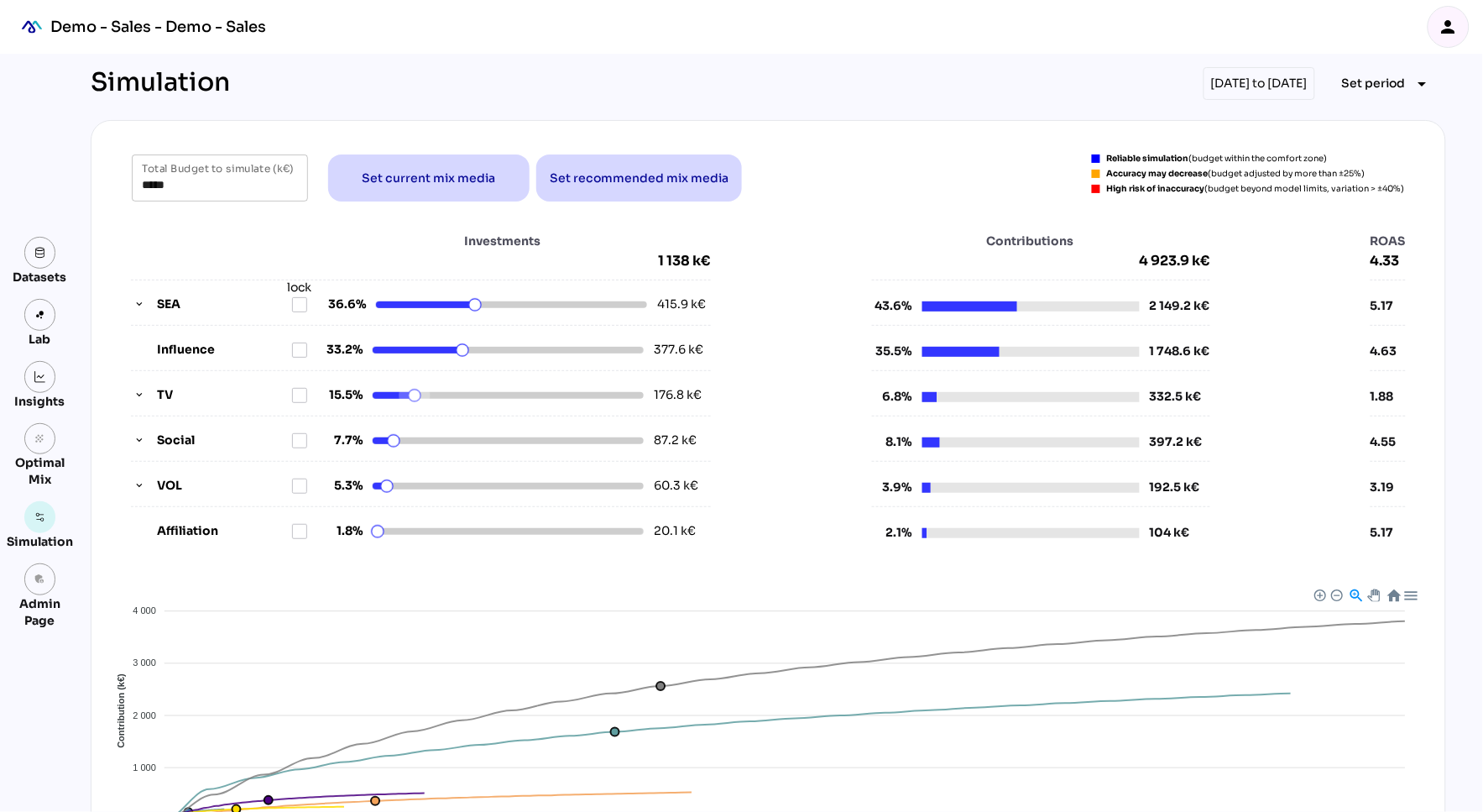
scroll to position [7, 0]
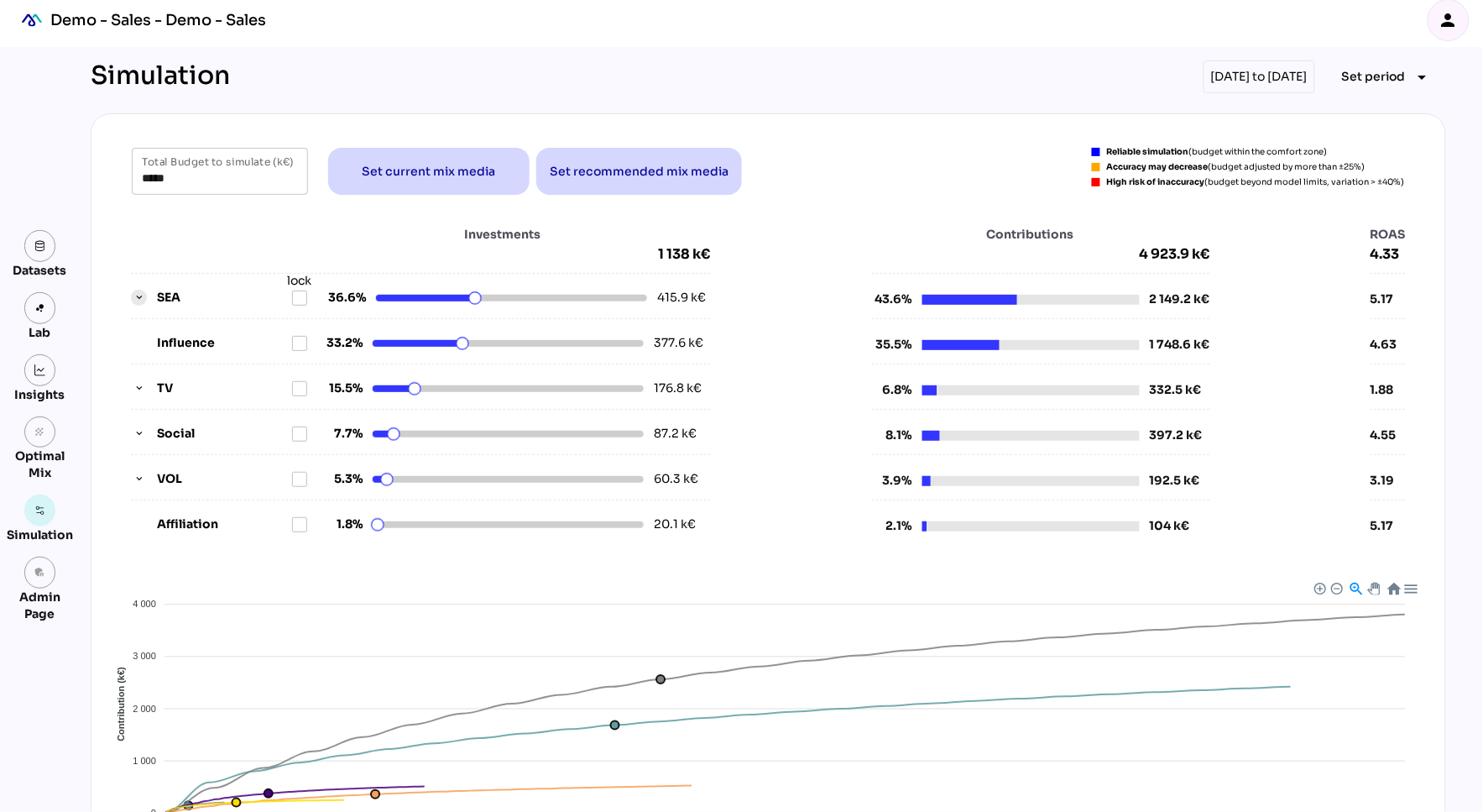
click at [137, 295] on icon "button" at bounding box center [139, 298] width 12 height 12
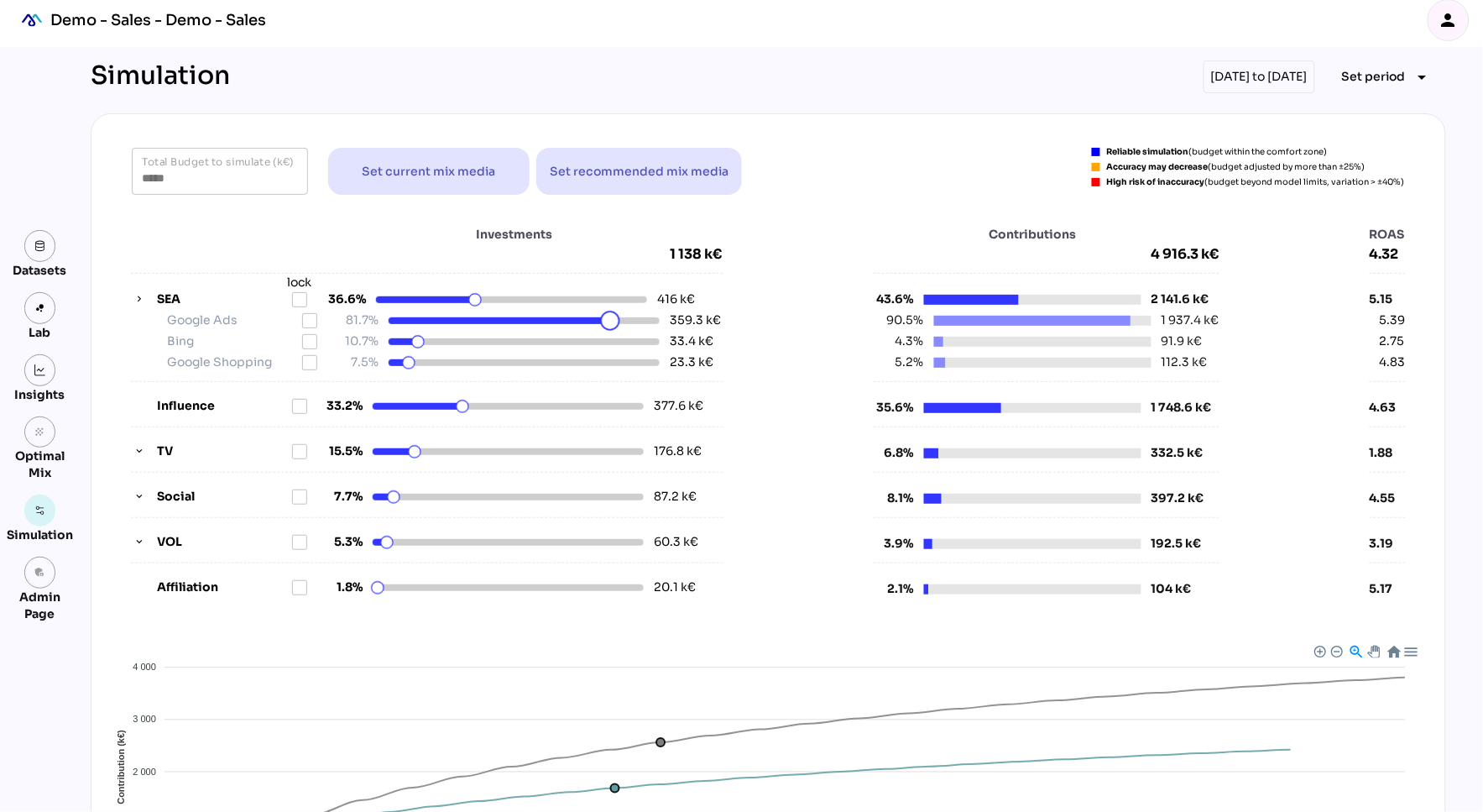
drag, startPoint x: 623, startPoint y: 322, endPoint x: 609, endPoint y: 322, distance: 14.0
click at [609, 322] on html "Demo - Sales - Demo - Sales person Datasets Lab Insights grain Optimal Mix Simu…" at bounding box center [742, 574] width 1483 height 1162
click at [430, 343] on html "Demo - Sales - Demo - Sales person Datasets Lab Insights grain Optimal Mix Simu…" at bounding box center [742, 574] width 1483 height 1162
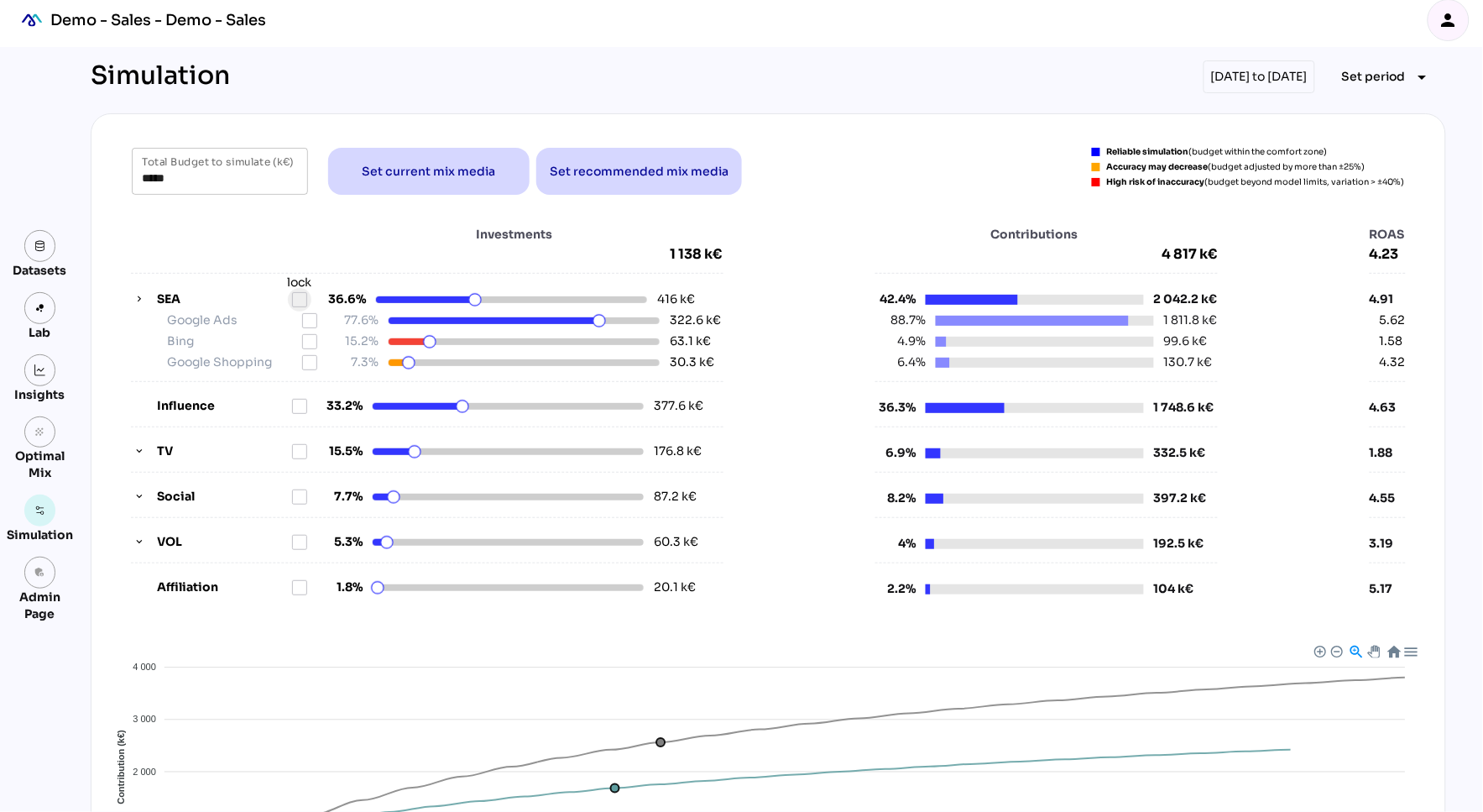
click at [303, 303] on icon at bounding box center [300, 300] width 14 height 14
click at [134, 448] on icon "button" at bounding box center [139, 451] width 12 height 12
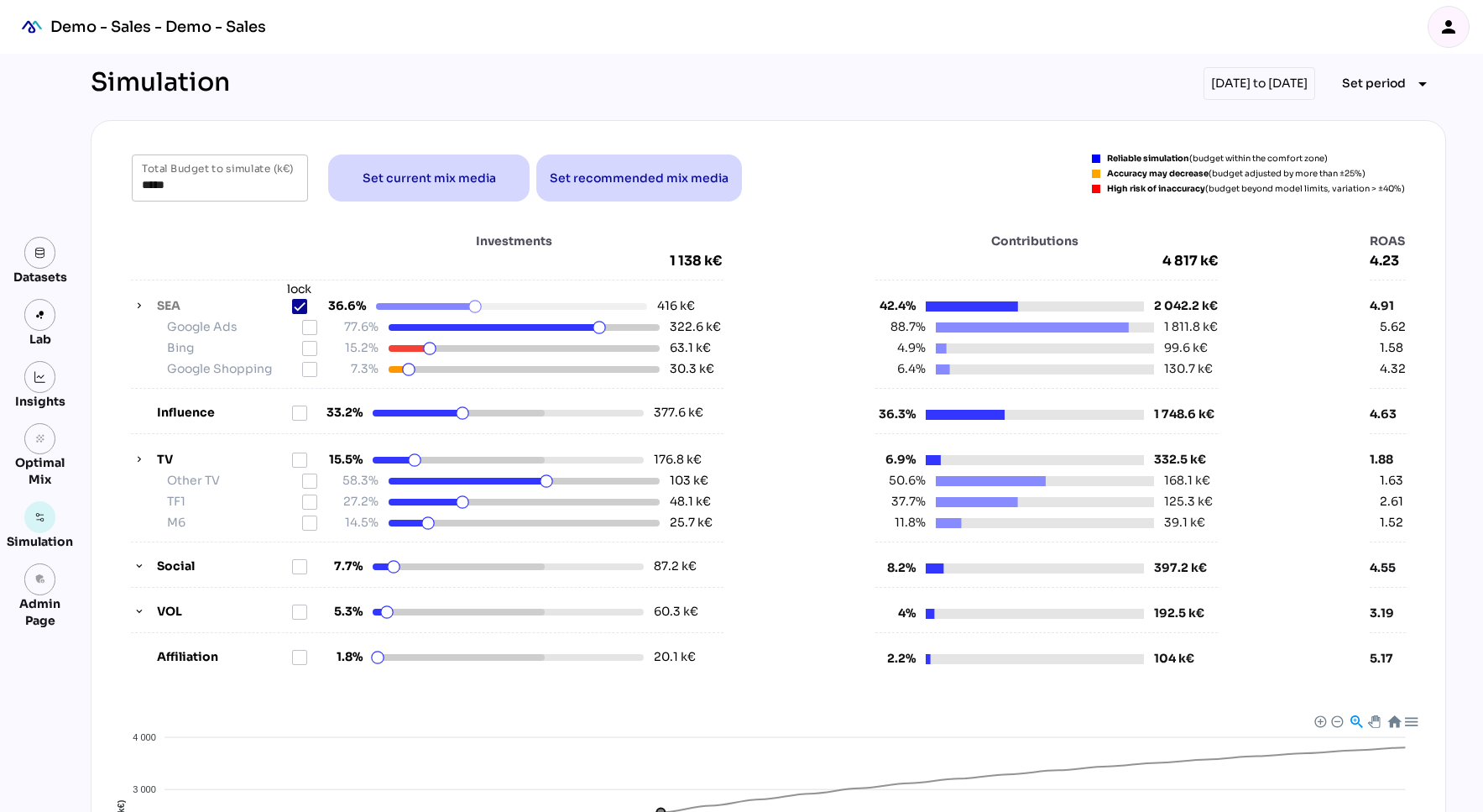
scroll to position [7, 0]
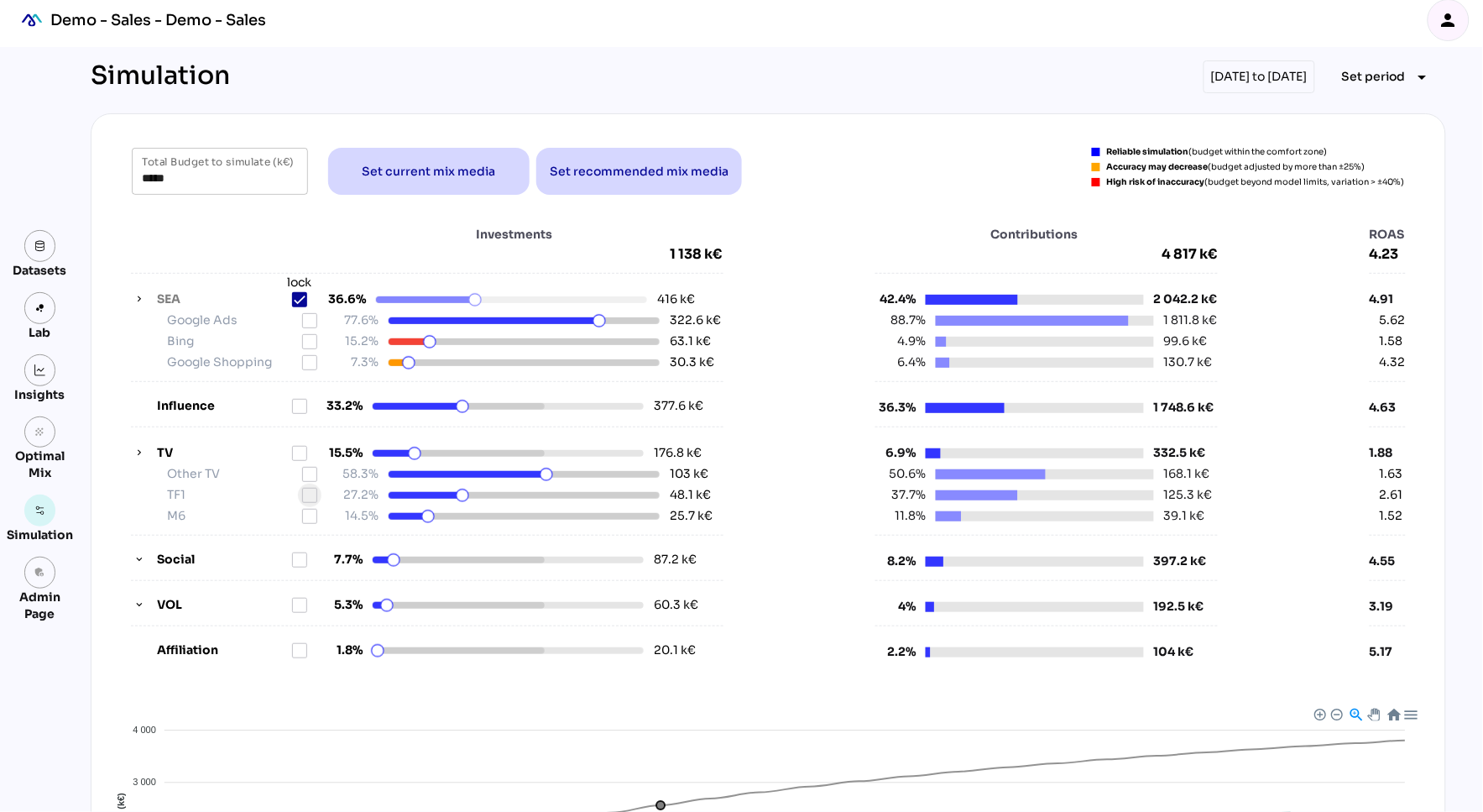
click at [305, 494] on icon at bounding box center [309, 495] width 14 height 14
click at [422, 517] on html "Demo - Sales - Demo - Sales person Datasets Lab Insights grain Optimal Mix Simu…" at bounding box center [742, 605] width 1483 height 1225
drag, startPoint x: 160, startPoint y: 175, endPoint x: 123, endPoint y: 175, distance: 37.0
click at [123, 175] on div "***** Total Budget to simulate (k€) Set current mix media Set recommended mix m…" at bounding box center [768, 171] width 1314 height 47
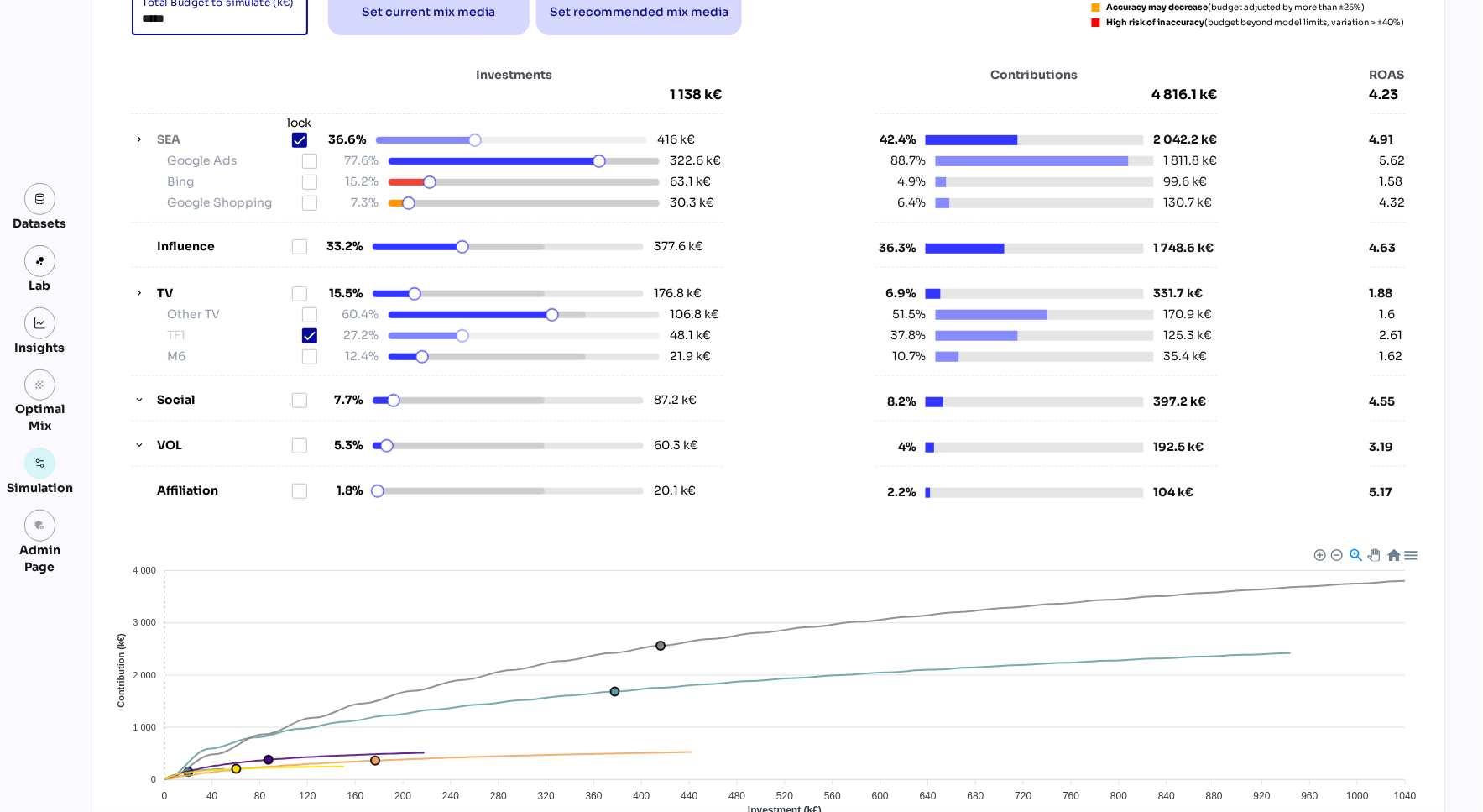
scroll to position [198, 0]
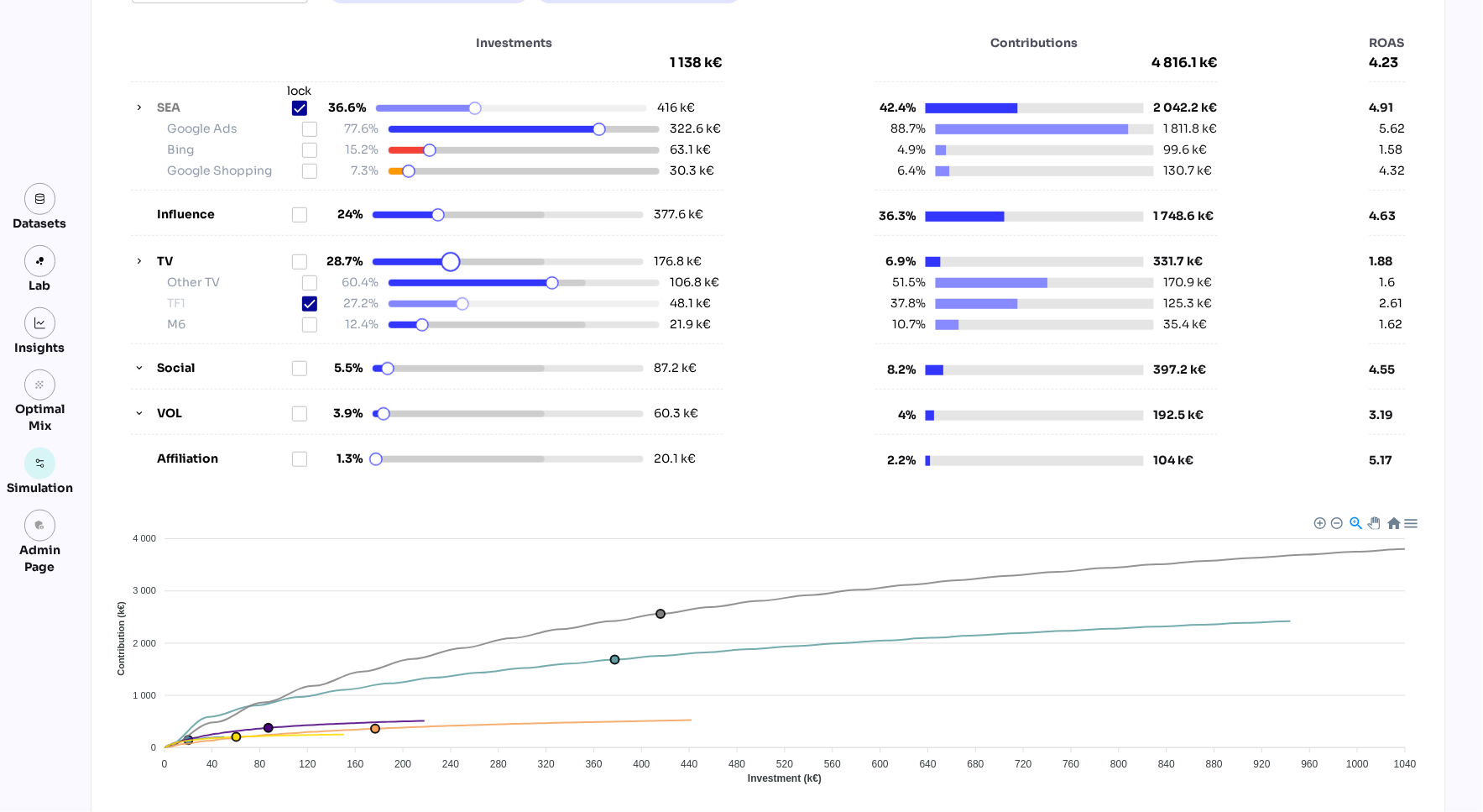
drag, startPoint x: 412, startPoint y: 260, endPoint x: 449, endPoint y: 262, distance: 37.1
click at [451, 262] on html "Demo - Sales - Demo - Sales person Datasets Lab Insights grain Optimal Mix Simu…" at bounding box center [742, 414] width 1483 height 1225
drag, startPoint x: 475, startPoint y: 106, endPoint x: 406, endPoint y: 104, distance: 69.0
click at [462, 106] on div at bounding box center [511, 108] width 271 height 7
click at [305, 110] on icon at bounding box center [300, 108] width 12 height 12
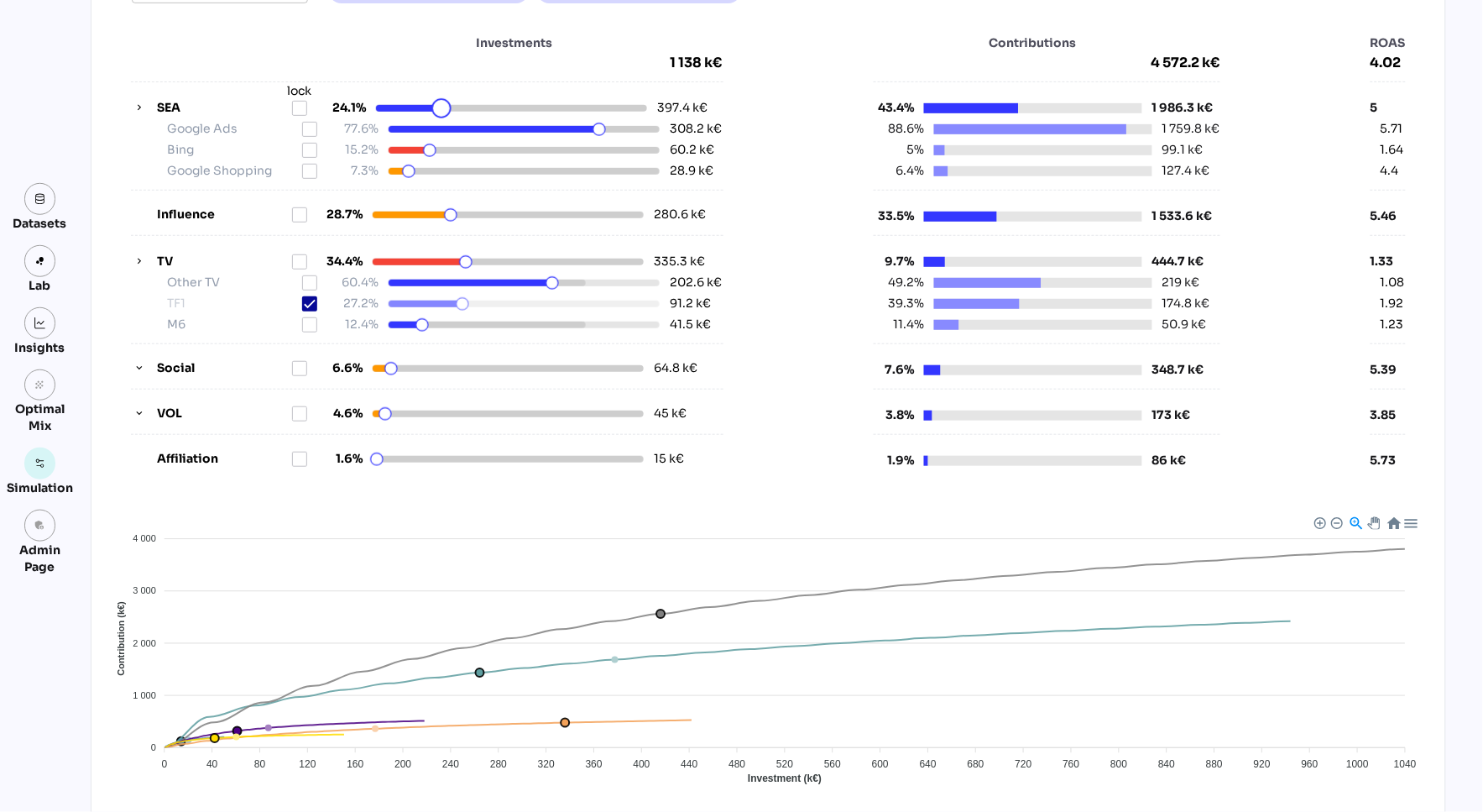
drag, startPoint x: 472, startPoint y: 109, endPoint x: 443, endPoint y: 110, distance: 29.0
click at [443, 110] on html "Demo - Sales - Demo - Sales person Datasets Lab Insights grain Optimal Mix Simu…" at bounding box center [742, 414] width 1483 height 1225
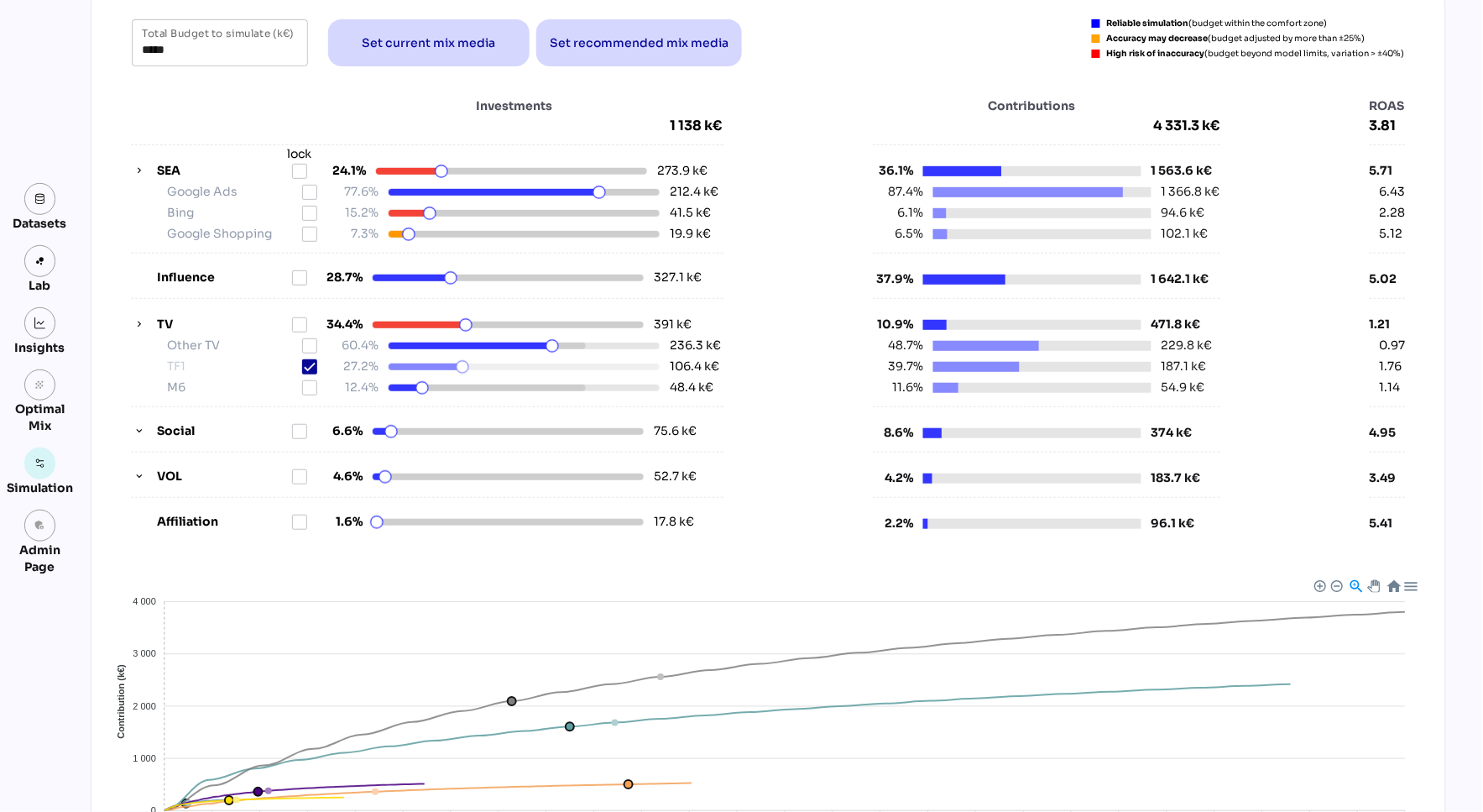
scroll to position [0, 0]
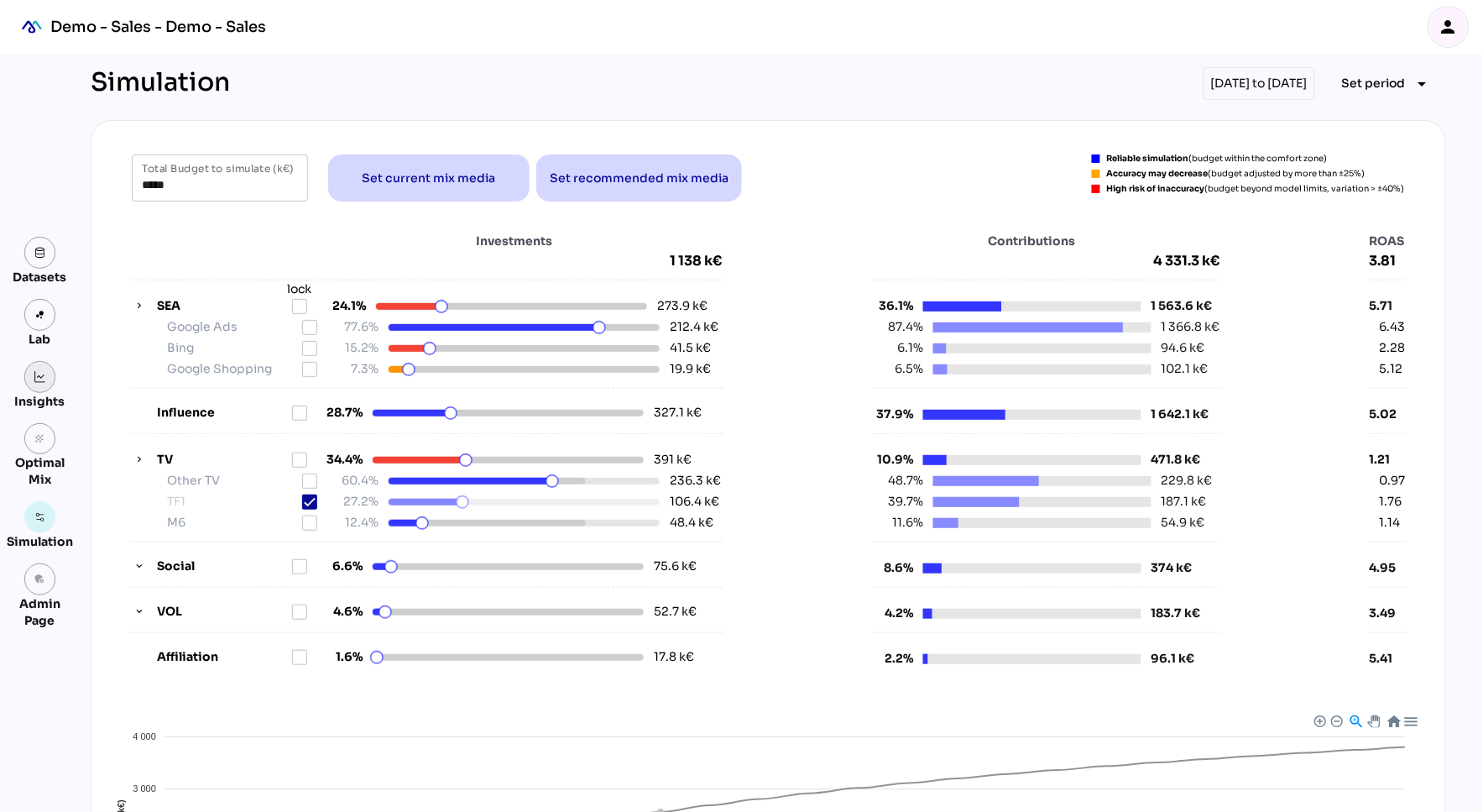
click at [47, 378] on link at bounding box center [40, 376] width 32 height 32
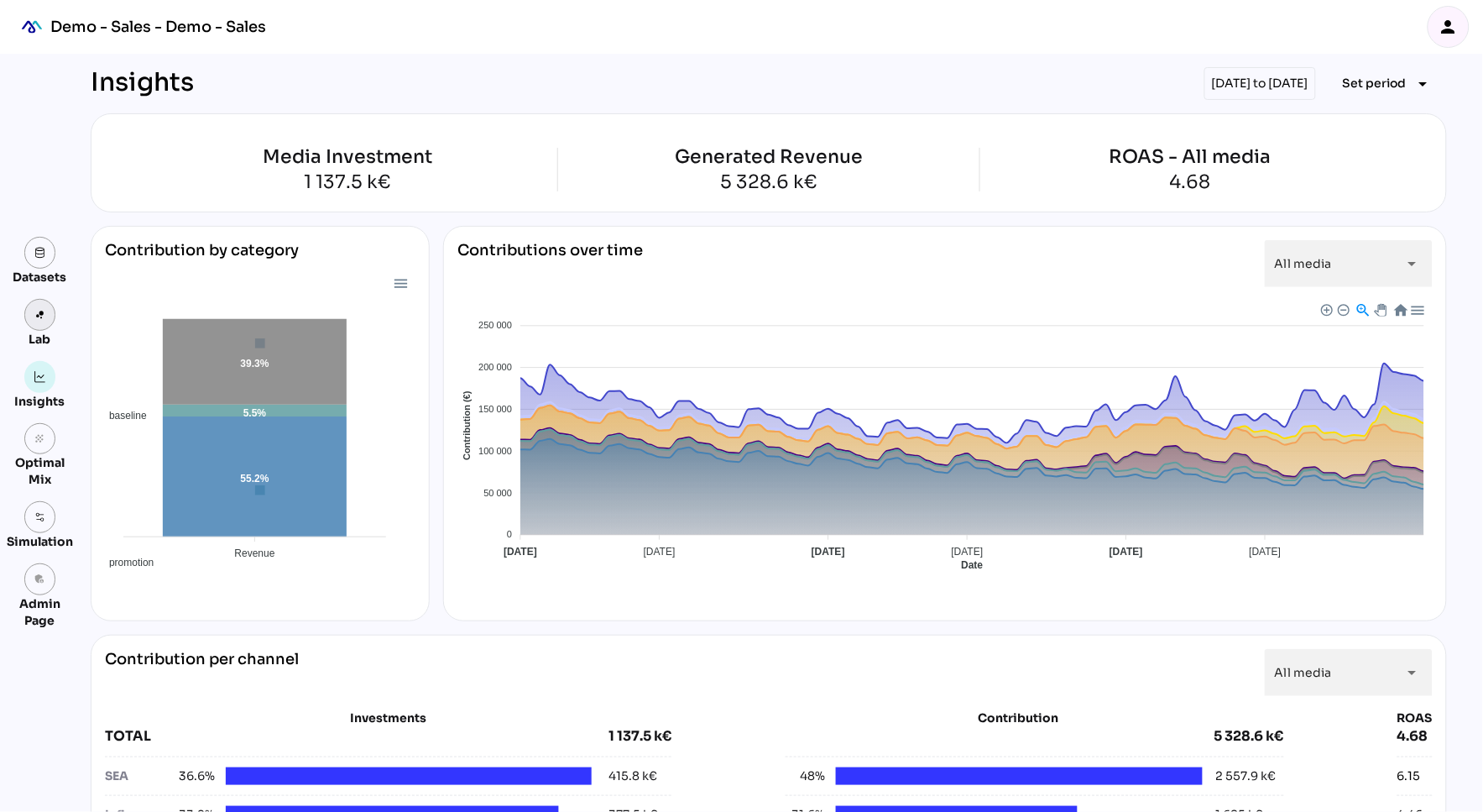
click at [35, 318] on img at bounding box center [41, 315] width 12 height 12
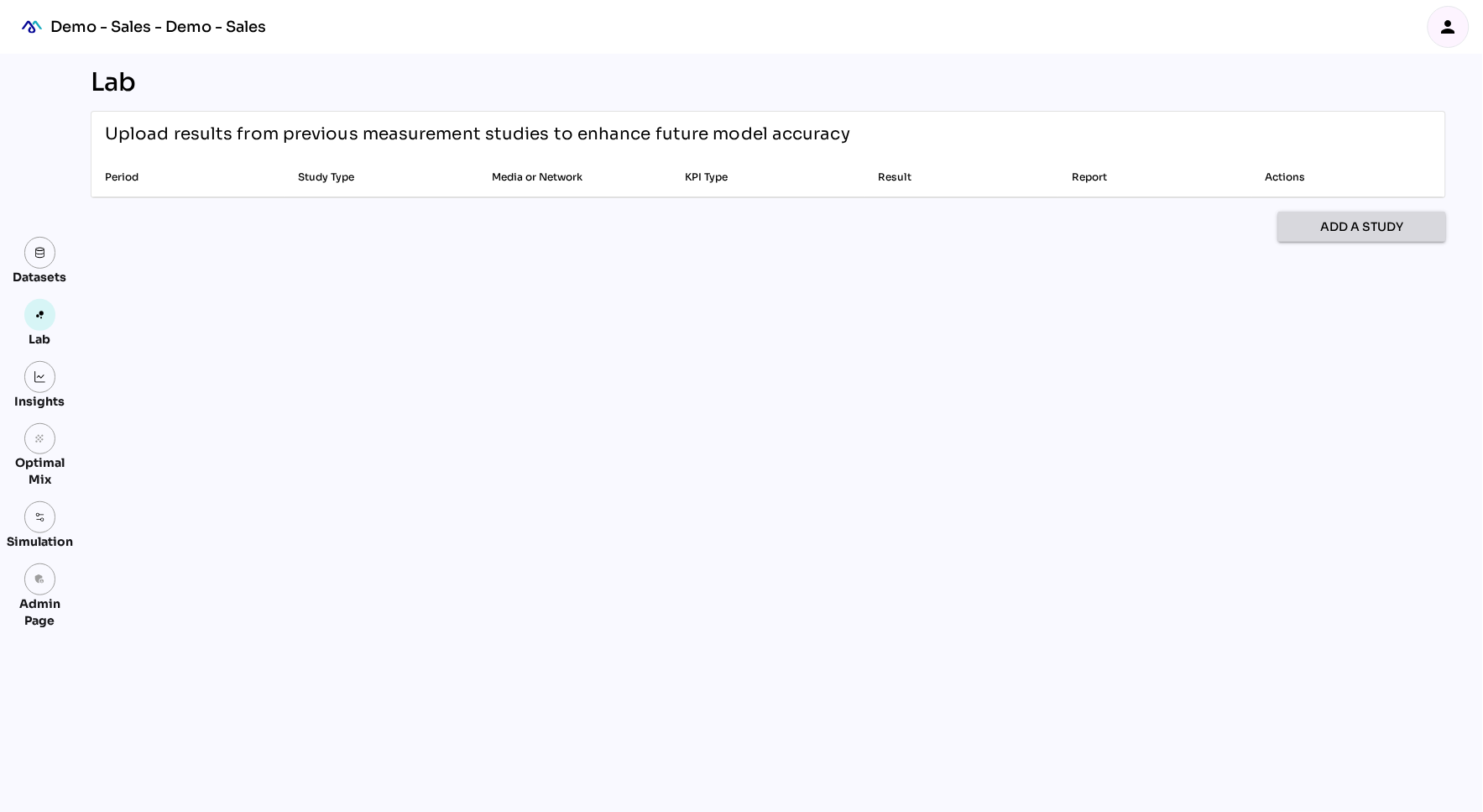
click at [1370, 230] on span "Add a study" at bounding box center [1363, 226] width 83 height 20
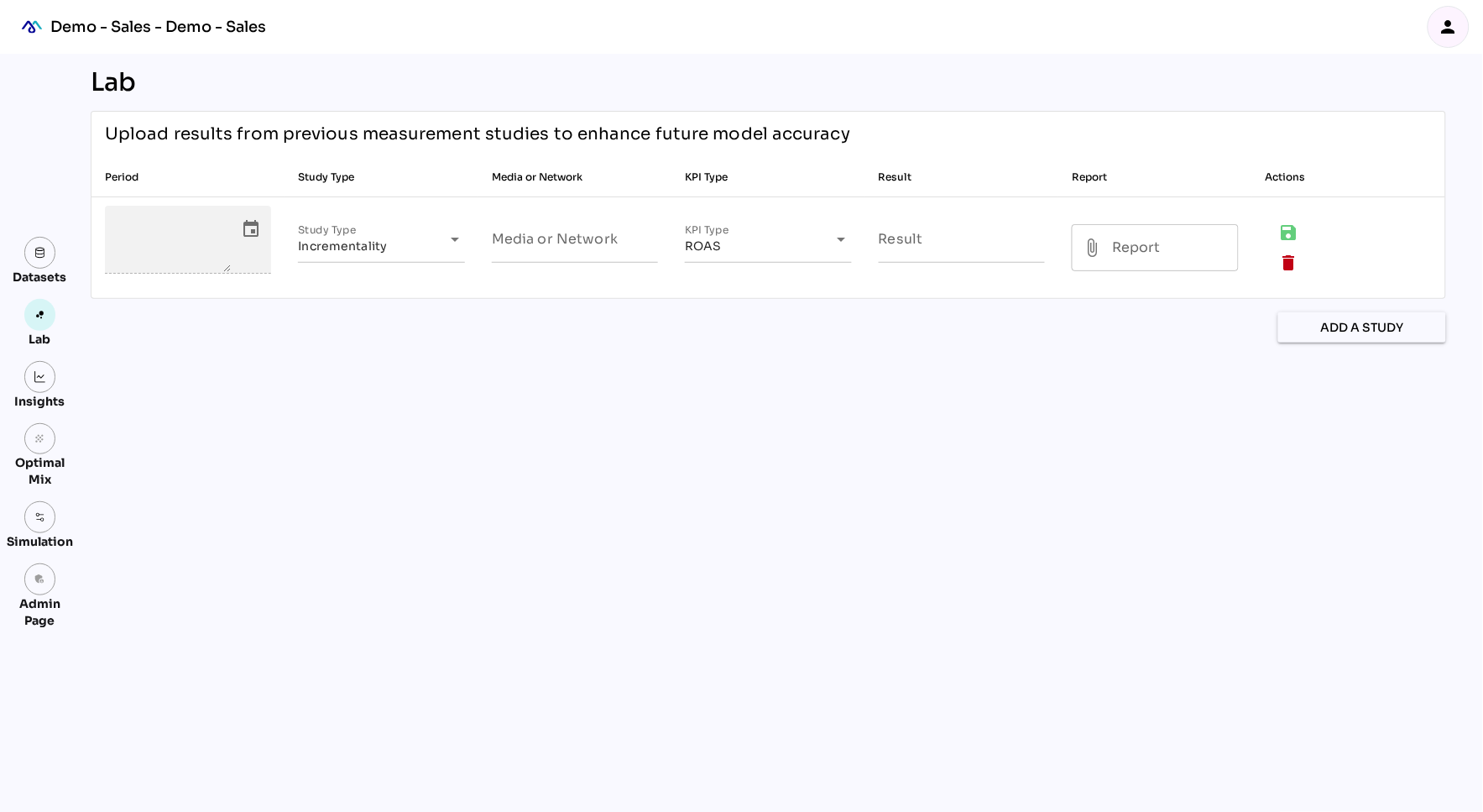
click at [1070, 339] on div "Add a study" at bounding box center [769, 327] width 1355 height 30
click at [1458, 29] on icon "person" at bounding box center [1448, 26] width 20 height 20
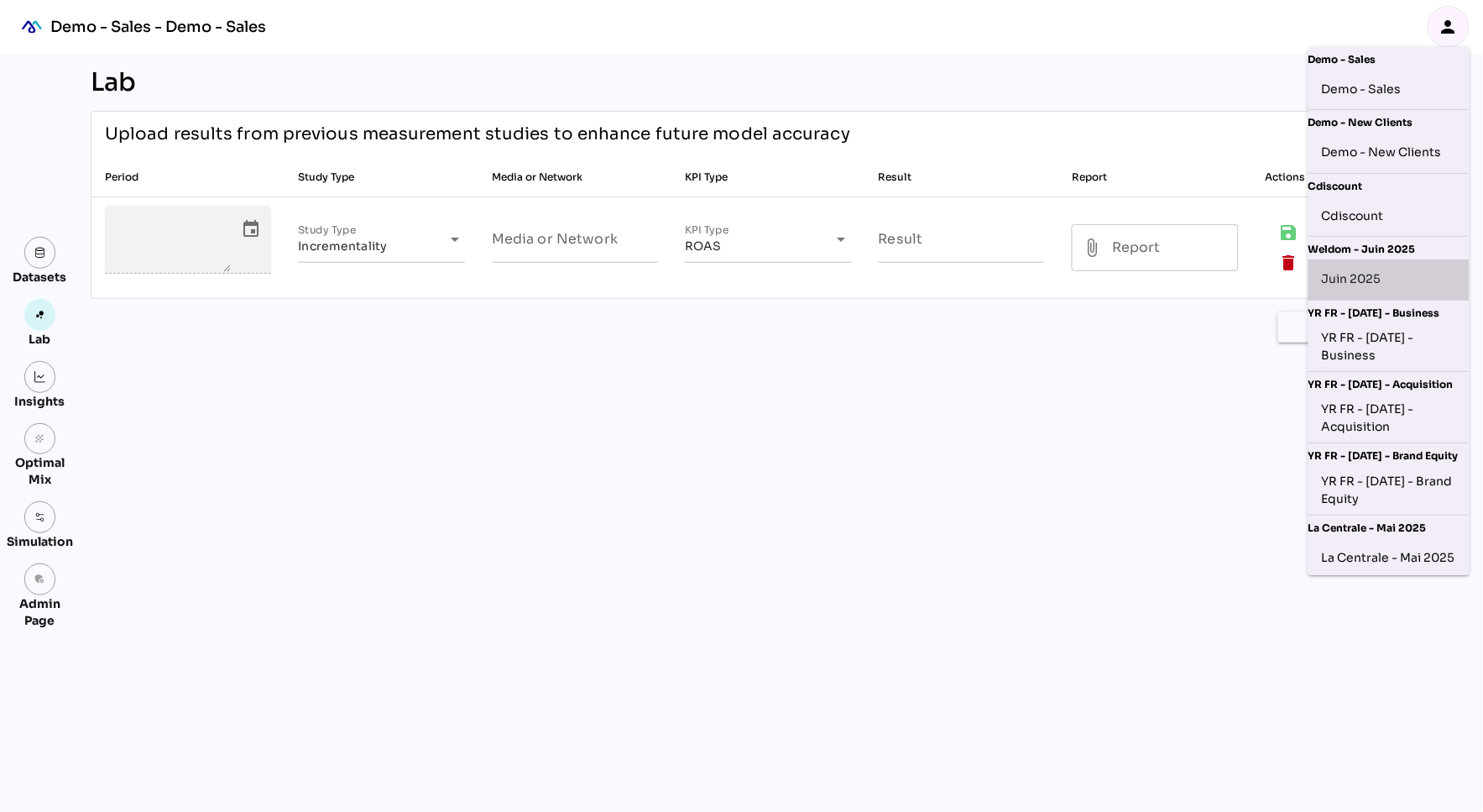
click at [1352, 281] on div "Juin 2025" at bounding box center [1389, 279] width 134 height 27
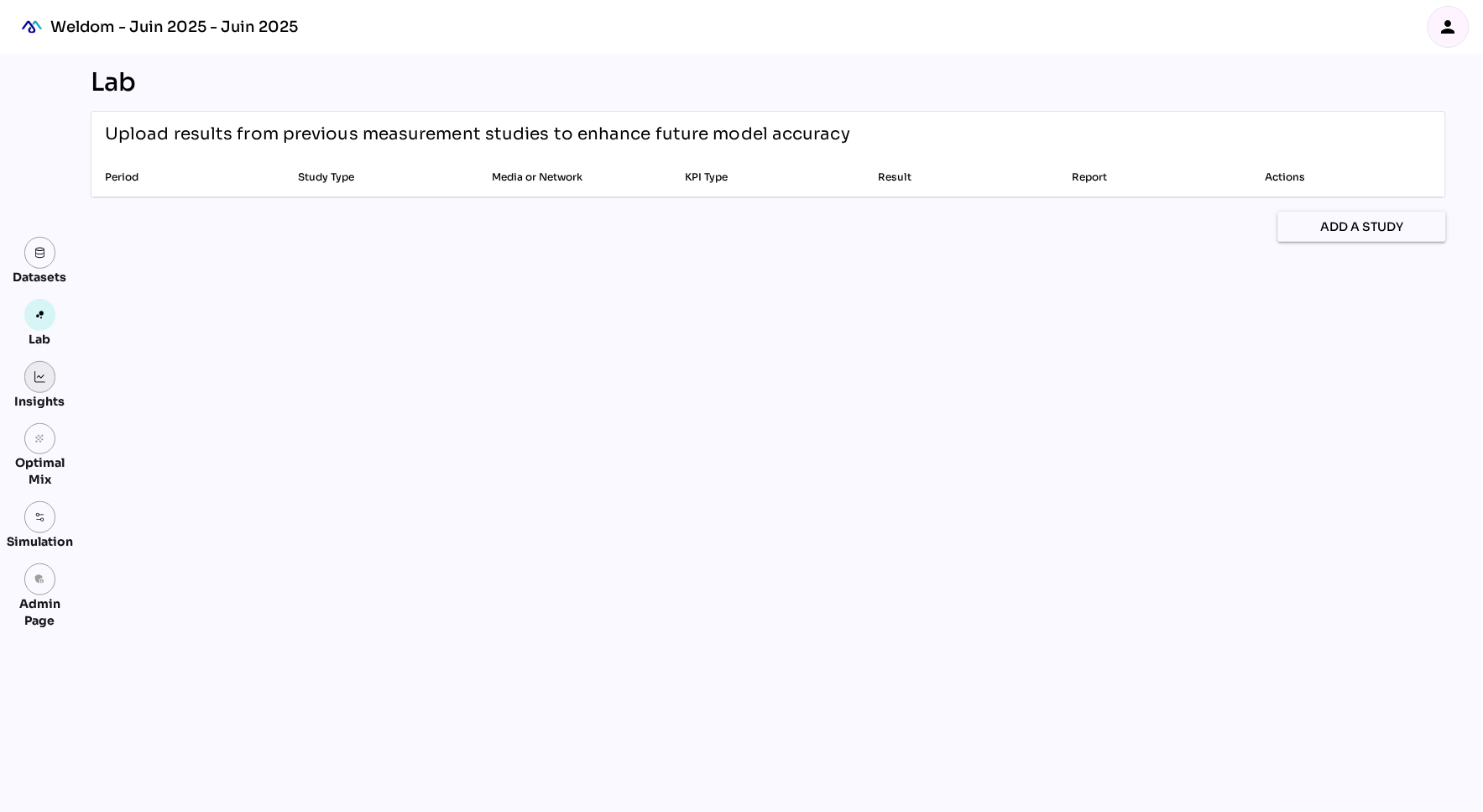
click at [35, 378] on img at bounding box center [41, 377] width 12 height 12
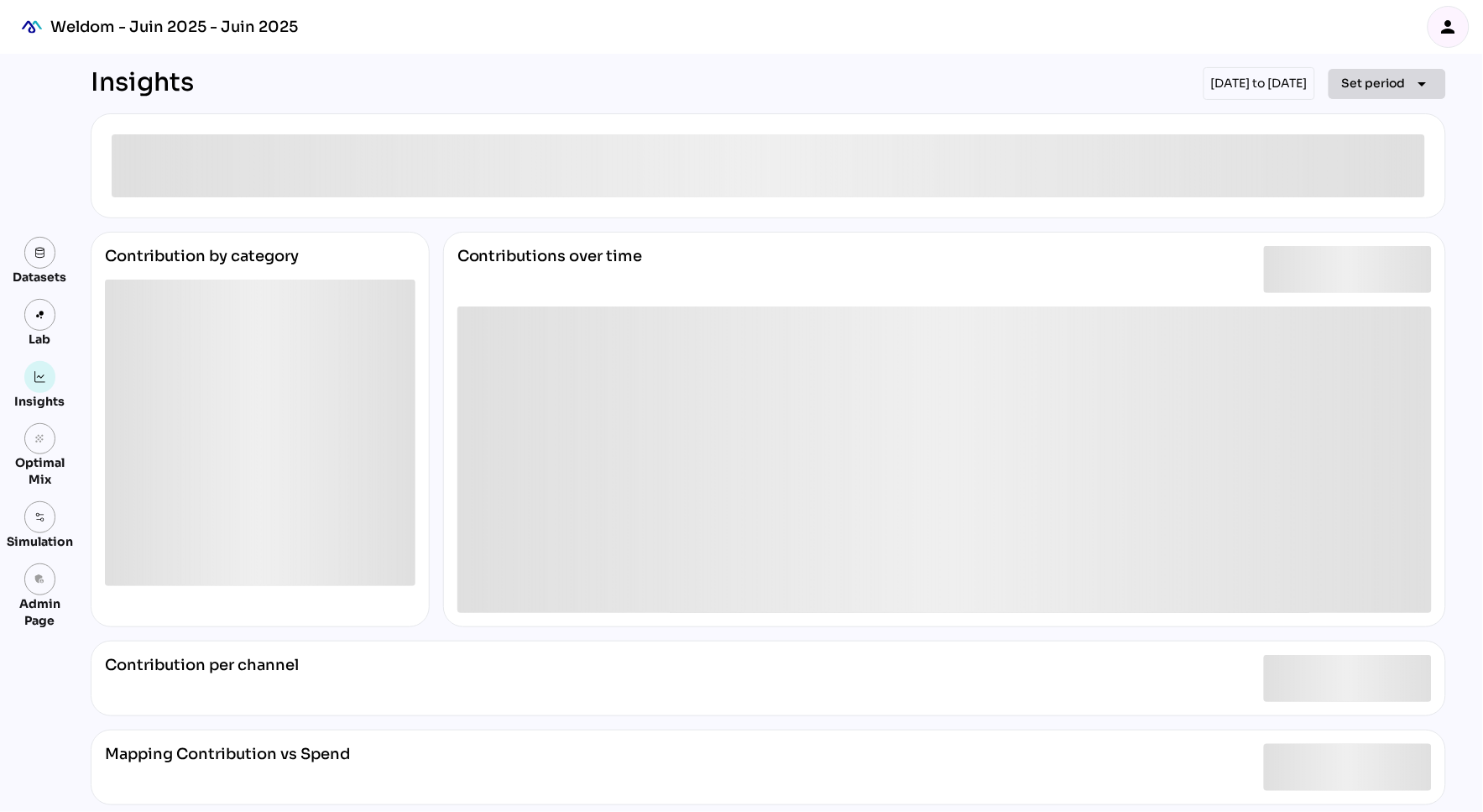
click at [1386, 83] on span "Set period" at bounding box center [1375, 83] width 64 height 20
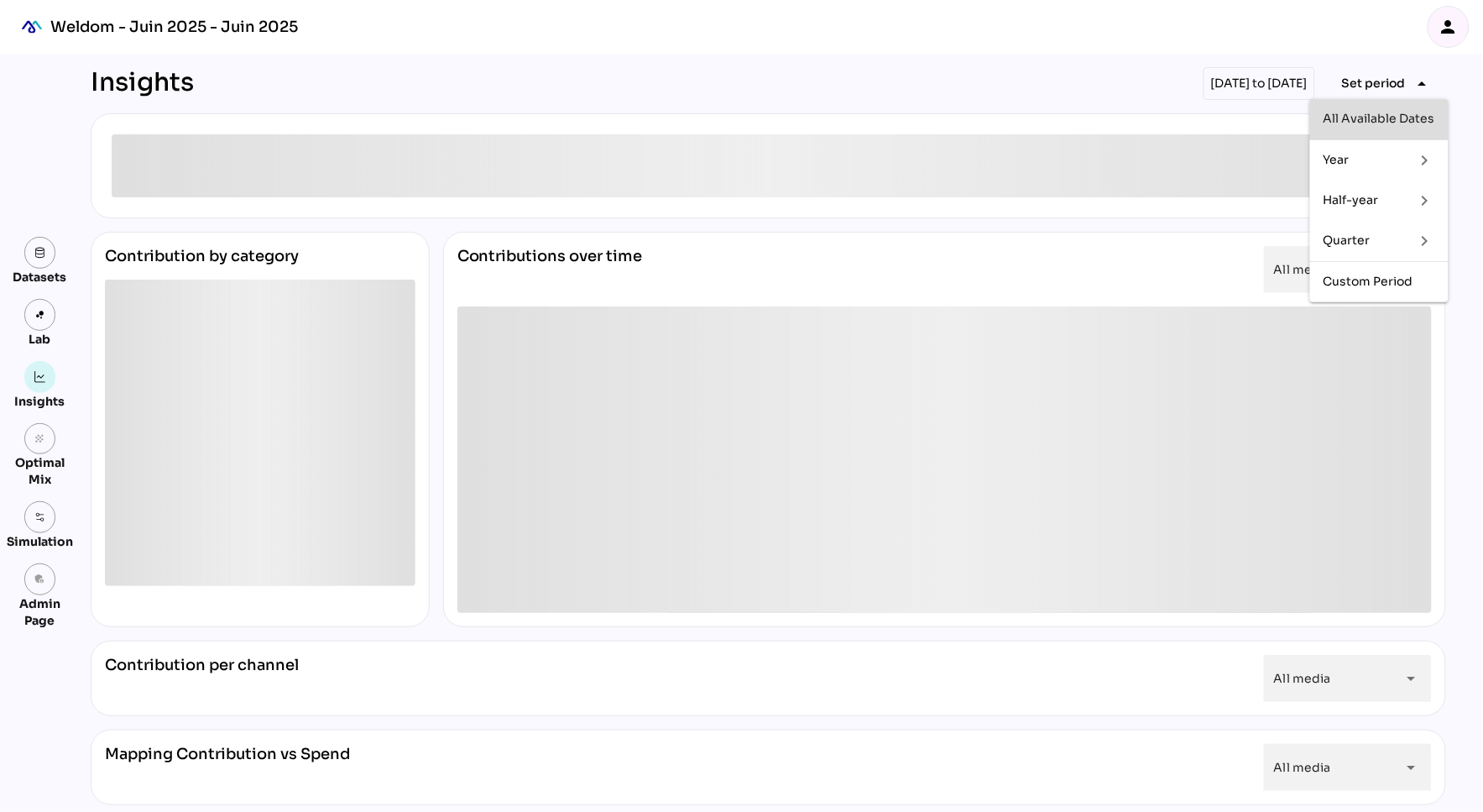
click at [1395, 112] on div "All Available Dates" at bounding box center [1379, 118] width 111 height 14
